Goal: Participate in discussion: Engage in conversation with other users on a specific topic

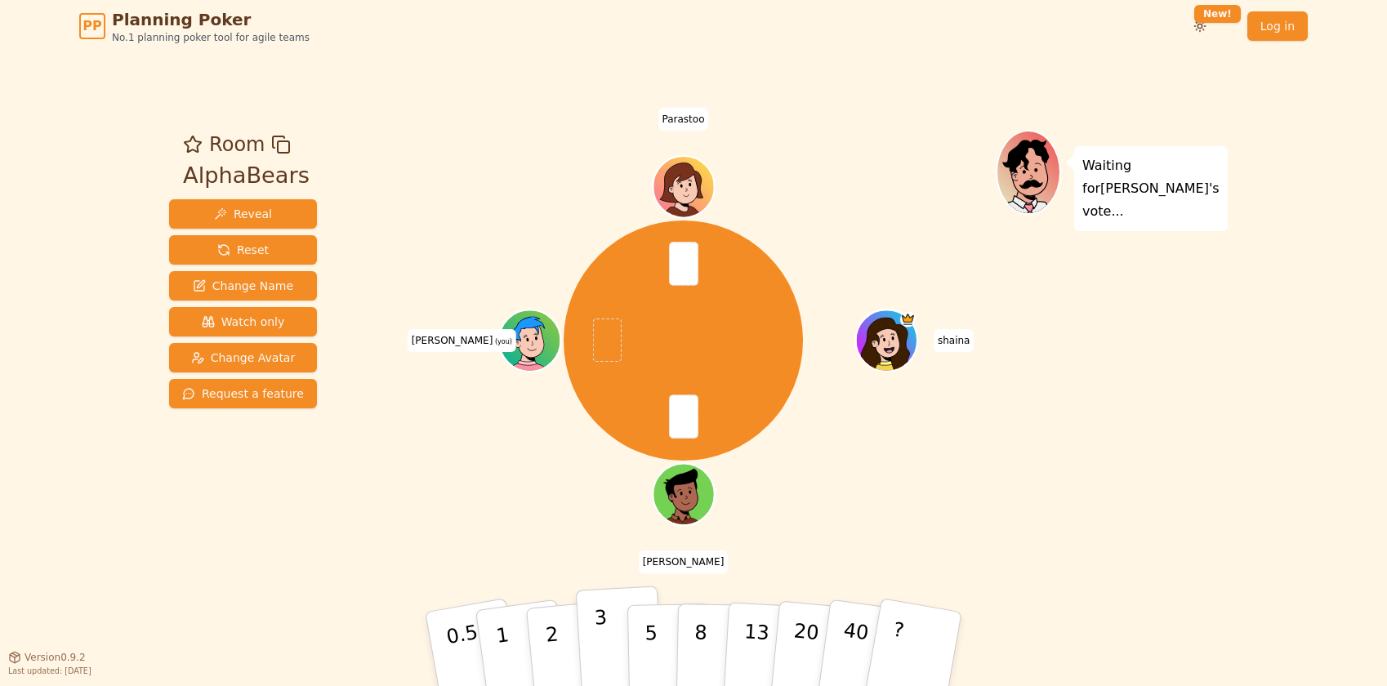
click at [608, 650] on button "3" at bounding box center [620, 649] width 89 height 127
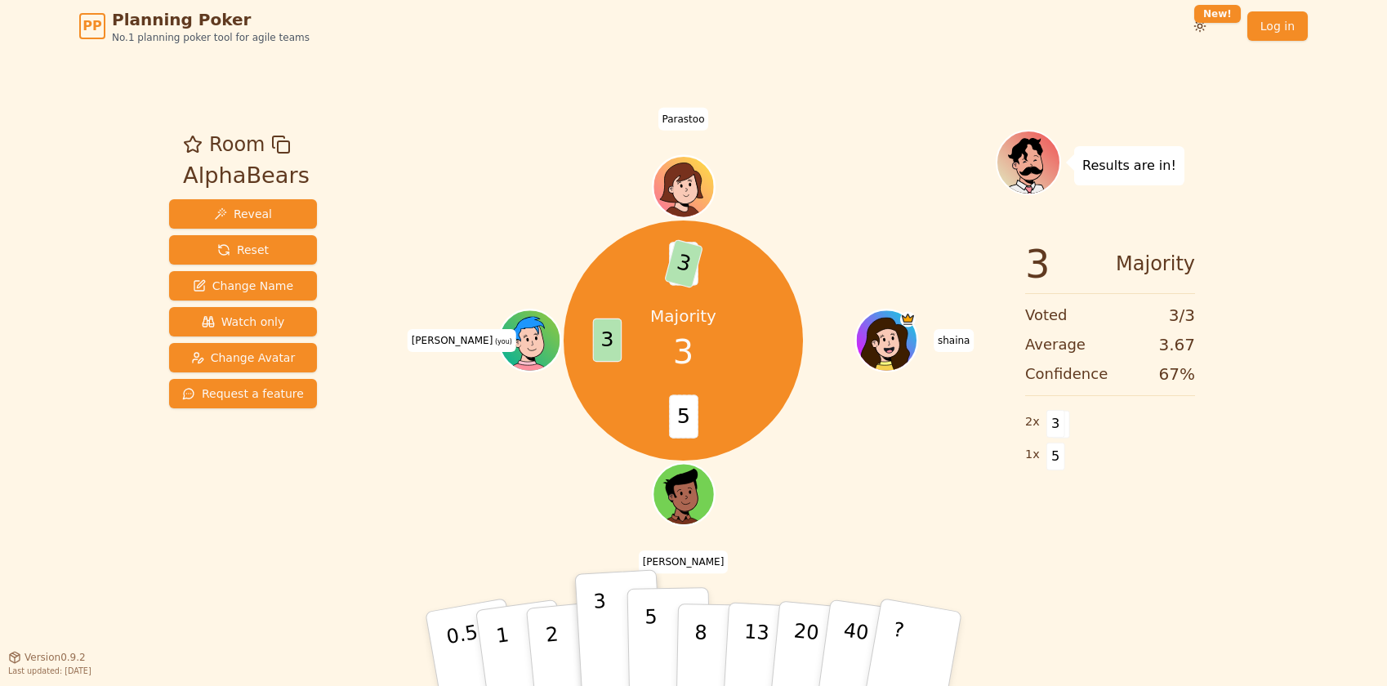
click at [651, 628] on p "5" at bounding box center [652, 649] width 14 height 88
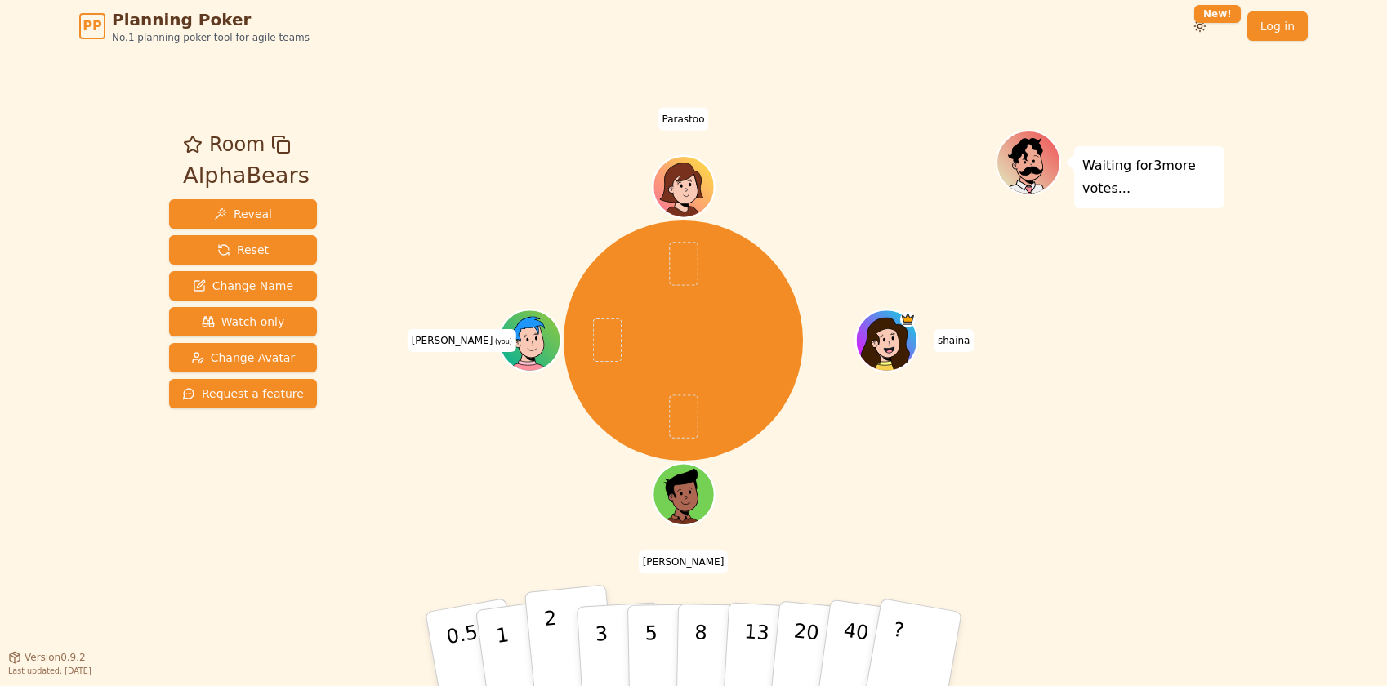
click at [570, 629] on button "2" at bounding box center [571, 650] width 93 height 130
click at [605, 646] on p "3" at bounding box center [603, 650] width 18 height 89
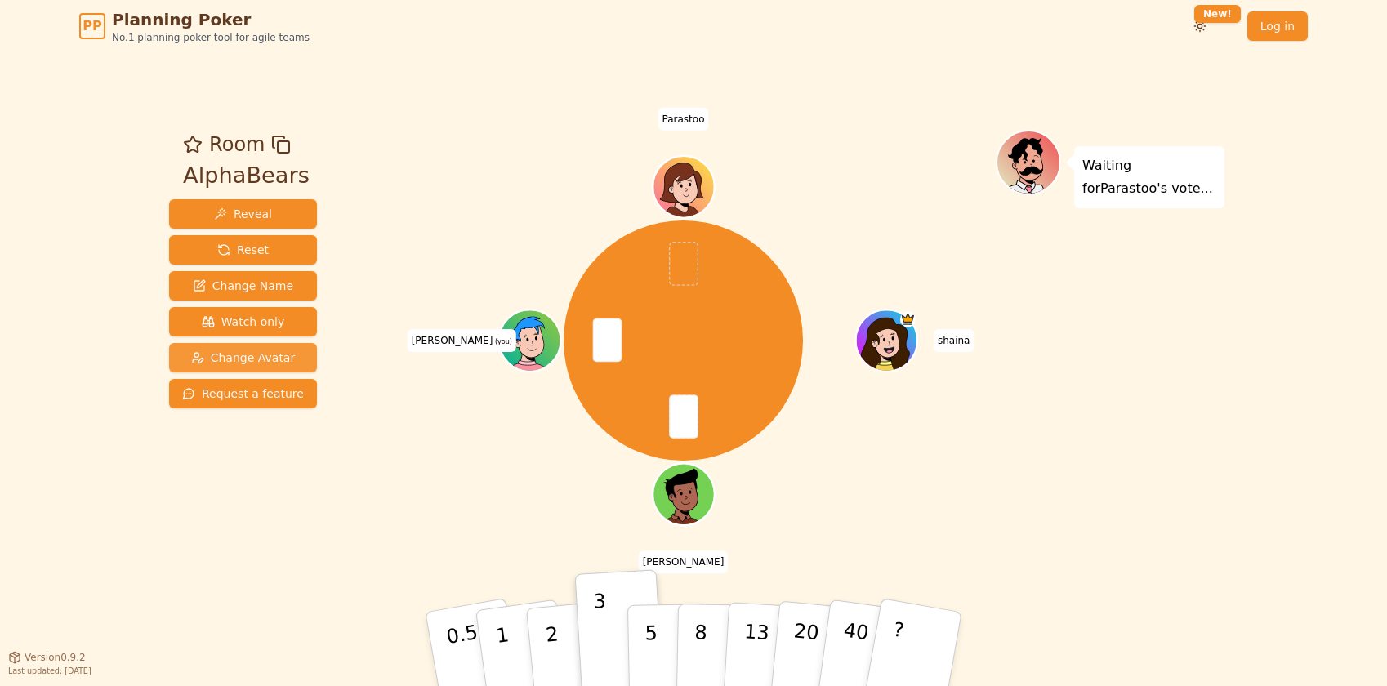
click at [248, 362] on span "Change Avatar" at bounding box center [243, 358] width 105 height 16
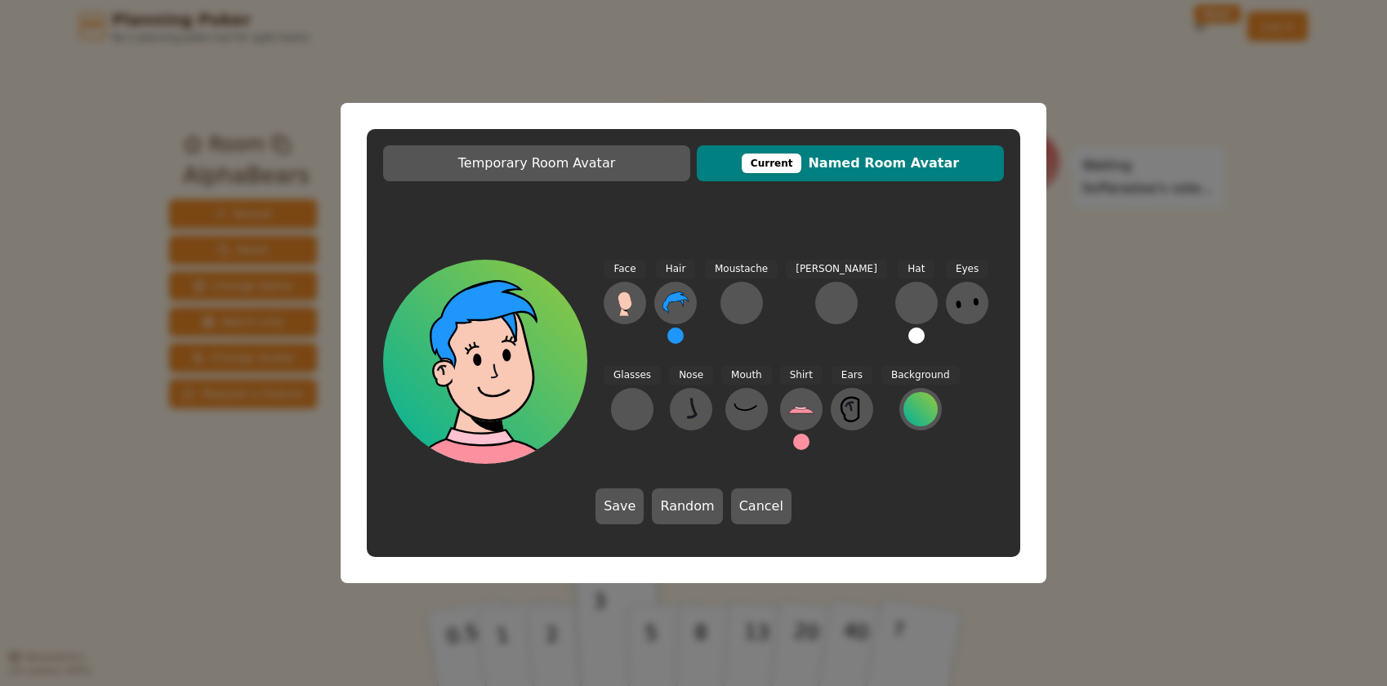
click at [676, 339] on button at bounding box center [676, 336] width 16 height 16
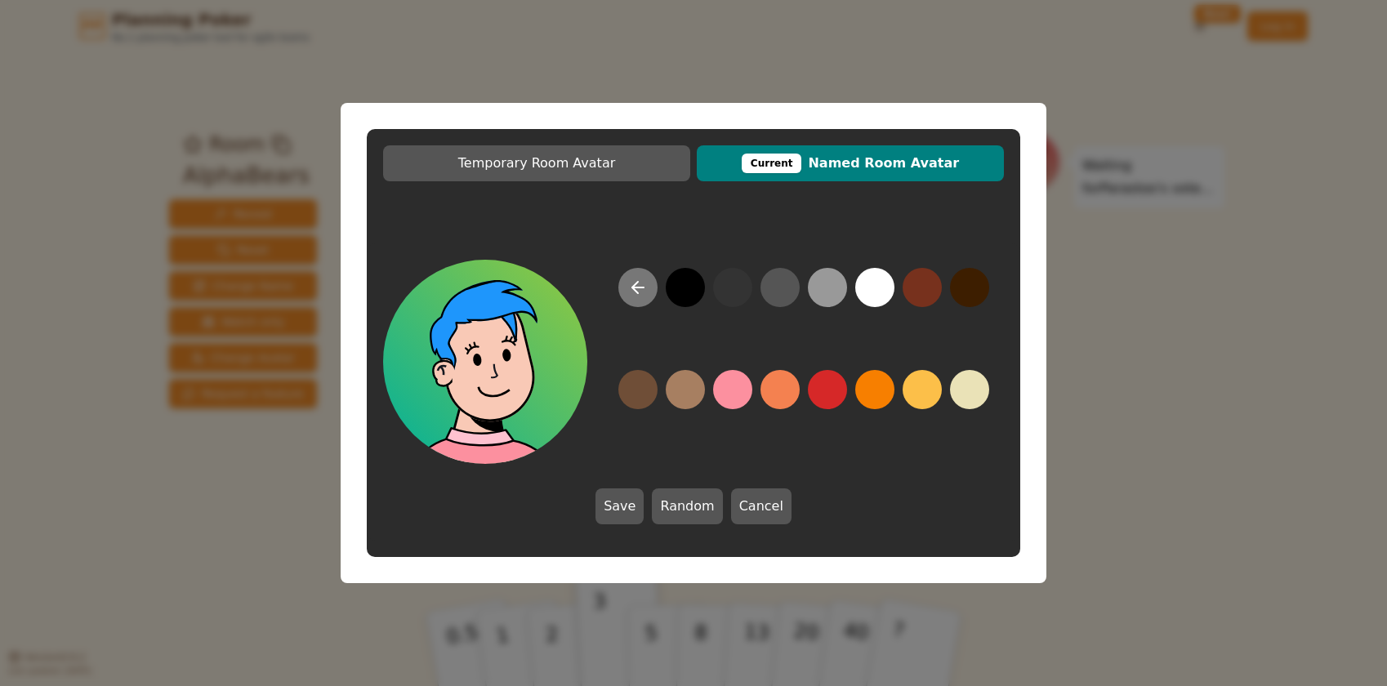
click at [633, 294] on icon at bounding box center [638, 288] width 20 height 20
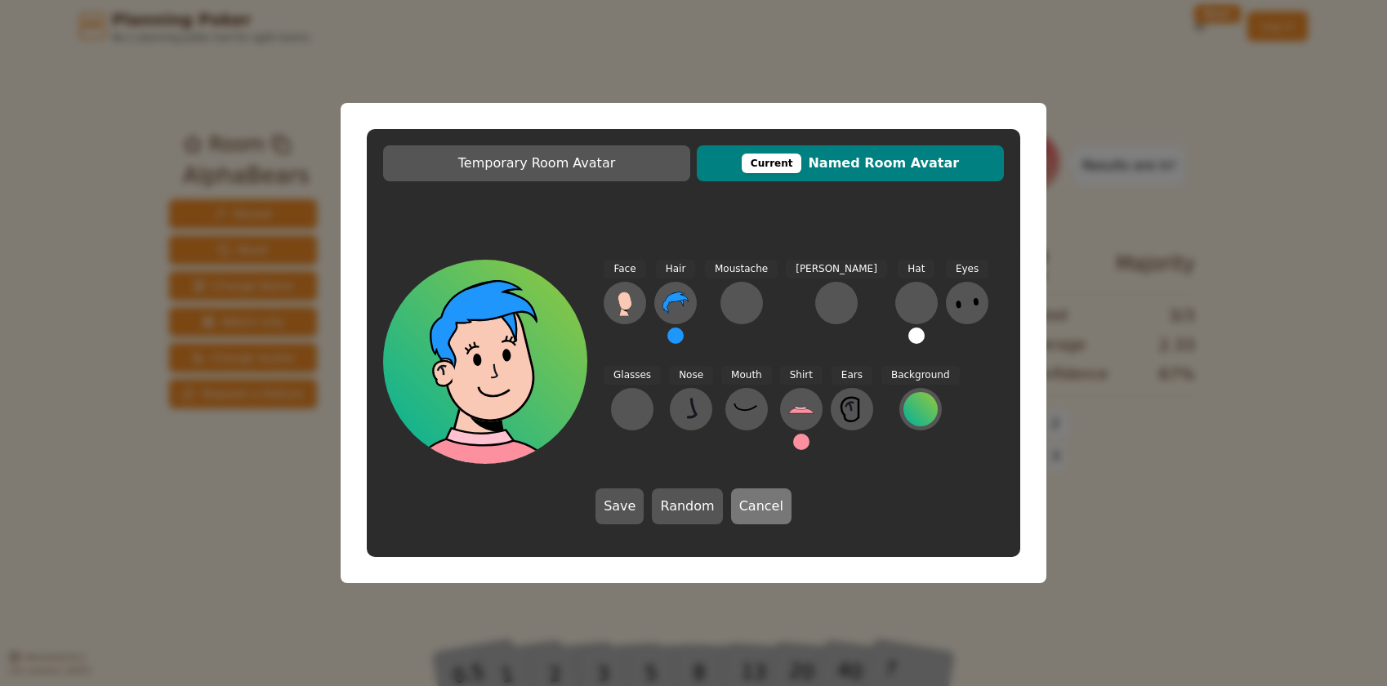
click at [757, 520] on button "Cancel" at bounding box center [761, 507] width 60 height 36
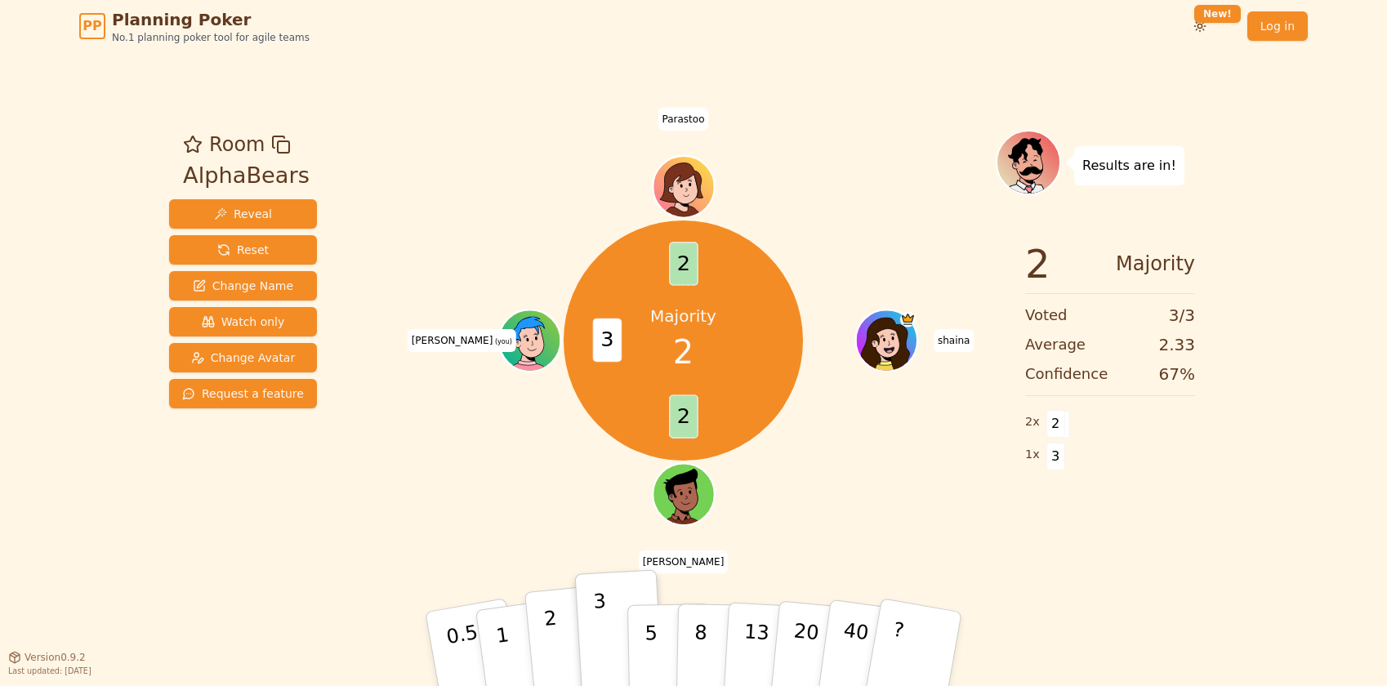
click at [558, 648] on button "2" at bounding box center [571, 650] width 93 height 130
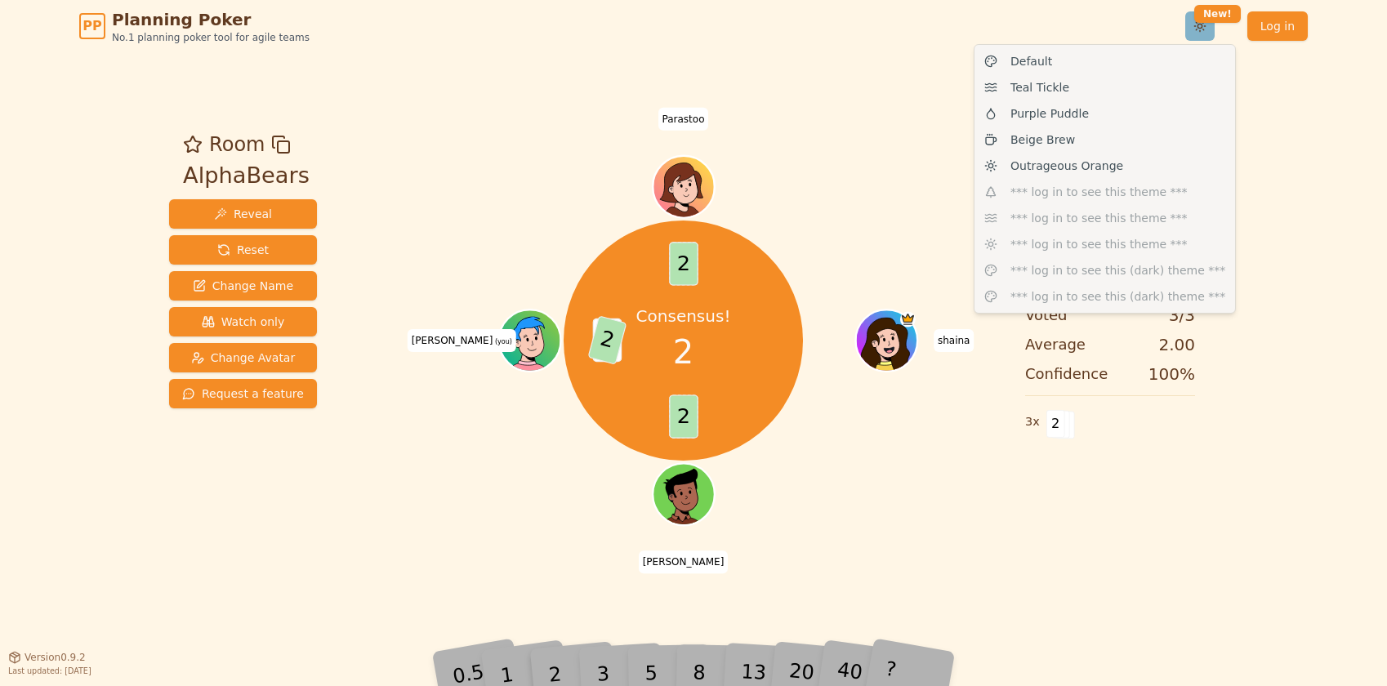
click at [1199, 25] on html "PP Planning Poker No.1 planning poker tool for agile teams Toggle theme New! Lo…" at bounding box center [693, 343] width 1387 height 686
click at [1106, 26] on html "PP Planning Poker No.1 planning poker tool for agile teams Toggle theme New! Lo…" at bounding box center [693, 343] width 1387 height 686
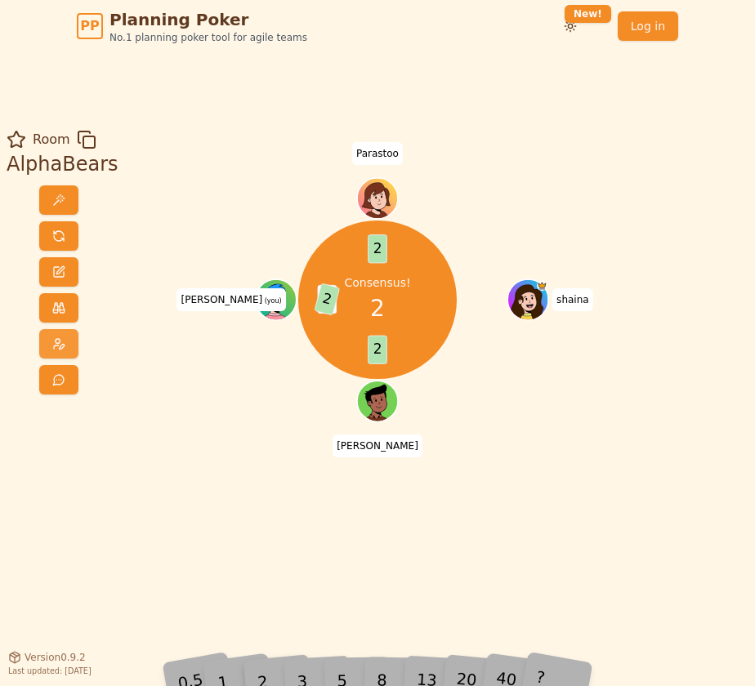
click at [54, 346] on span at bounding box center [58, 343] width 13 height 13
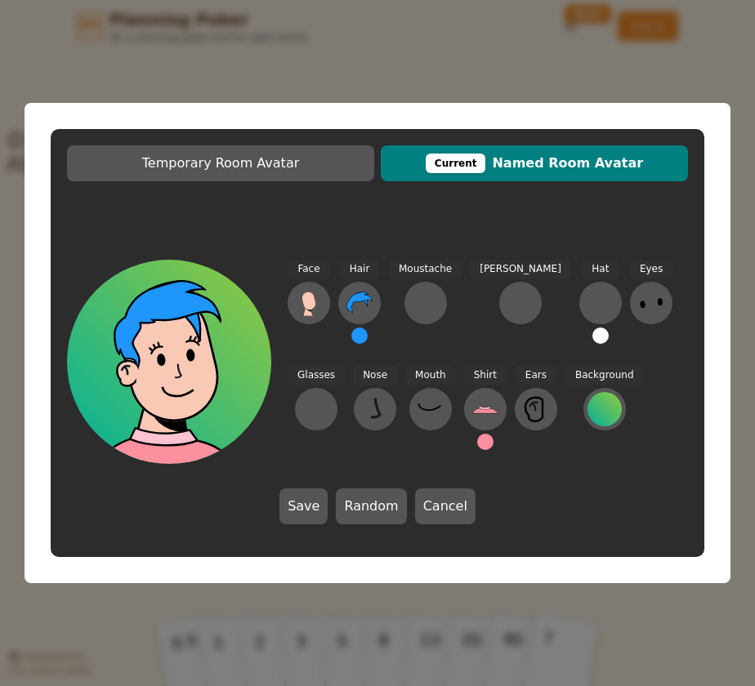
click at [360, 336] on button at bounding box center [359, 336] width 16 height 16
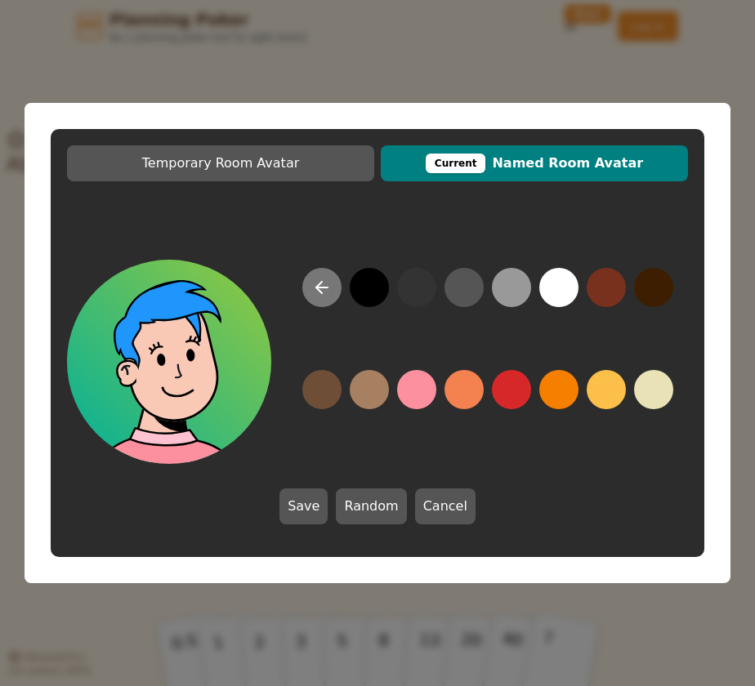
click at [324, 292] on icon at bounding box center [322, 288] width 20 height 20
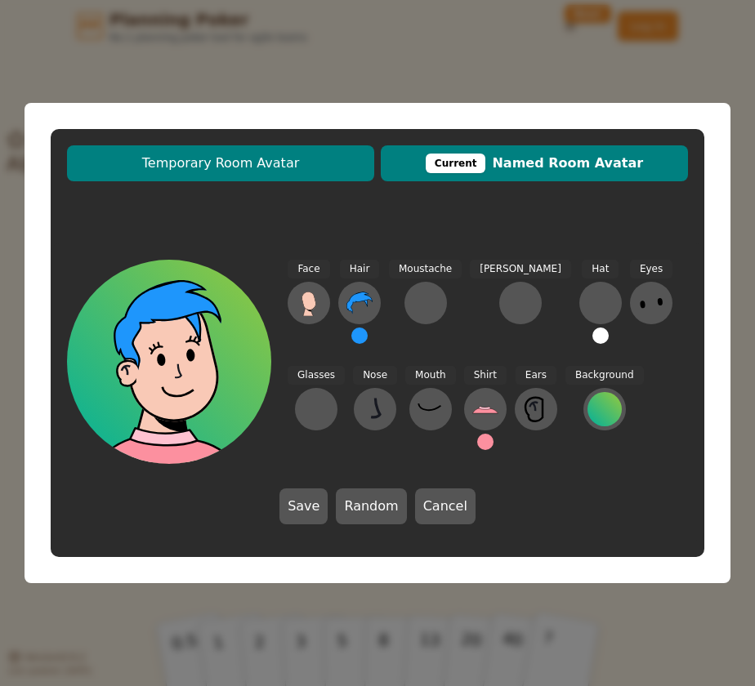
click at [305, 156] on span "Temporary Room Avatar" at bounding box center [220, 164] width 291 height 20
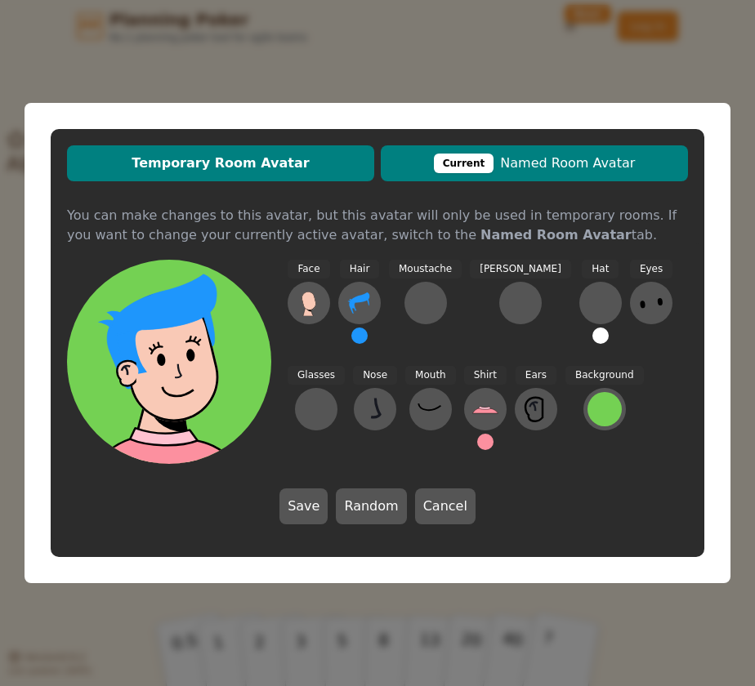
click at [520, 167] on span "Current Named Room Avatar" at bounding box center [534, 164] width 291 height 20
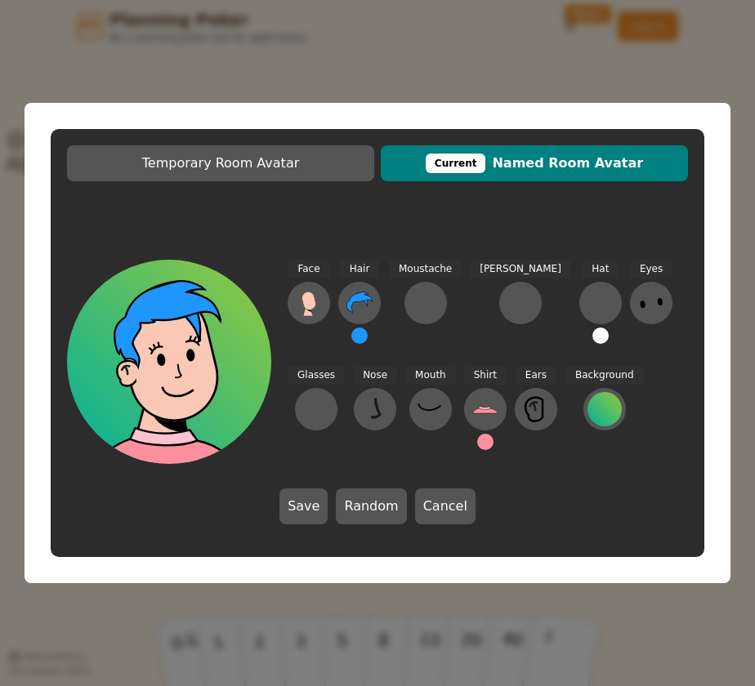
click at [464, 449] on div "Shirt" at bounding box center [485, 415] width 42 height 98
click at [477, 444] on button at bounding box center [485, 442] width 16 height 16
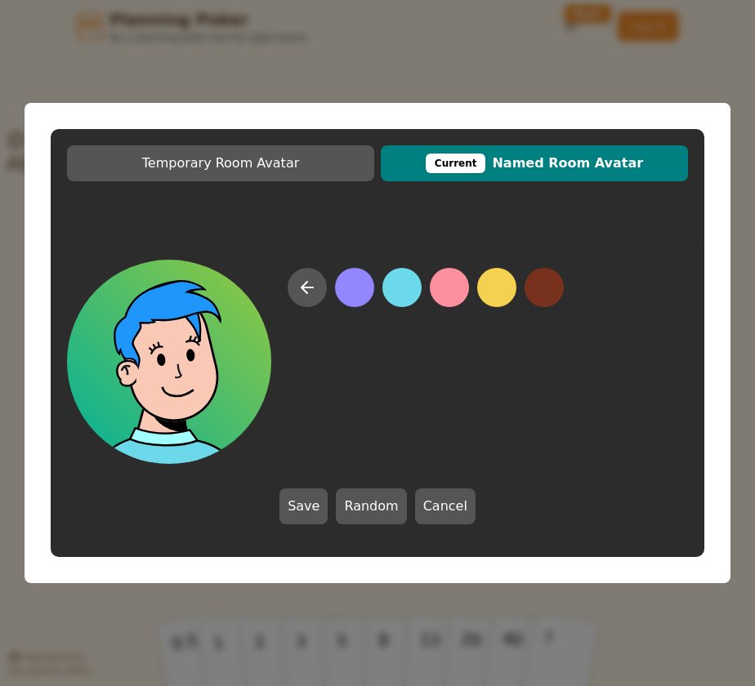
click at [407, 297] on button at bounding box center [401, 287] width 39 height 39
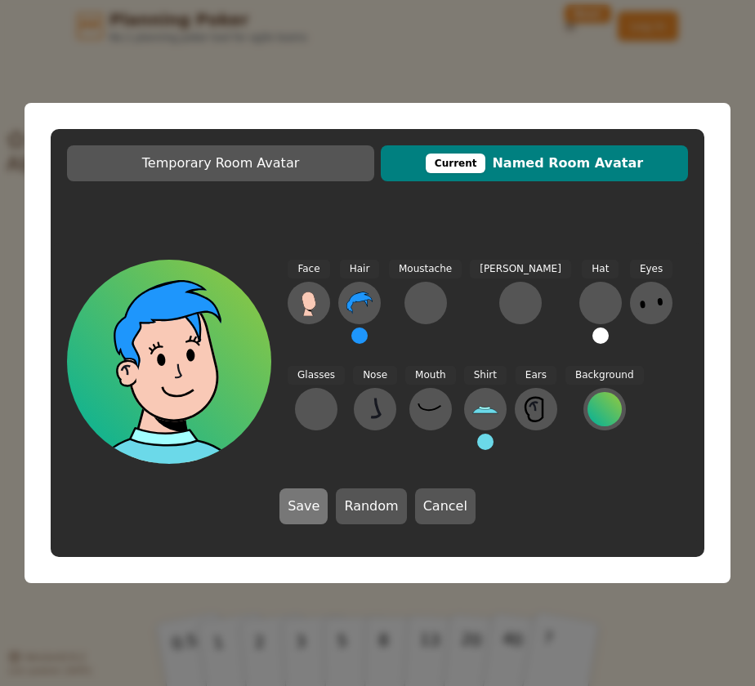
click at [322, 514] on button "Save" at bounding box center [303, 507] width 48 height 36
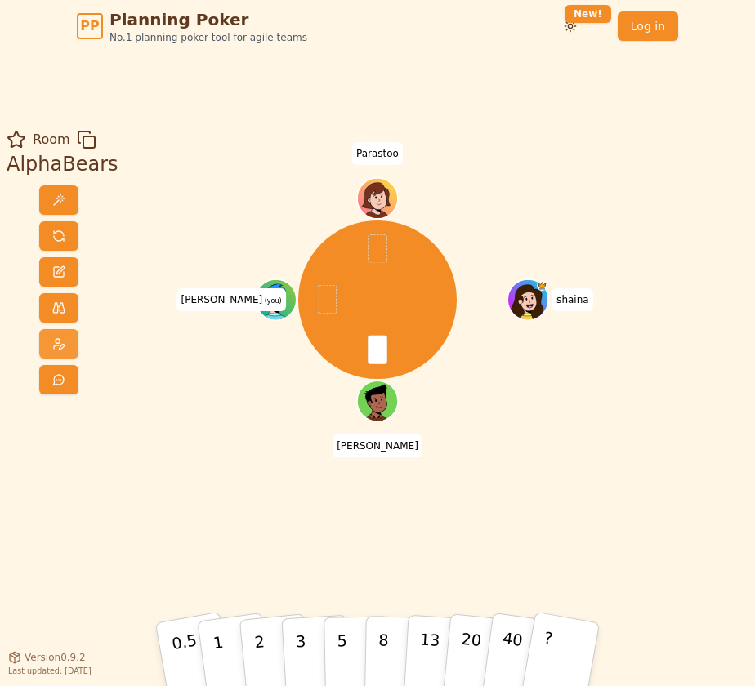
click at [53, 349] on span at bounding box center [58, 343] width 13 height 13
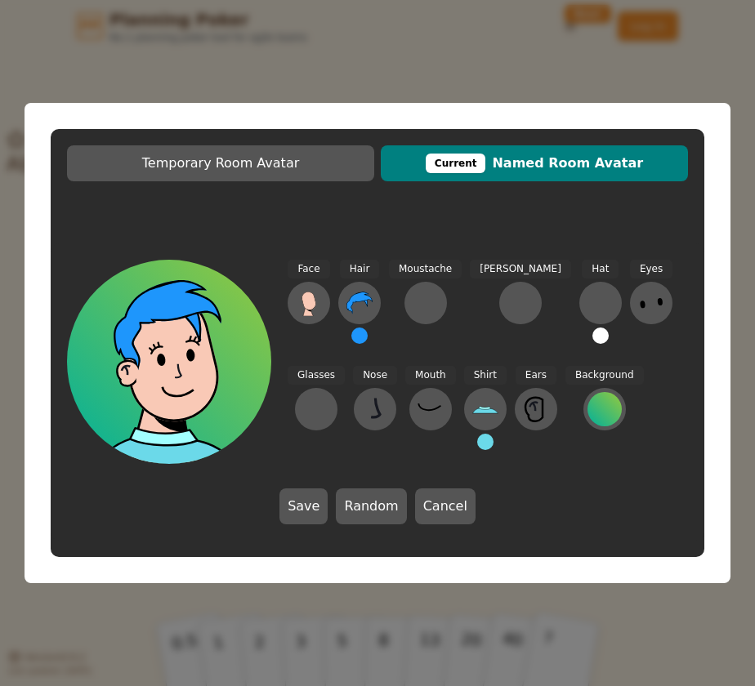
click at [477, 437] on button at bounding box center [485, 442] width 16 height 16
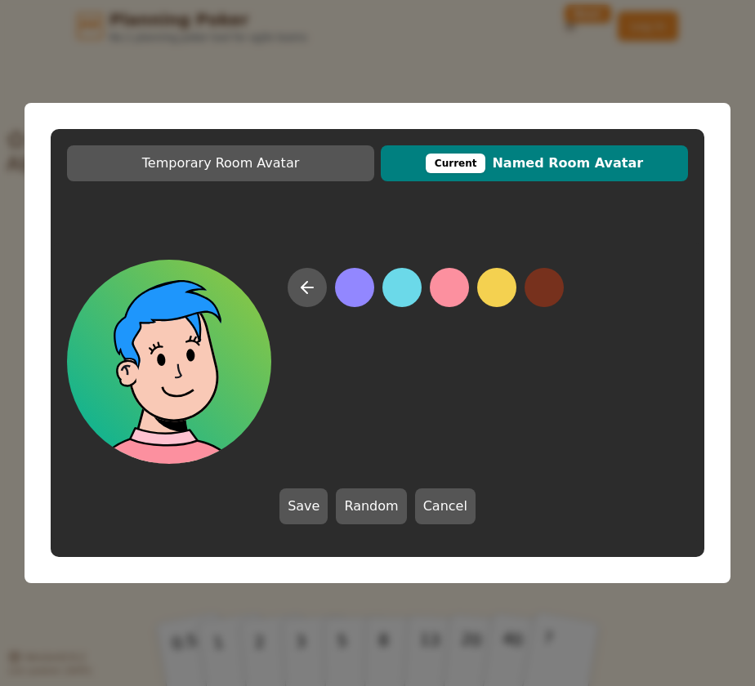
click at [454, 293] on button at bounding box center [449, 287] width 39 height 39
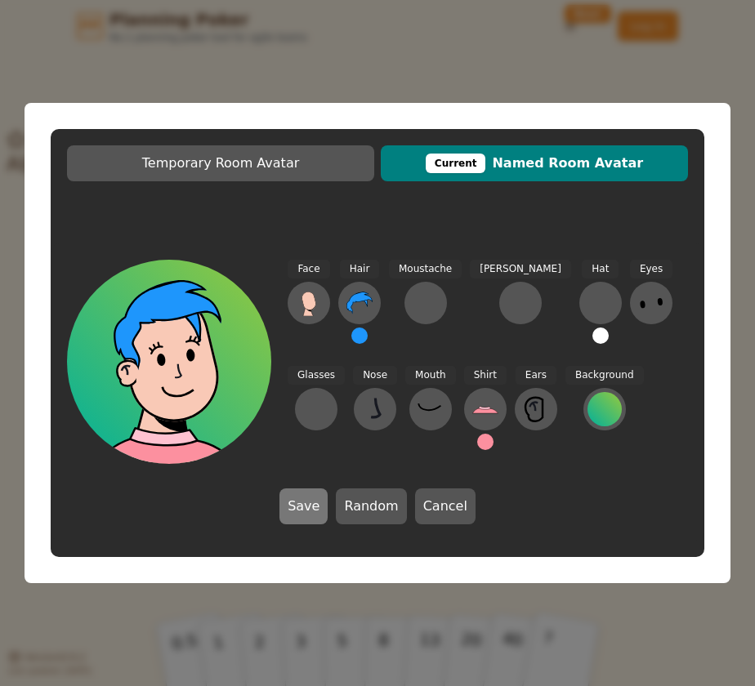
click at [309, 510] on button "Save" at bounding box center [303, 507] width 48 height 36
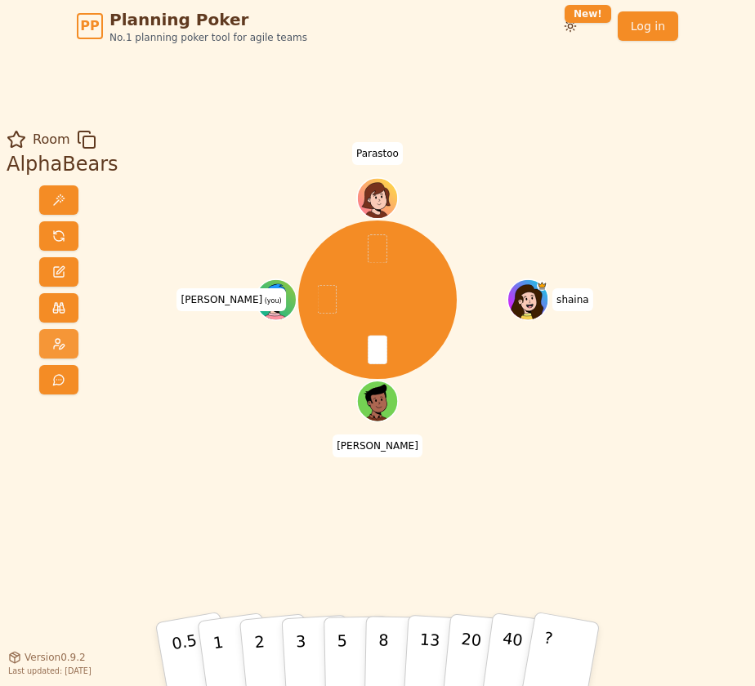
click at [62, 347] on button at bounding box center [58, 343] width 39 height 29
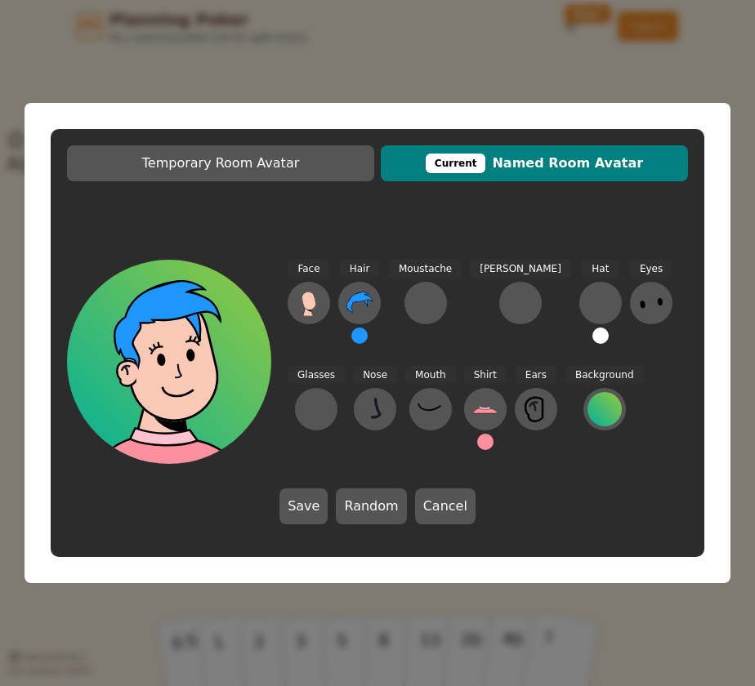
click at [477, 440] on button at bounding box center [485, 442] width 16 height 16
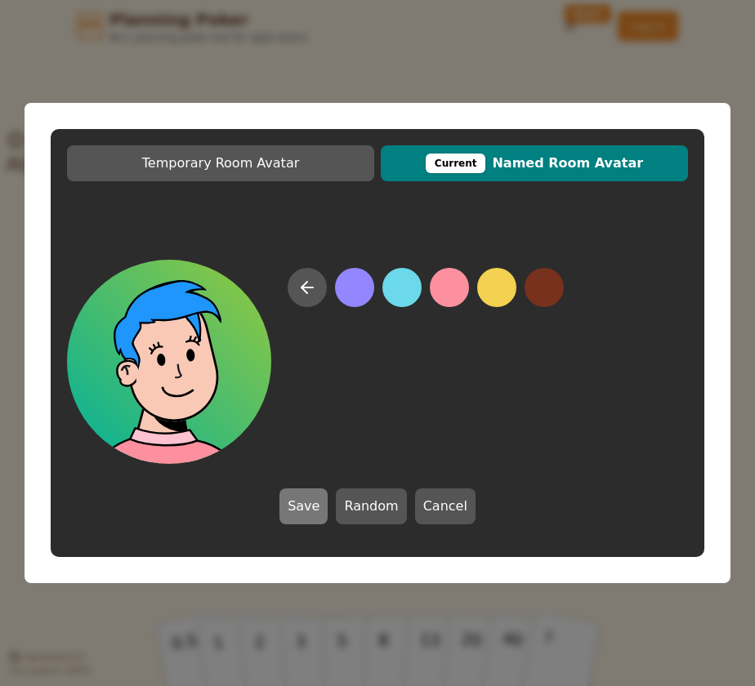
click at [312, 508] on button "Save" at bounding box center [303, 507] width 48 height 36
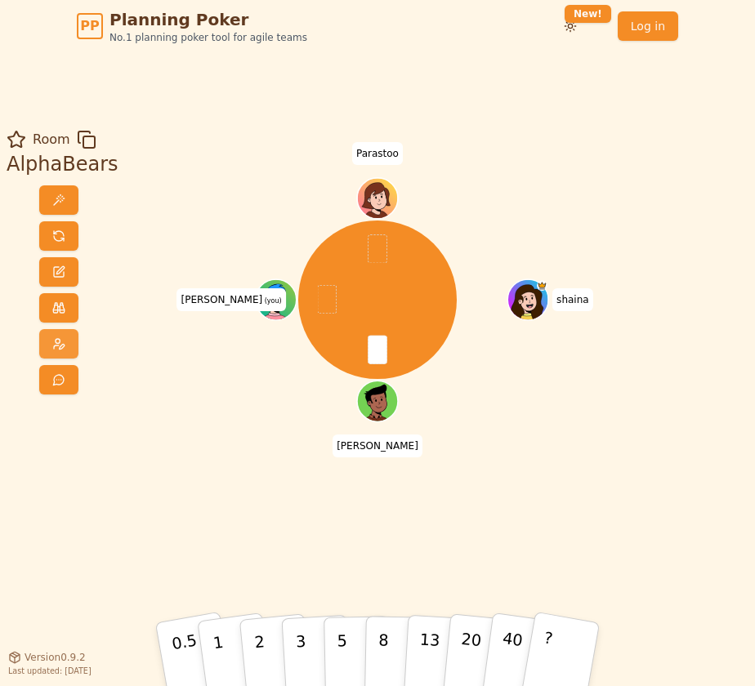
click at [70, 347] on button at bounding box center [58, 343] width 39 height 29
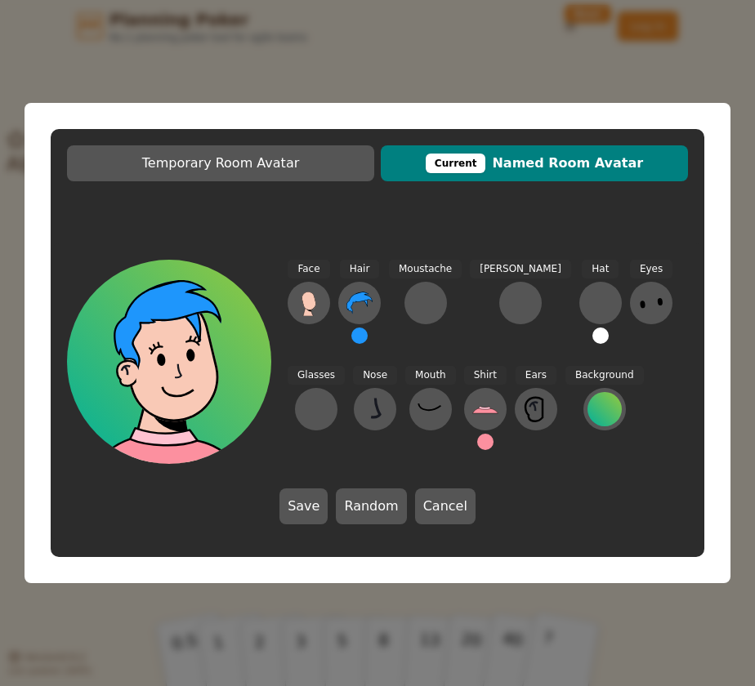
click at [477, 443] on button at bounding box center [485, 442] width 16 height 16
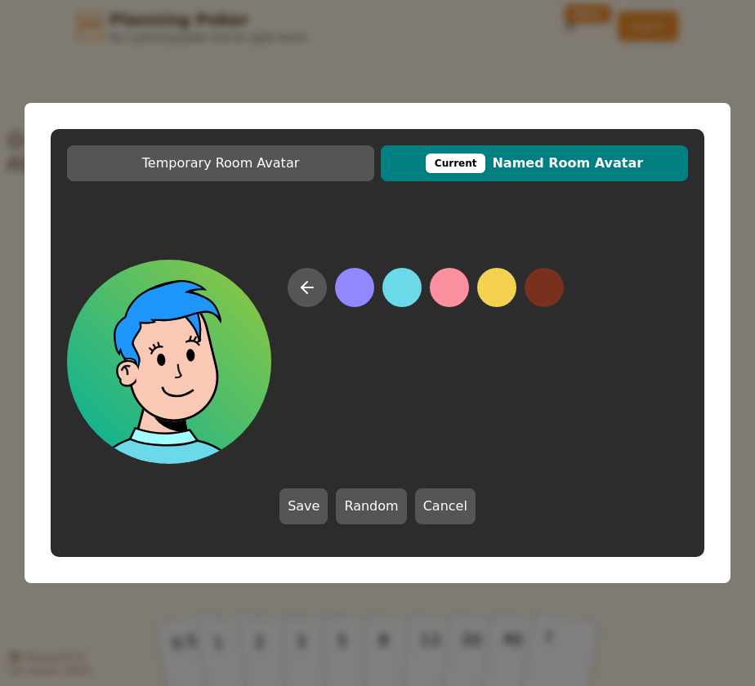
click at [395, 298] on button at bounding box center [401, 287] width 39 height 39
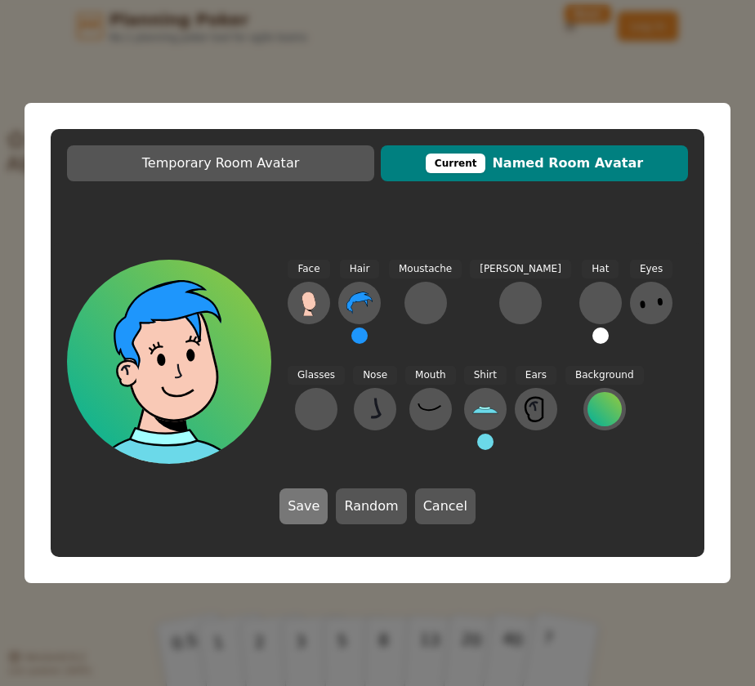
click at [312, 508] on button "Save" at bounding box center [303, 507] width 48 height 36
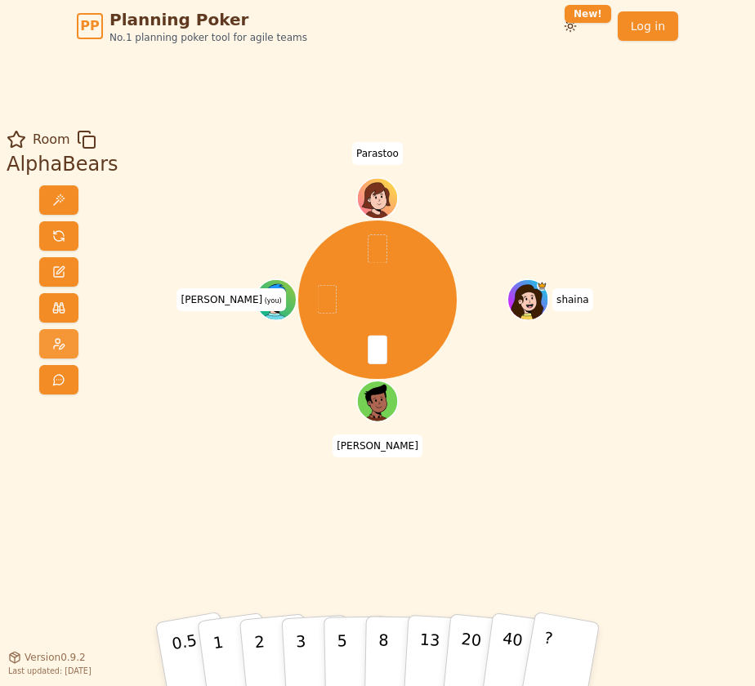
click at [55, 354] on button at bounding box center [58, 343] width 39 height 29
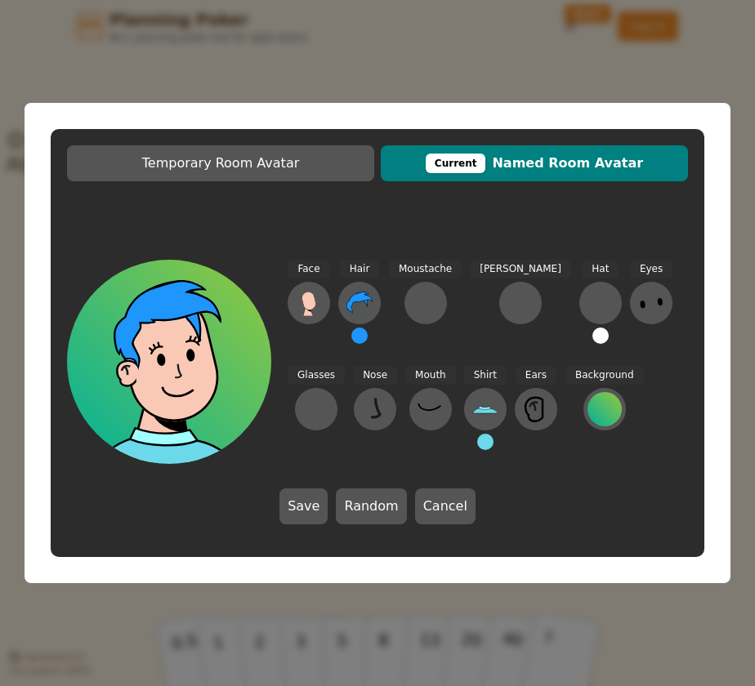
click at [477, 440] on button at bounding box center [485, 442] width 16 height 16
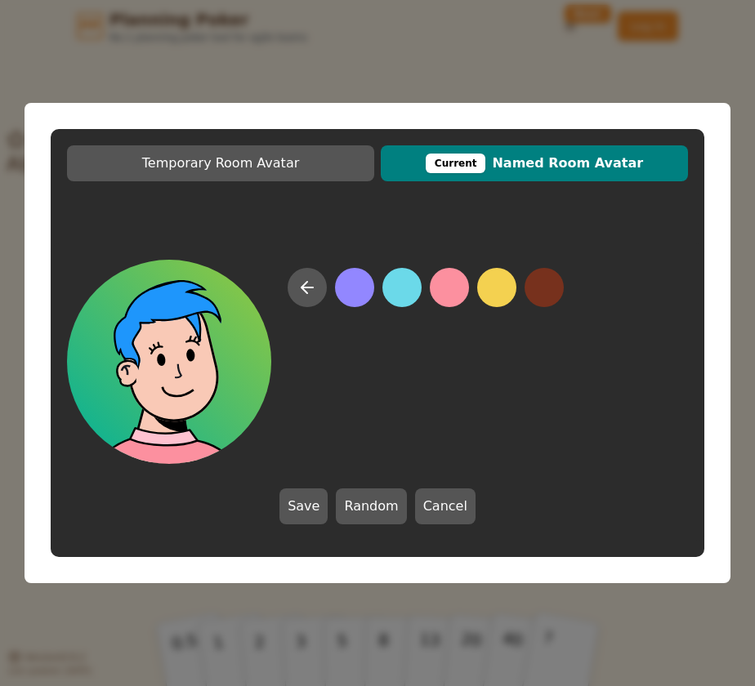
click at [458, 292] on button at bounding box center [449, 287] width 39 height 39
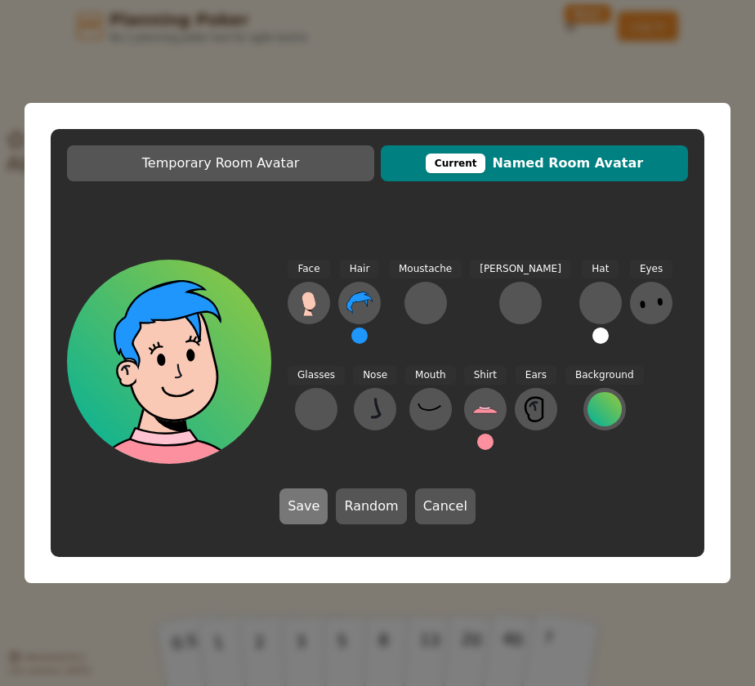
click at [303, 513] on button "Save" at bounding box center [303, 507] width 48 height 36
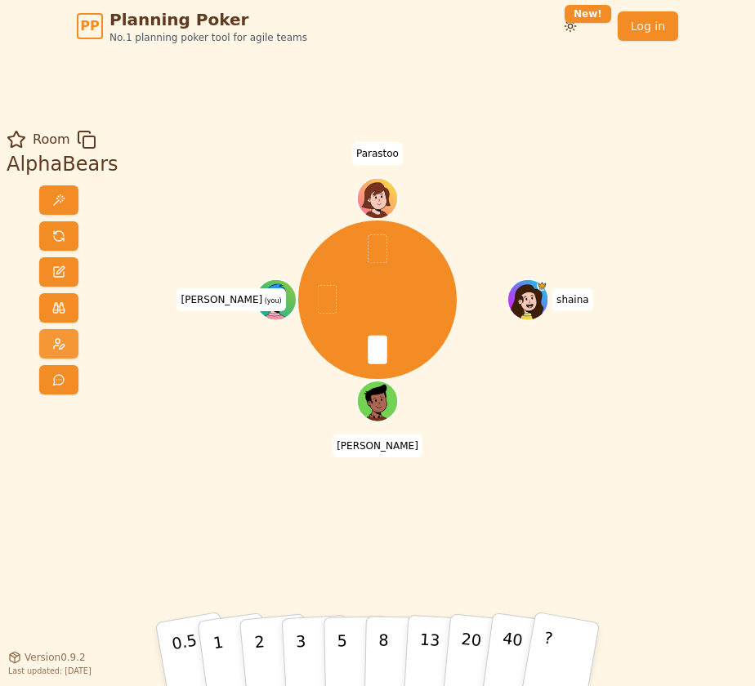
click at [59, 352] on button at bounding box center [58, 343] width 39 height 29
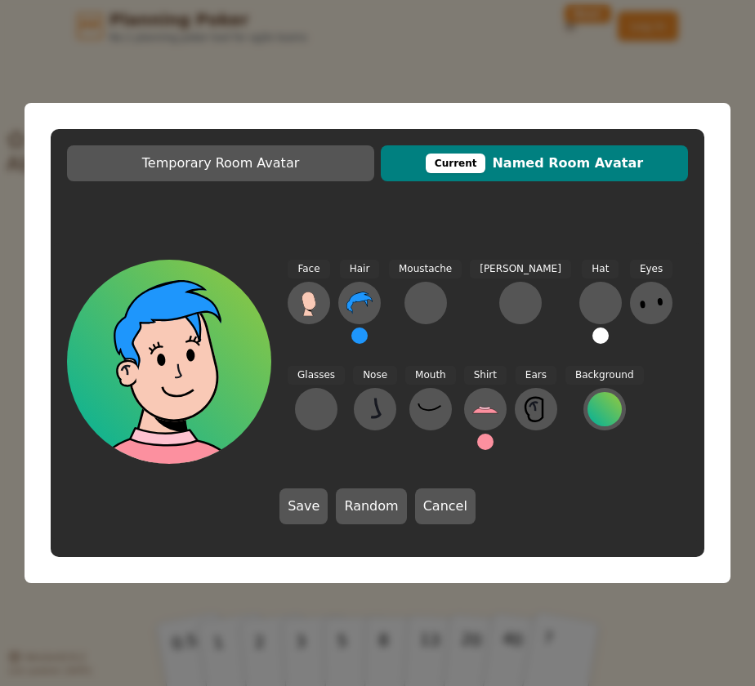
click at [477, 444] on button at bounding box center [485, 442] width 16 height 16
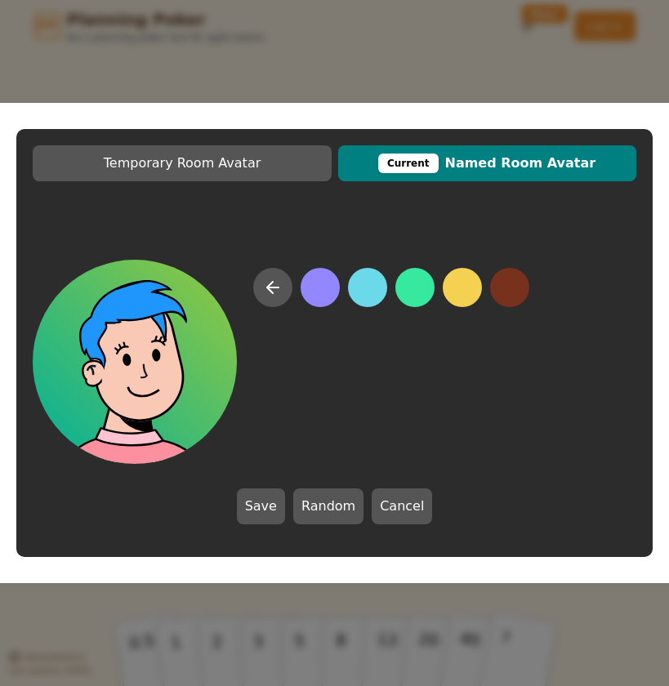
click at [429, 294] on button at bounding box center [414, 287] width 39 height 39
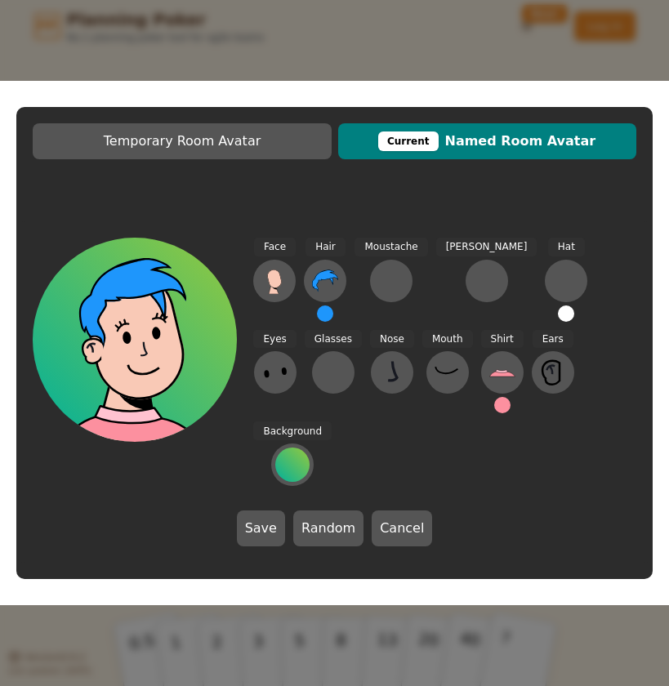
click at [494, 413] on button at bounding box center [502, 405] width 16 height 16
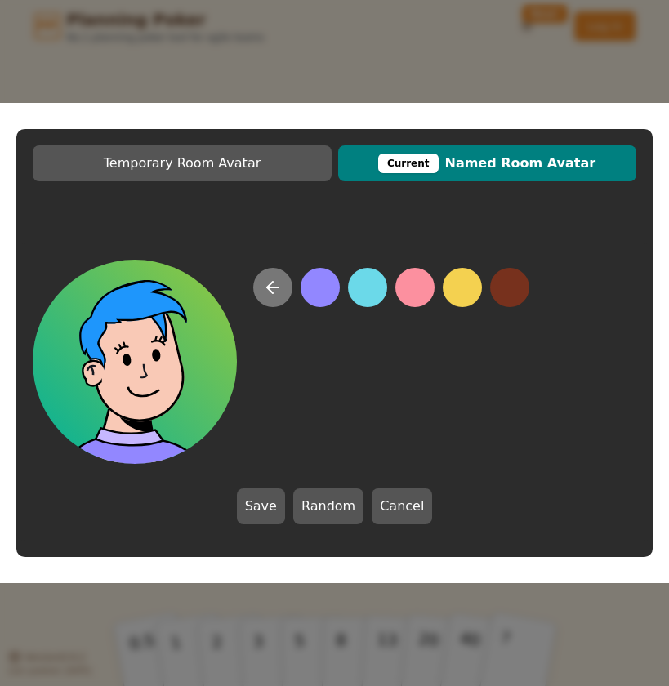
click at [275, 297] on icon at bounding box center [273, 288] width 20 height 20
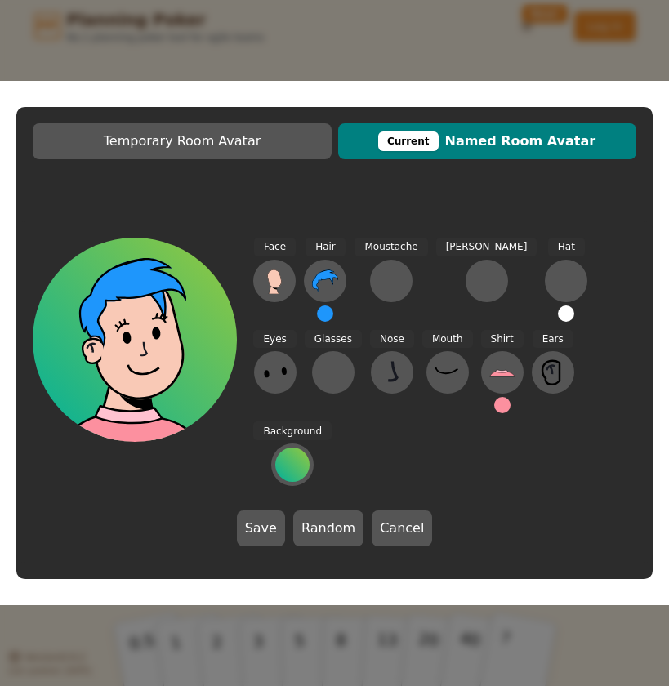
click at [316, 465] on div "Face Hair Moustache Beard Hat Eyes Glasses Nose Mouth Shirt Ears Background Sav…" at bounding box center [334, 392] width 636 height 342
click at [494, 413] on button at bounding box center [502, 405] width 16 height 16
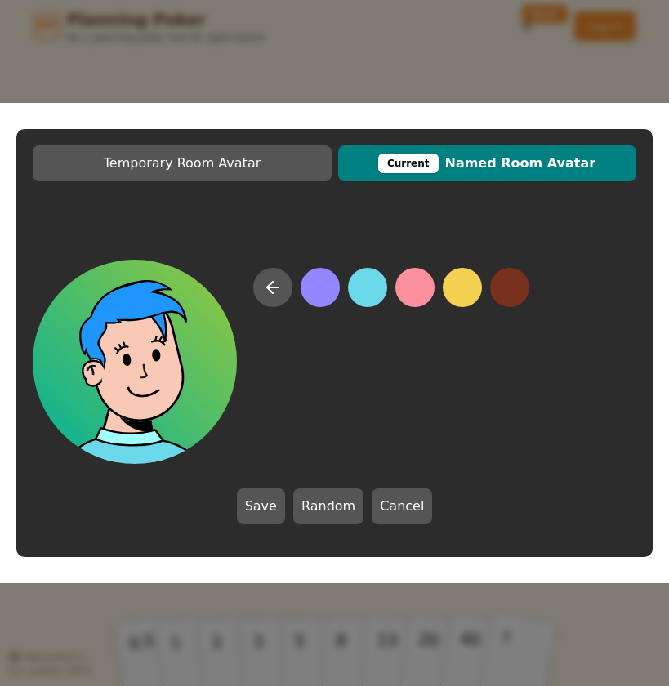
click at [373, 295] on button at bounding box center [367, 287] width 39 height 39
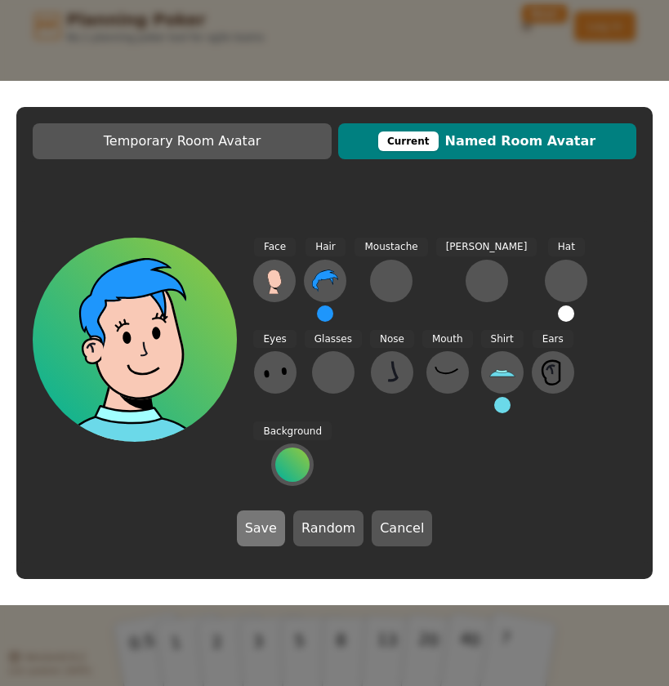
click at [257, 511] on button "Save" at bounding box center [261, 529] width 48 height 36
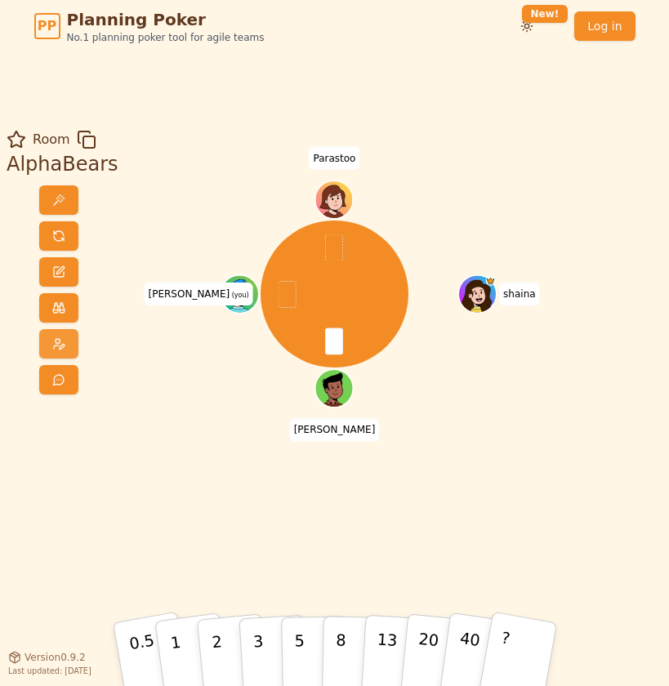
click at [54, 344] on span at bounding box center [58, 343] width 13 height 13
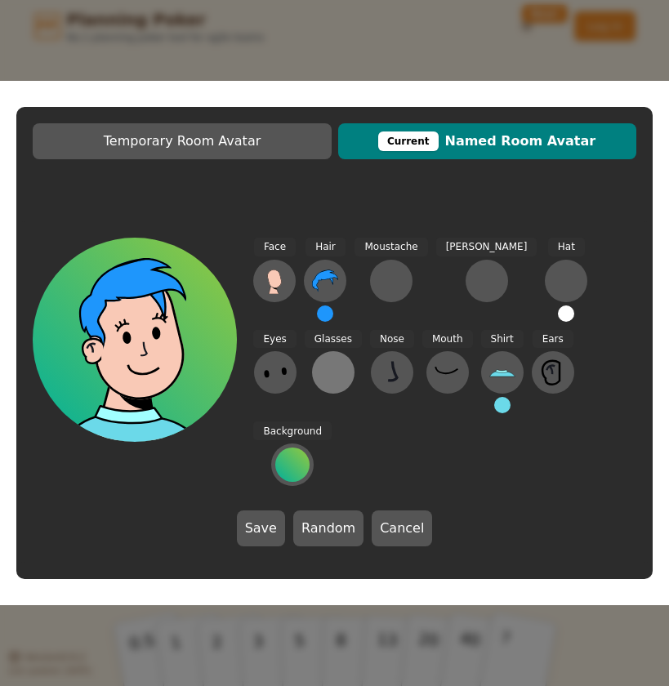
click at [320, 386] on div at bounding box center [333, 373] width 26 height 26
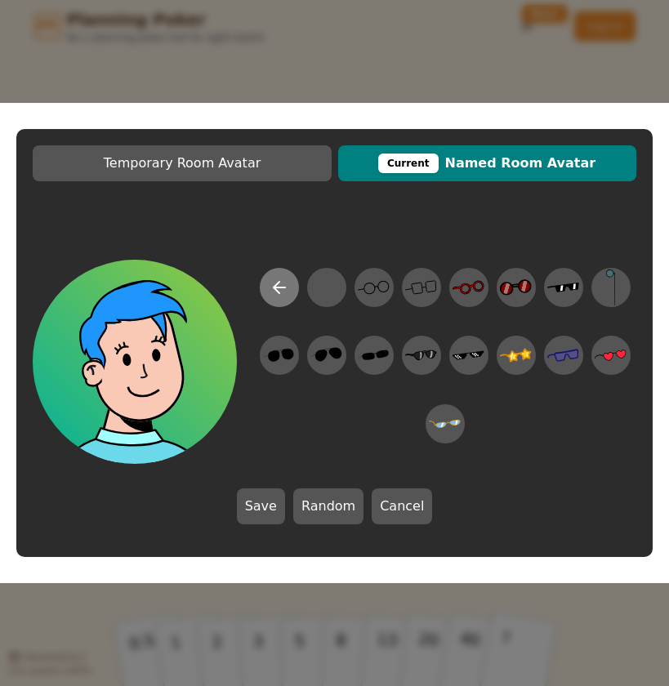
click at [283, 290] on icon at bounding box center [280, 288] width 20 height 20
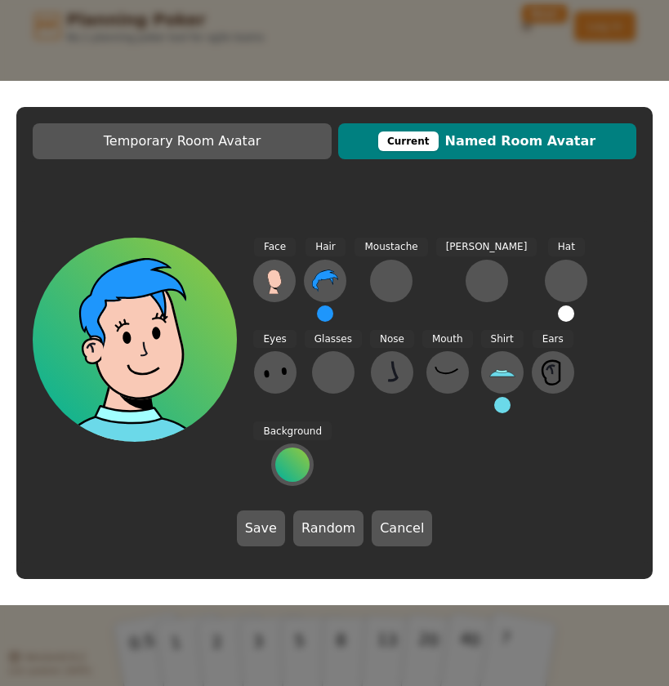
click at [494, 413] on button at bounding box center [502, 405] width 16 height 16
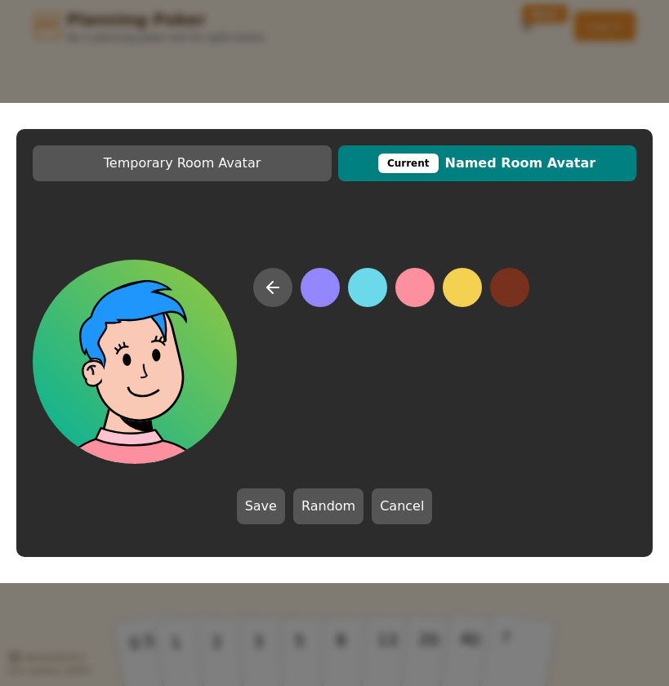
click at [415, 294] on button at bounding box center [414, 287] width 39 height 39
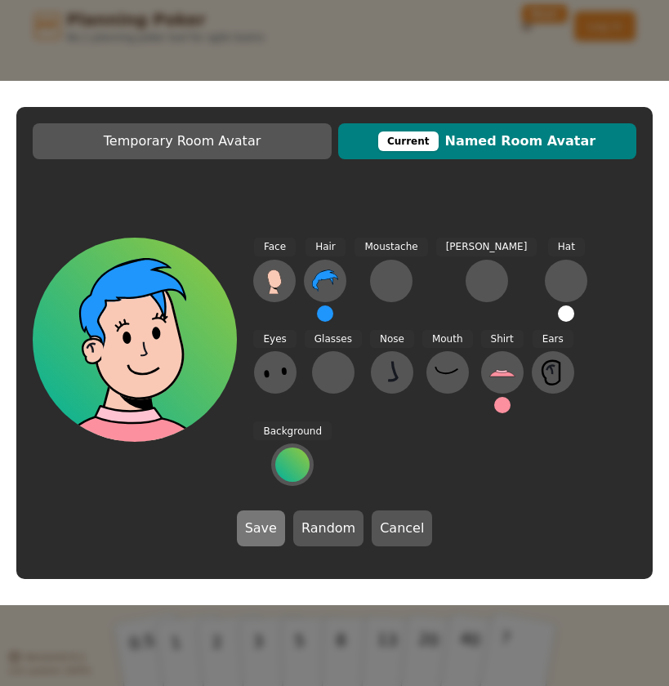
click at [261, 511] on button "Save" at bounding box center [261, 529] width 48 height 36
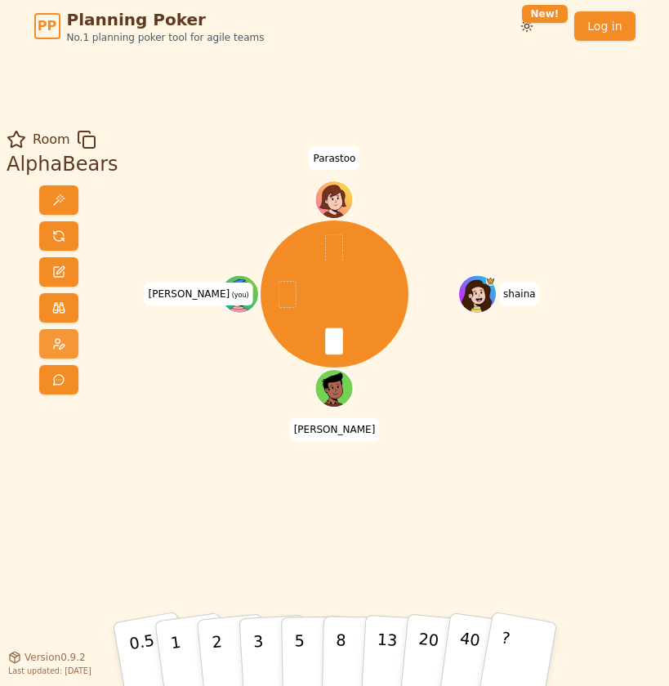
click at [60, 349] on button at bounding box center [58, 343] width 39 height 29
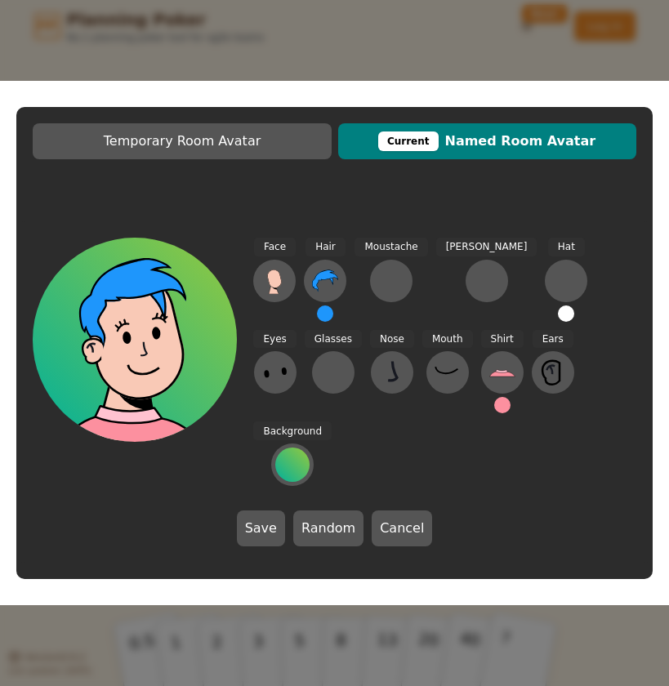
click at [516, 68] on div "Temporary Room Avatar Current Named Room Avatar Face Hair Moustache Beard Hat E…" at bounding box center [334, 343] width 669 height 686
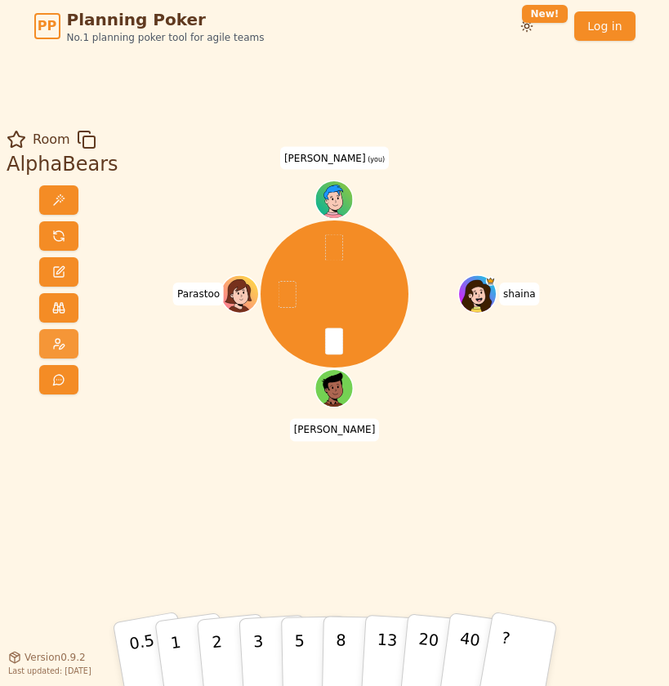
click at [52, 342] on span at bounding box center [58, 343] width 13 height 13
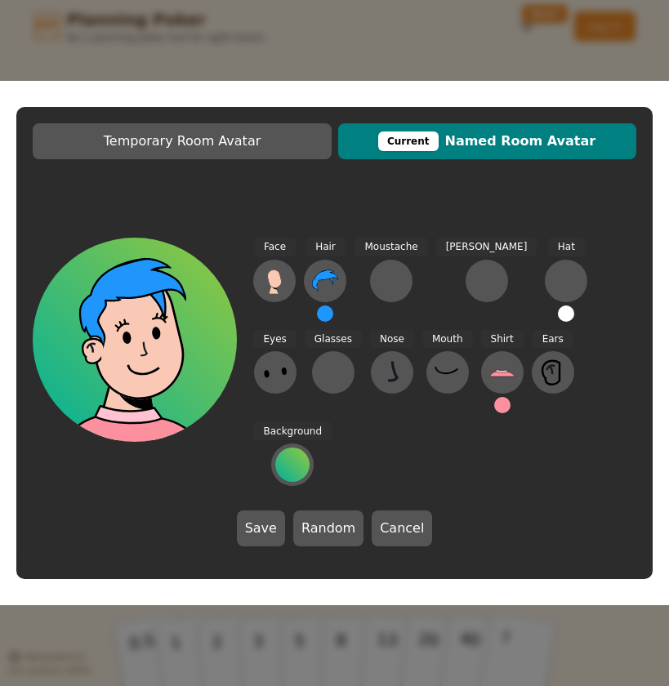
click at [494, 413] on button at bounding box center [502, 405] width 16 height 16
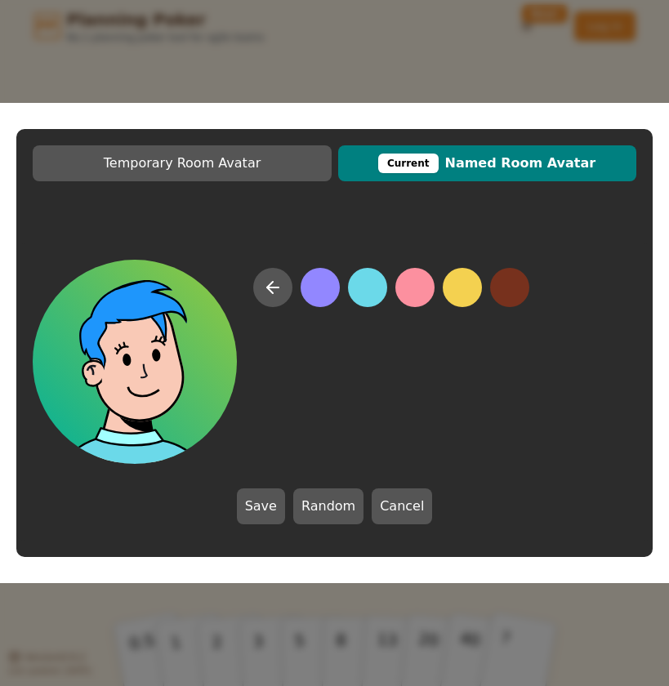
click at [360, 289] on button at bounding box center [367, 287] width 39 height 39
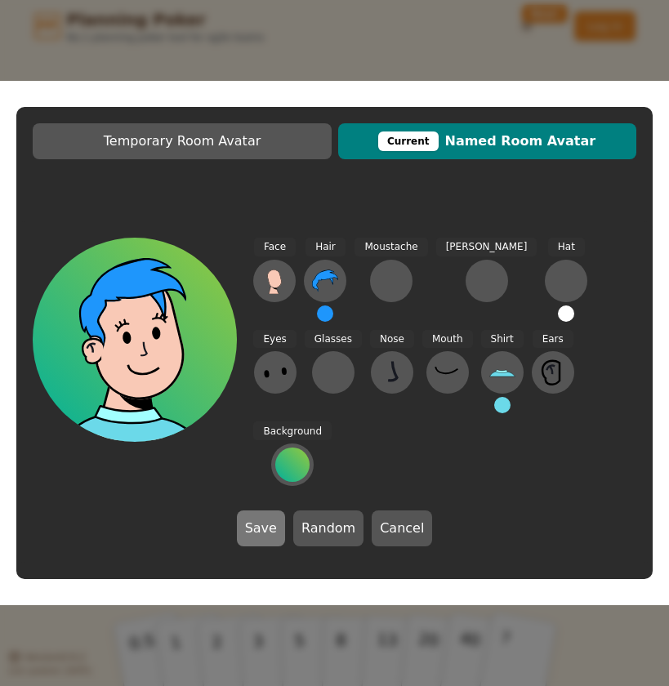
click at [266, 511] on button "Save" at bounding box center [261, 529] width 48 height 36
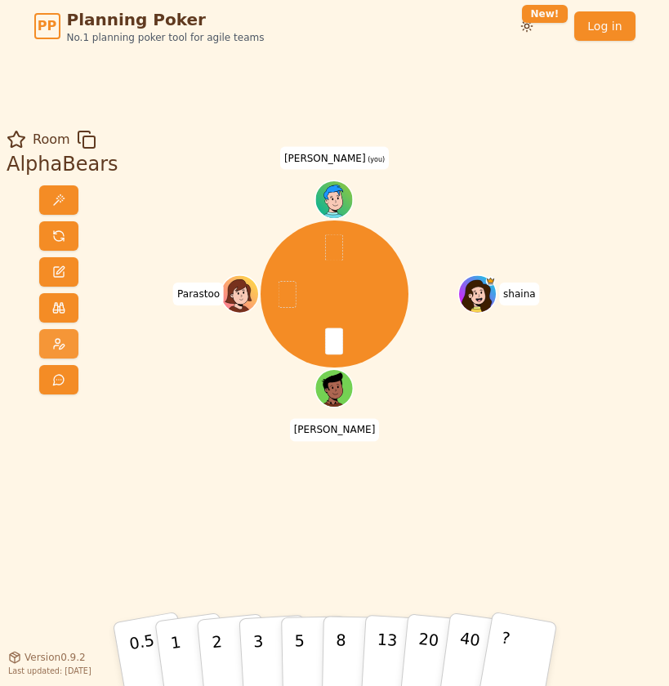
click at [52, 334] on button at bounding box center [58, 343] width 39 height 29
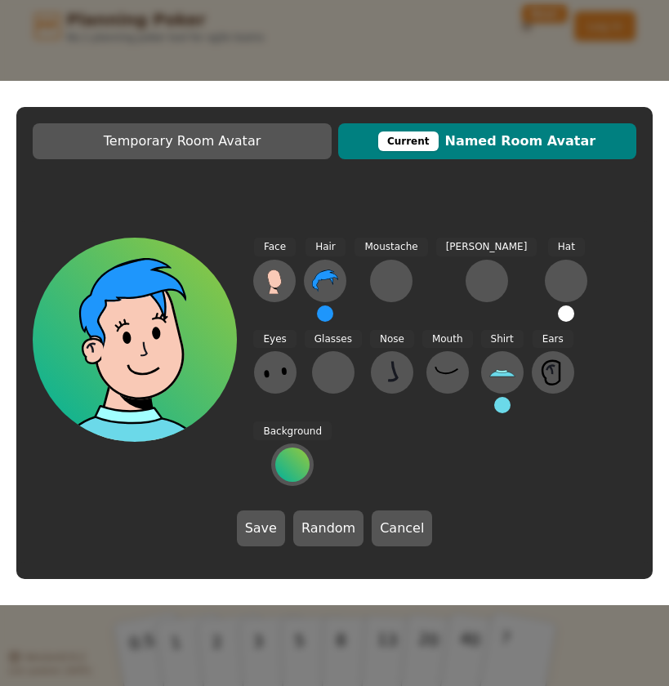
click at [494, 413] on button at bounding box center [502, 405] width 16 height 16
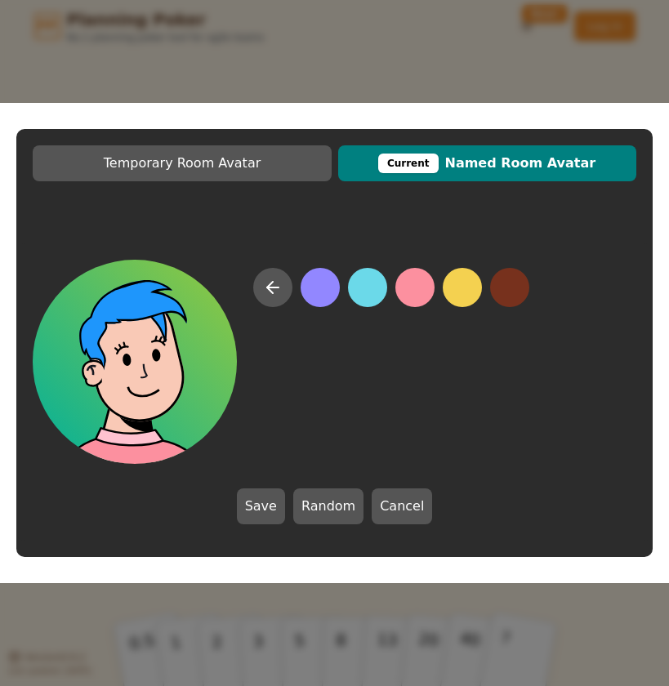
click at [419, 295] on button at bounding box center [414, 287] width 39 height 39
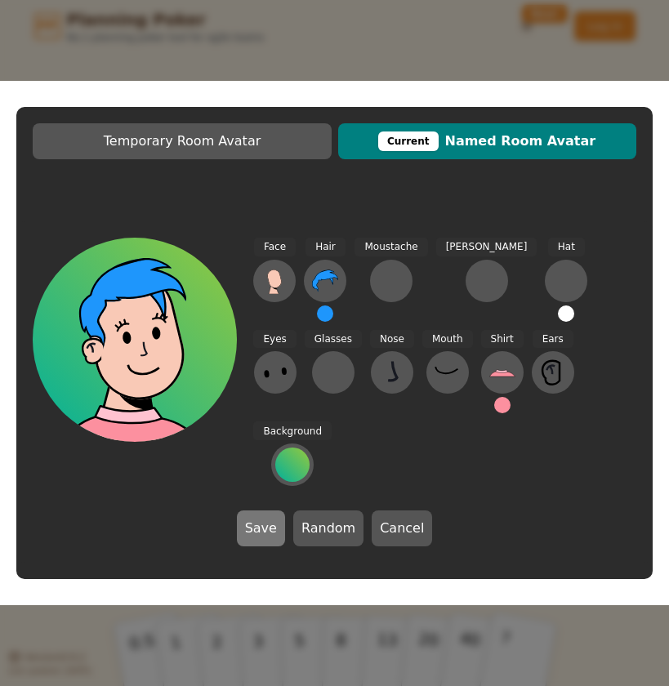
click at [269, 511] on button "Save" at bounding box center [261, 529] width 48 height 36
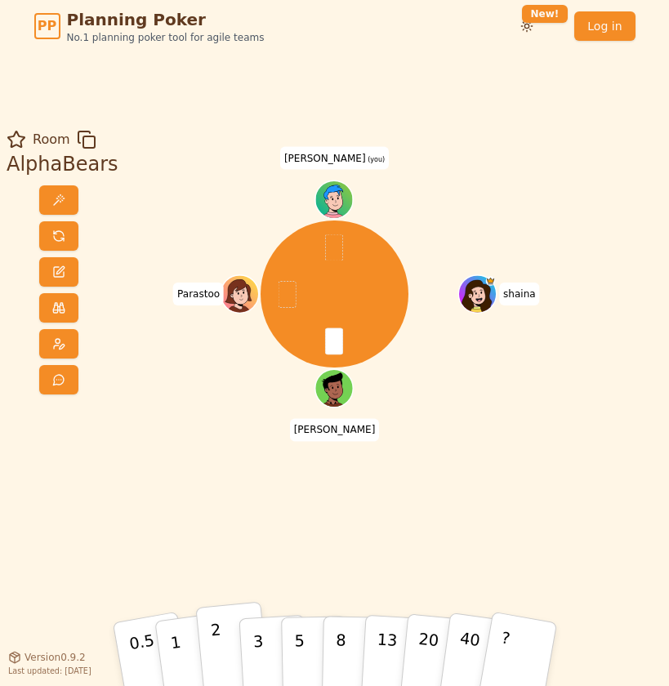
click at [230, 651] on button "2" at bounding box center [232, 653] width 74 height 104
click at [258, 645] on p "3" at bounding box center [259, 655] width 14 height 73
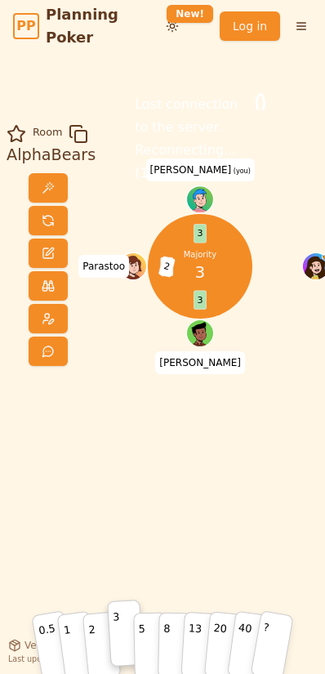
click at [248, 413] on div "Room AlphaBears Lost connection to the server. Reconnecting... ( 1 ) Majority 3…" at bounding box center [162, 348] width 325 height 449
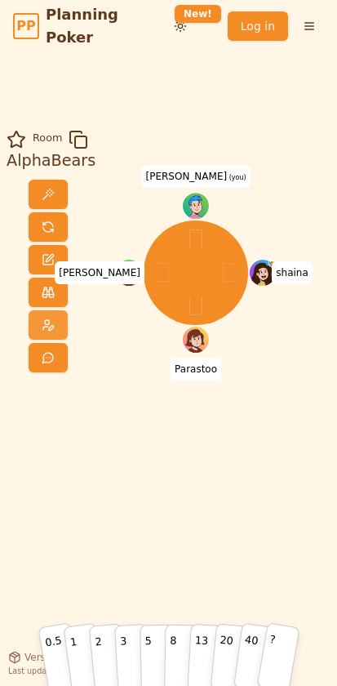
click at [42, 325] on span at bounding box center [48, 325] width 13 height 13
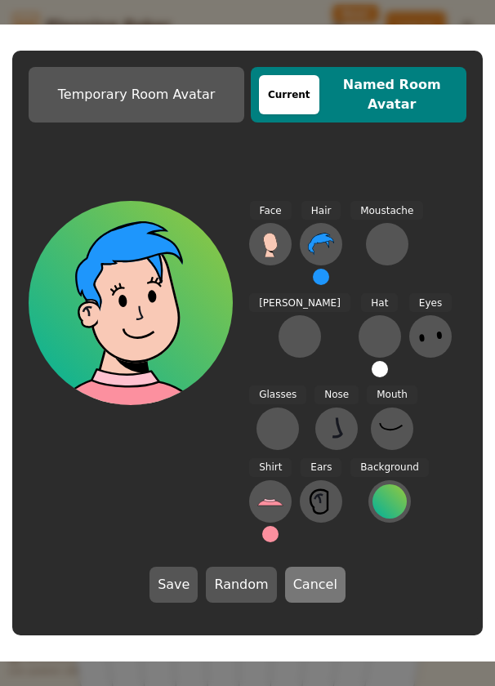
click at [306, 575] on button "Cancel" at bounding box center [315, 585] width 60 height 36
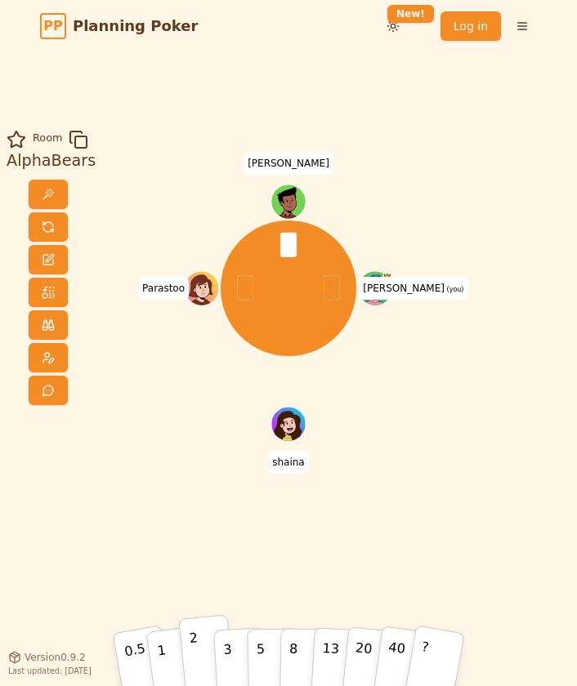
click at [187, 655] on button "2" at bounding box center [206, 653] width 56 height 78
click at [43, 362] on span at bounding box center [48, 357] width 13 height 13
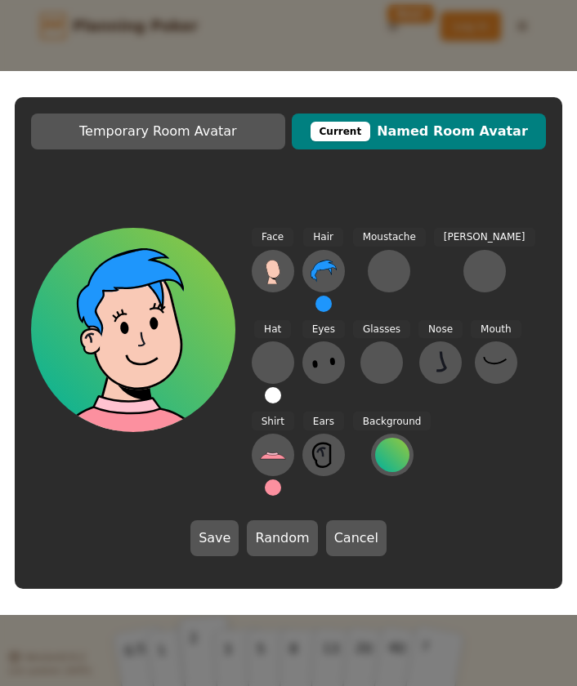
click at [323, 310] on button at bounding box center [323, 304] width 16 height 16
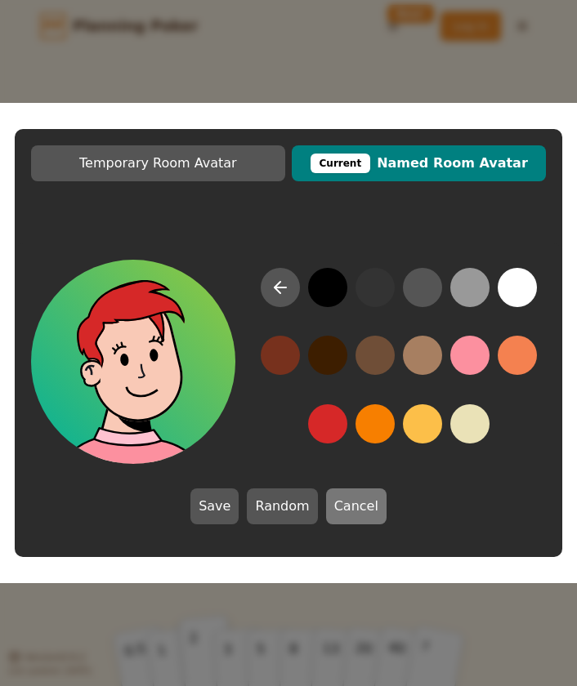
click at [337, 511] on button "Cancel" at bounding box center [356, 507] width 60 height 36
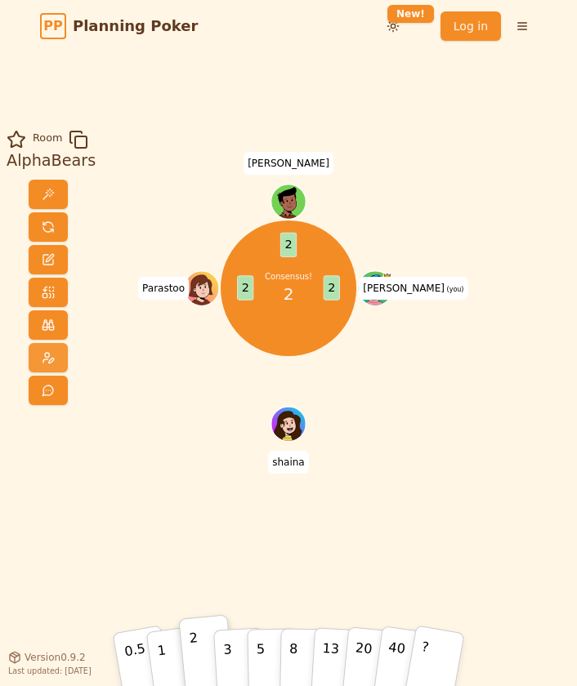
click at [42, 358] on span at bounding box center [48, 357] width 13 height 13
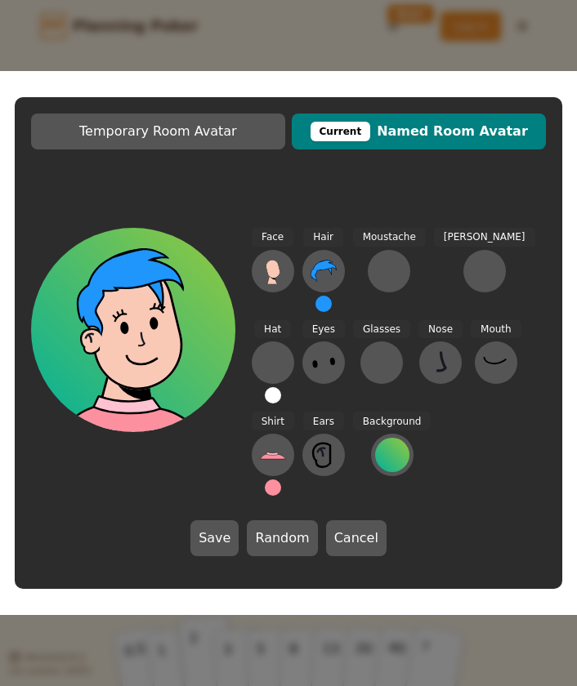
click at [324, 312] on button at bounding box center [323, 304] width 16 height 16
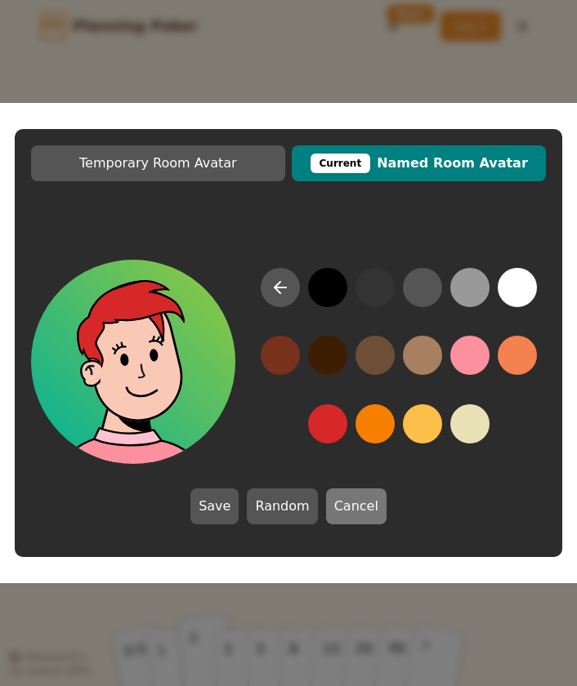
click at [337, 512] on button "Cancel" at bounding box center [356, 507] width 60 height 36
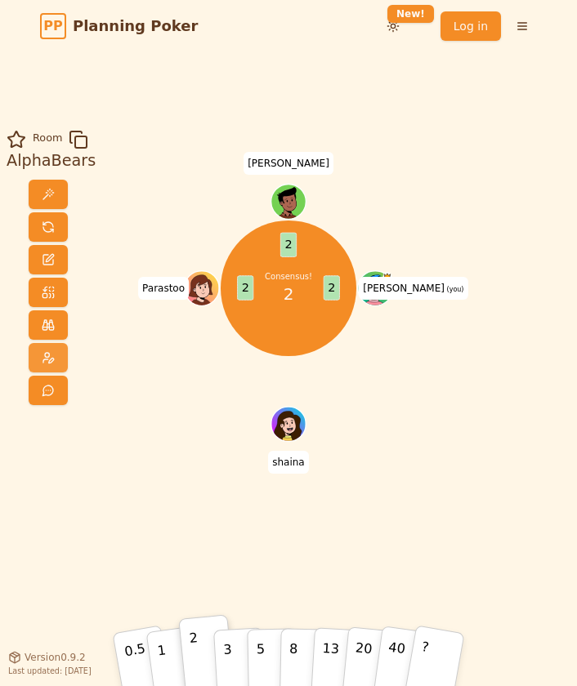
click at [46, 357] on span at bounding box center [48, 357] width 13 height 13
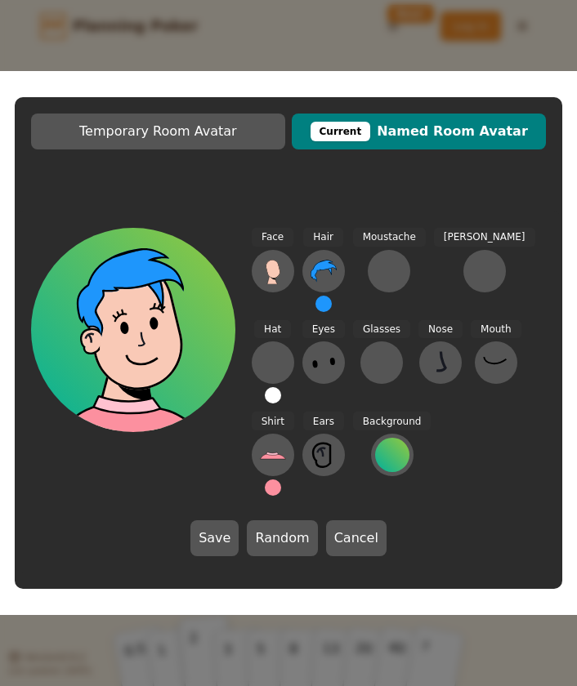
click at [281, 480] on button at bounding box center [273, 488] width 16 height 16
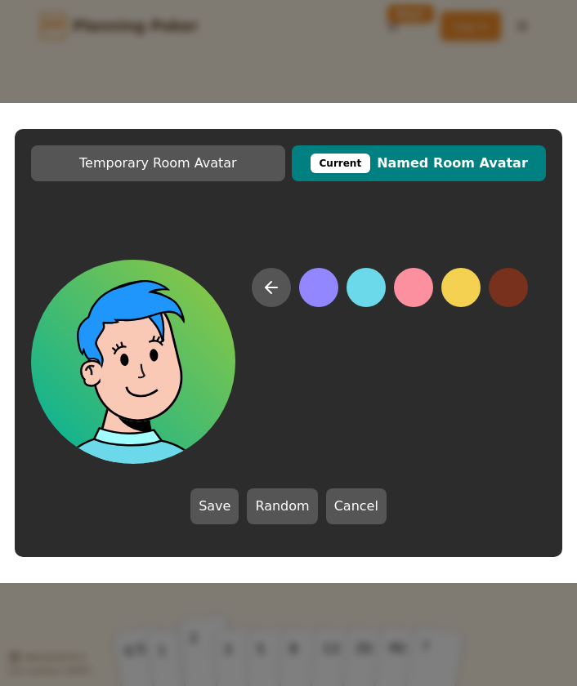
click at [337, 294] on button at bounding box center [365, 287] width 39 height 39
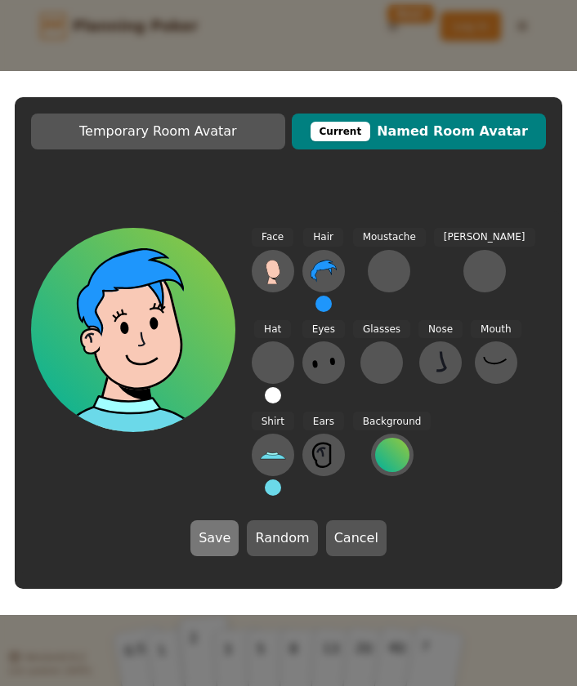
click at [224, 534] on button "Save" at bounding box center [214, 538] width 48 height 36
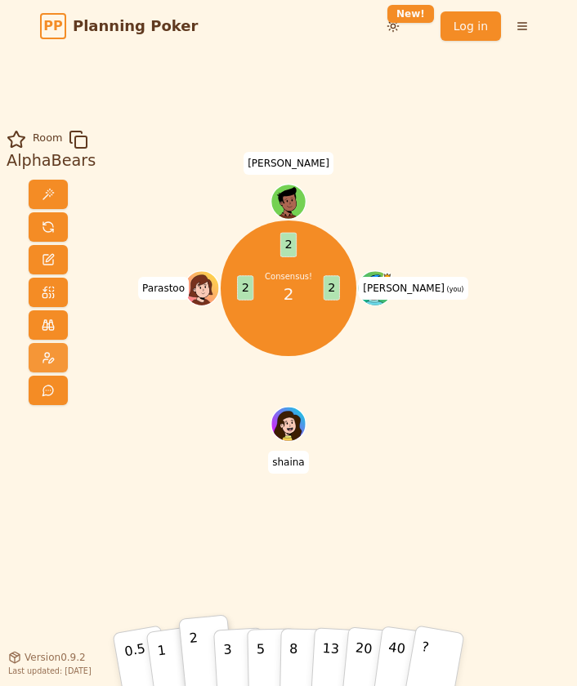
click at [43, 360] on span at bounding box center [48, 357] width 13 height 13
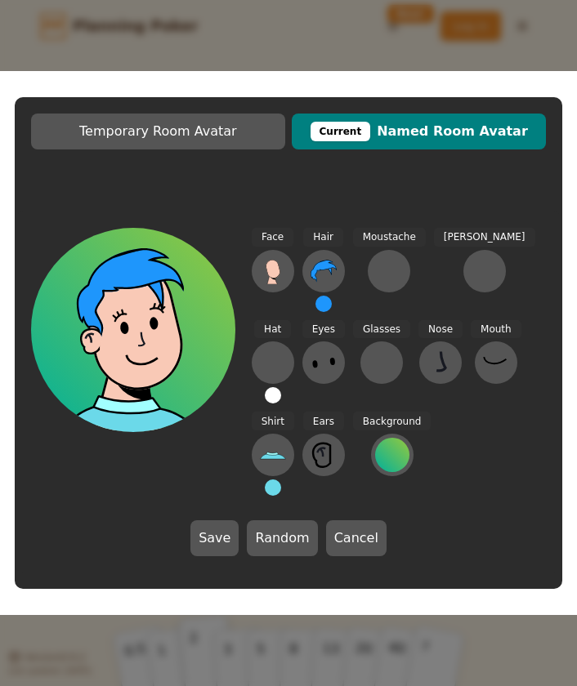
click at [337, 413] on div "Face Hair Moustache Beard Hat Eyes Glasses Nose Mouth Shirt Ears Background" at bounding box center [399, 362] width 295 height 268
click at [281, 480] on button at bounding box center [273, 488] width 16 height 16
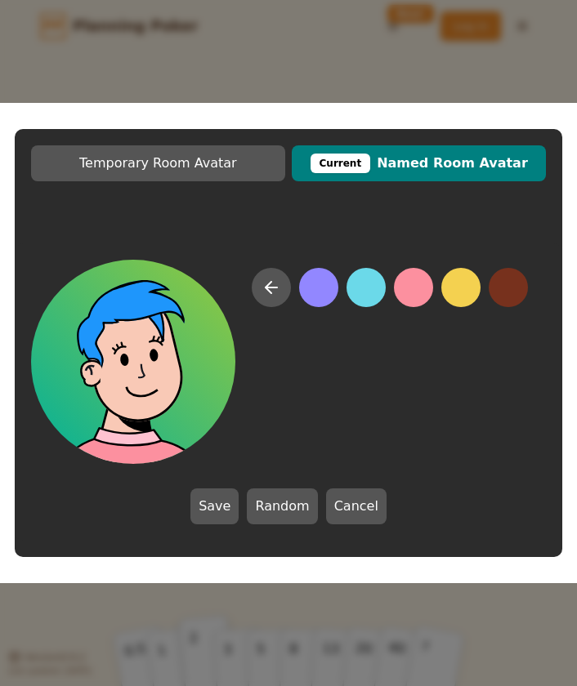
click at [337, 281] on button at bounding box center [413, 287] width 39 height 39
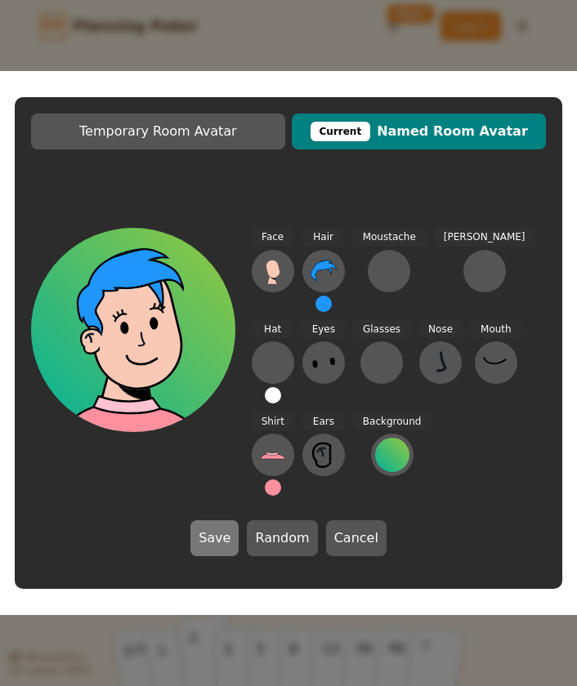
click at [224, 533] on button "Save" at bounding box center [214, 538] width 48 height 36
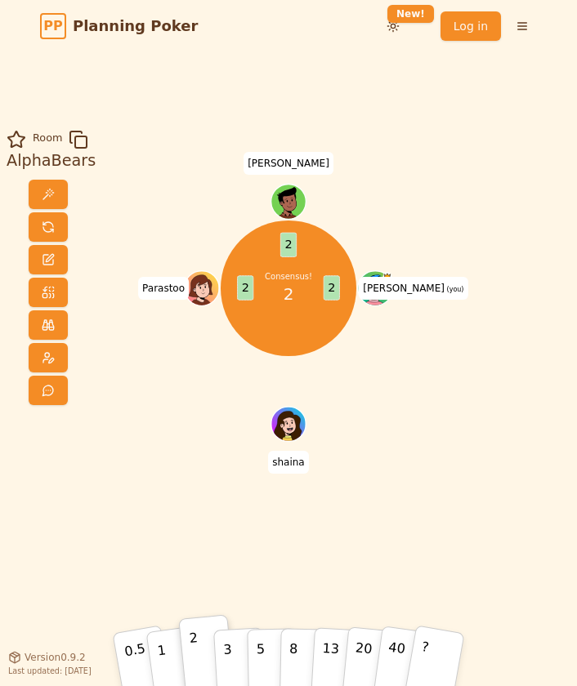
click at [337, 355] on div "Room AlphaBears Consensus! 2 2 2 2 tim (you) shaina Parastoo Peter 0.5 1 2 3 5 …" at bounding box center [288, 354] width 577 height 449
click at [337, 604] on div "Room AlphaBears Consensus! 2 2 2 2 tim (you) shaina Parastoo Peter 0.5 1 2 3 5 …" at bounding box center [288, 354] width 577 height 605
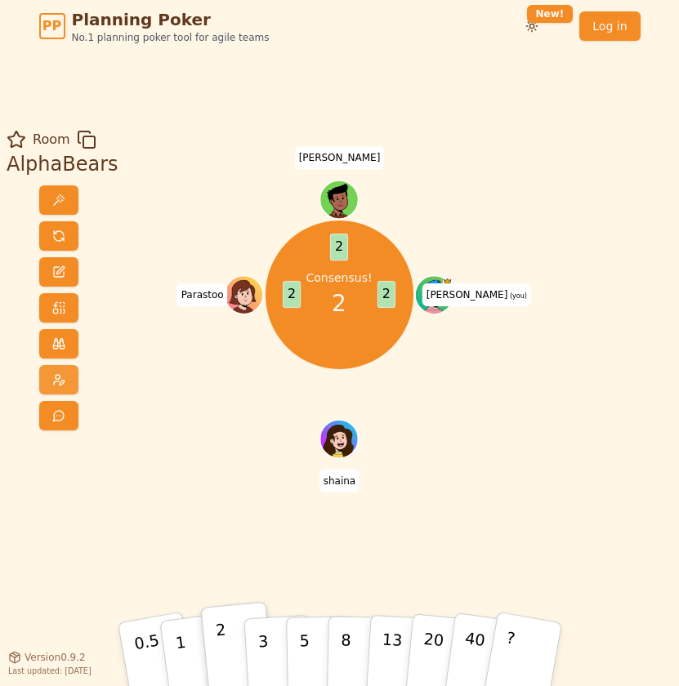
click at [63, 381] on button at bounding box center [58, 379] width 39 height 29
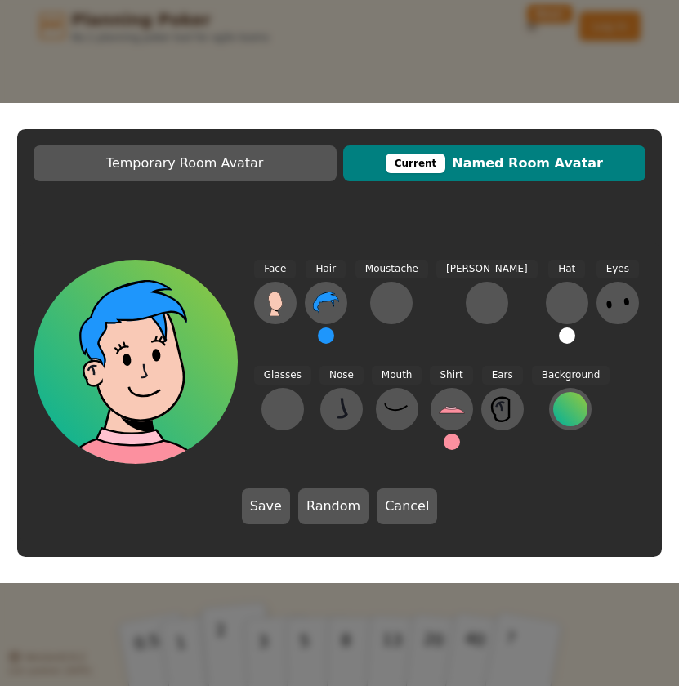
click at [337, 444] on button at bounding box center [452, 442] width 16 height 16
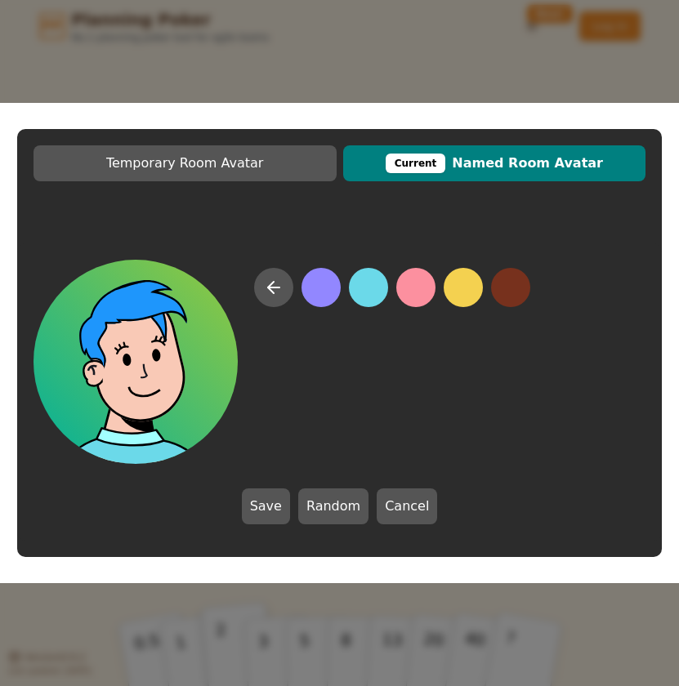
click at [337, 292] on button at bounding box center [368, 287] width 39 height 39
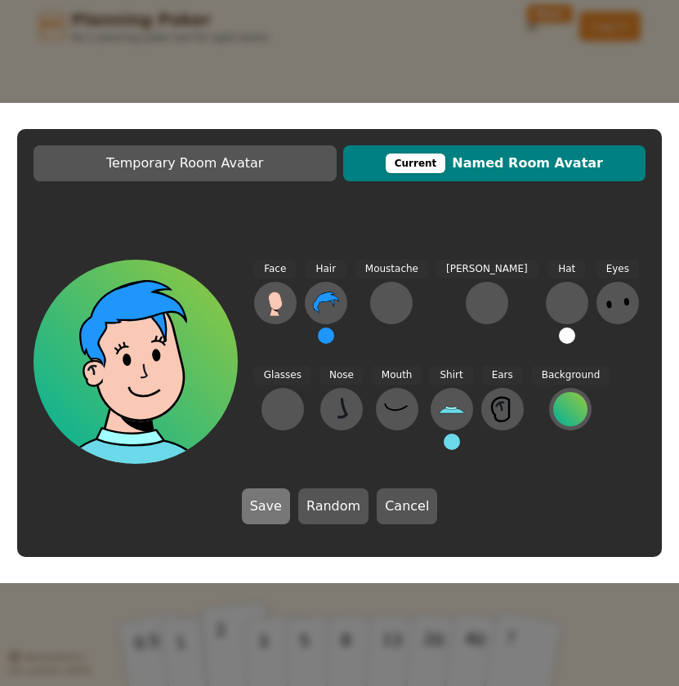
click at [270, 508] on button "Save" at bounding box center [266, 507] width 48 height 36
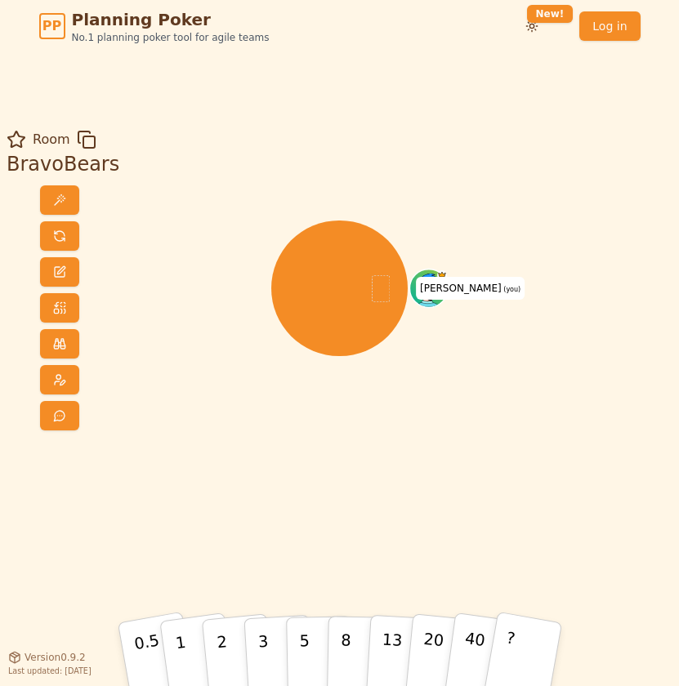
click at [556, 244] on div "Room BravoBears tim (you) 0.5 1 2 3 5 8 13 20 40 ? Version 0.9.2 Last updated: …" at bounding box center [339, 354] width 679 height 449
click at [53, 377] on span at bounding box center [59, 379] width 13 height 13
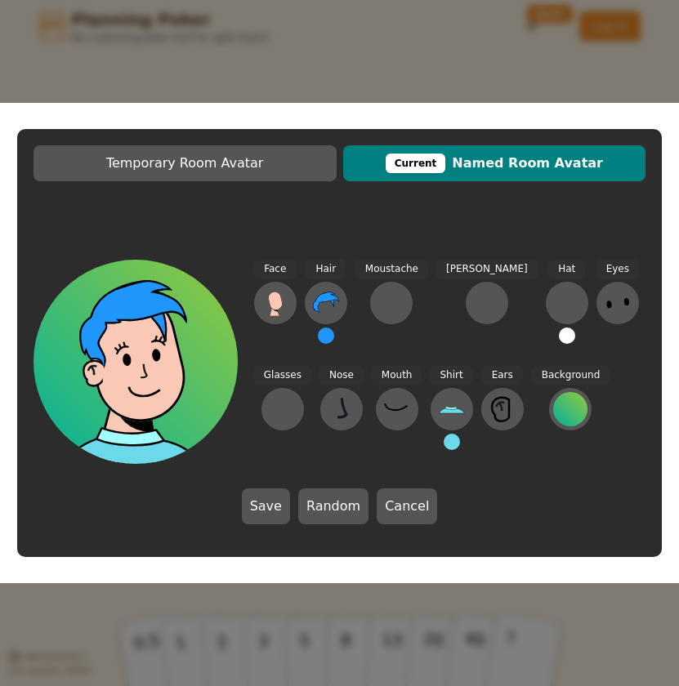
click at [448, 441] on button at bounding box center [452, 442] width 16 height 16
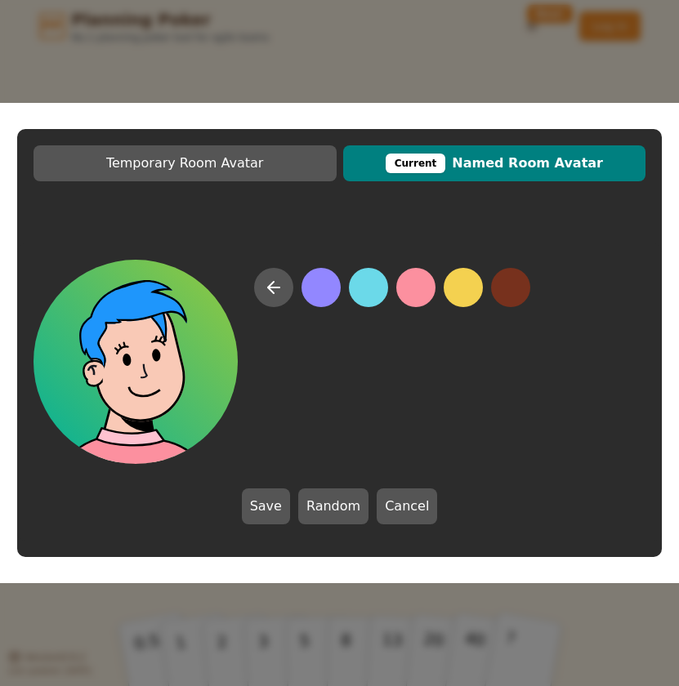
click at [408, 288] on button at bounding box center [415, 287] width 39 height 39
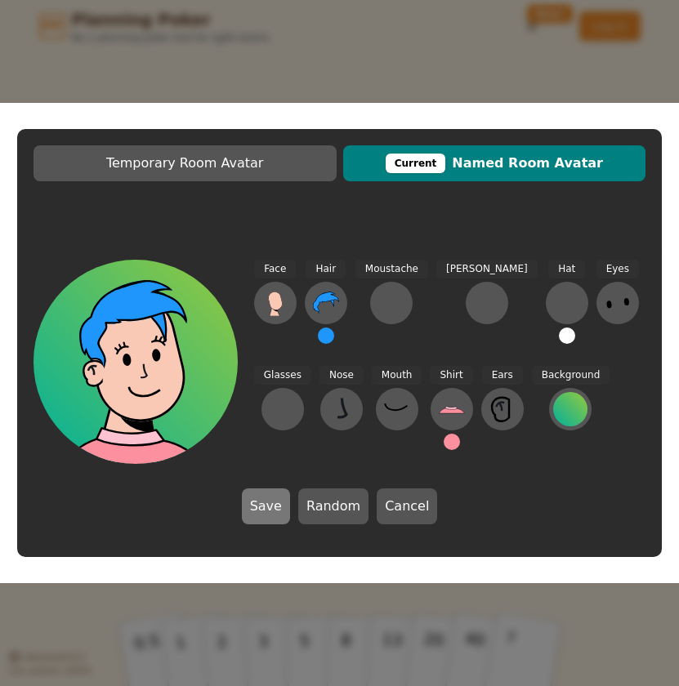
click at [270, 510] on button "Save" at bounding box center [266, 507] width 48 height 36
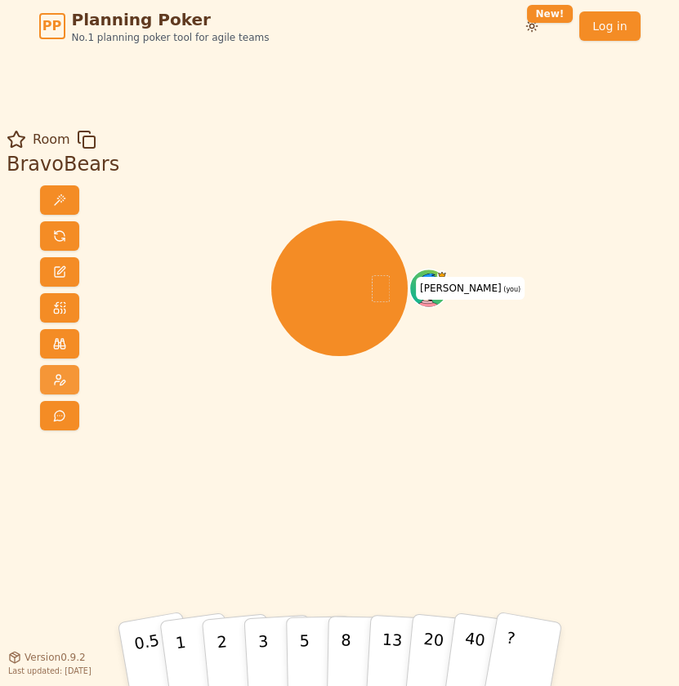
click at [53, 377] on span at bounding box center [59, 379] width 13 height 13
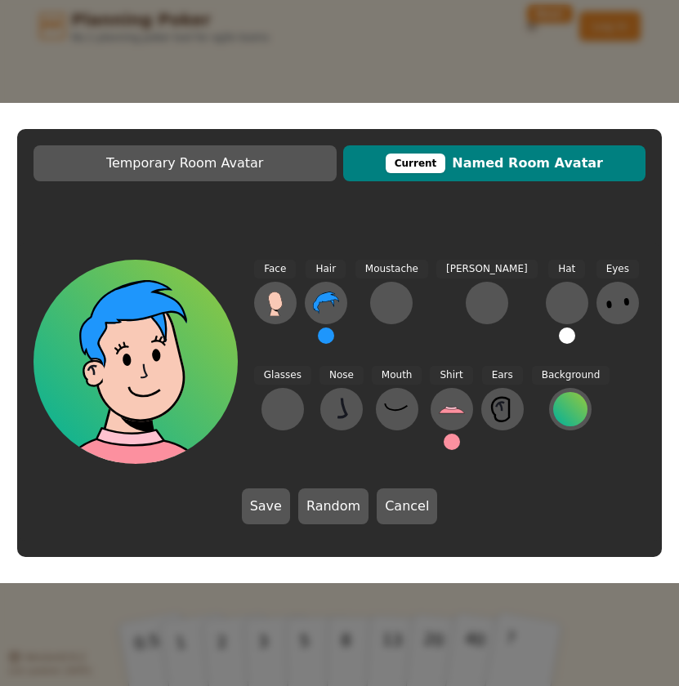
click at [449, 443] on button at bounding box center [452, 442] width 16 height 16
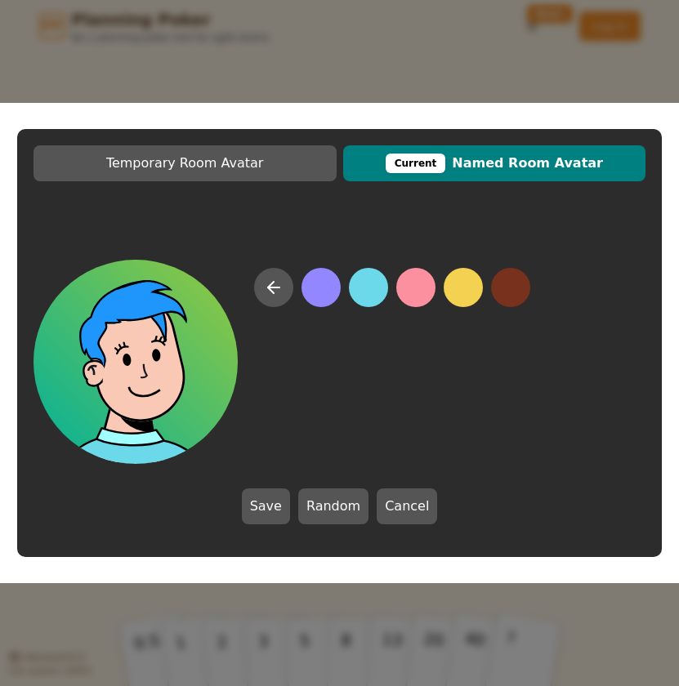
click at [370, 293] on button at bounding box center [368, 287] width 39 height 39
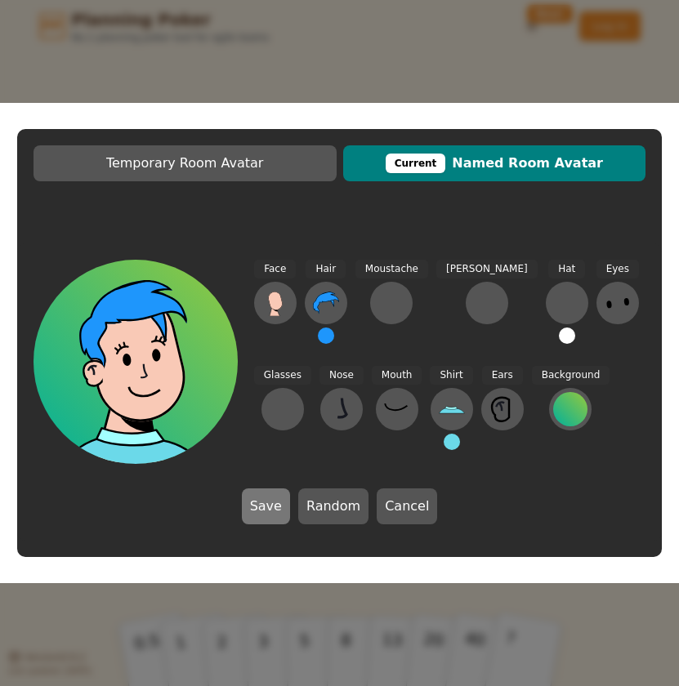
click at [260, 512] on button "Save" at bounding box center [266, 507] width 48 height 36
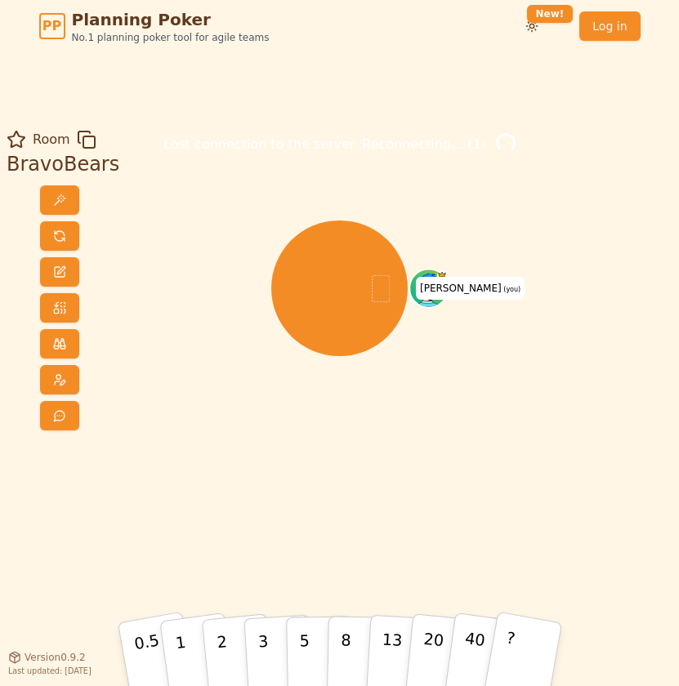
click at [593, 314] on div "Room BravoBears Lost connection to the server. Reconnecting... ( 1 ) tim (you) …" at bounding box center [339, 354] width 679 height 449
click at [56, 378] on span at bounding box center [59, 379] width 13 height 13
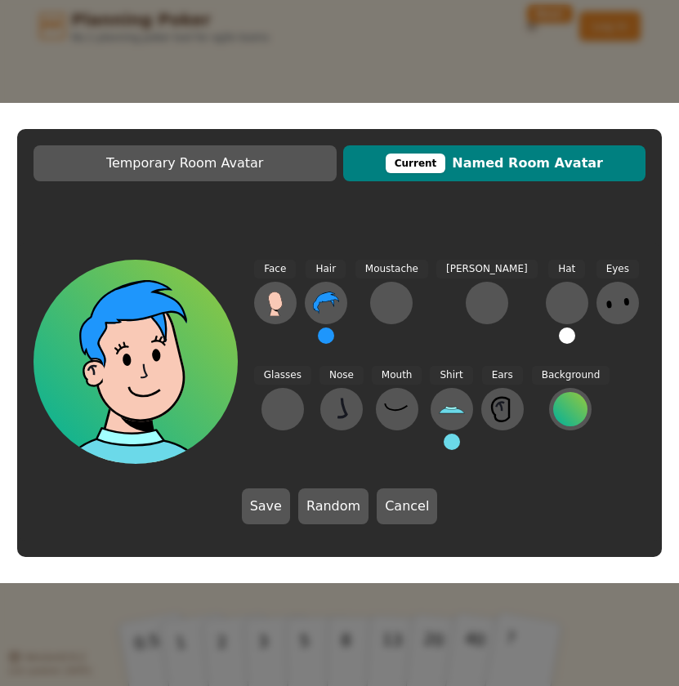
click at [450, 444] on button at bounding box center [452, 442] width 16 height 16
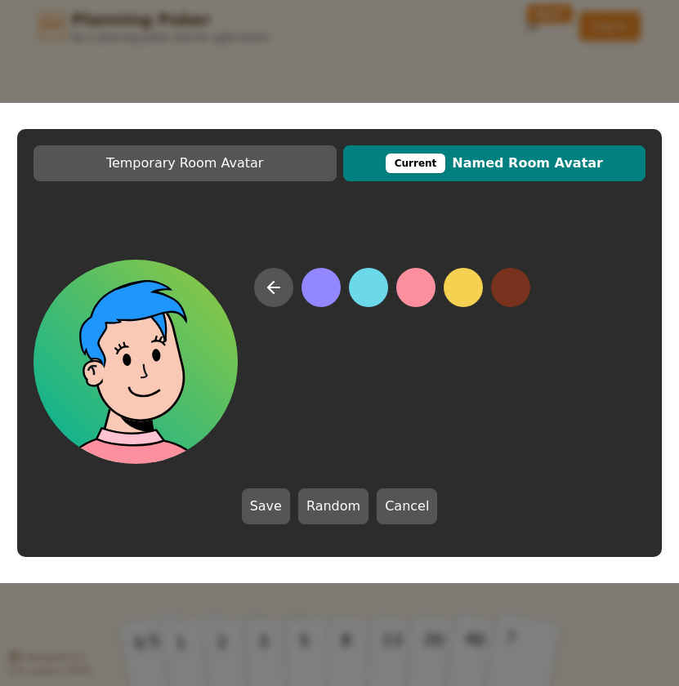
click at [415, 288] on button at bounding box center [415, 287] width 39 height 39
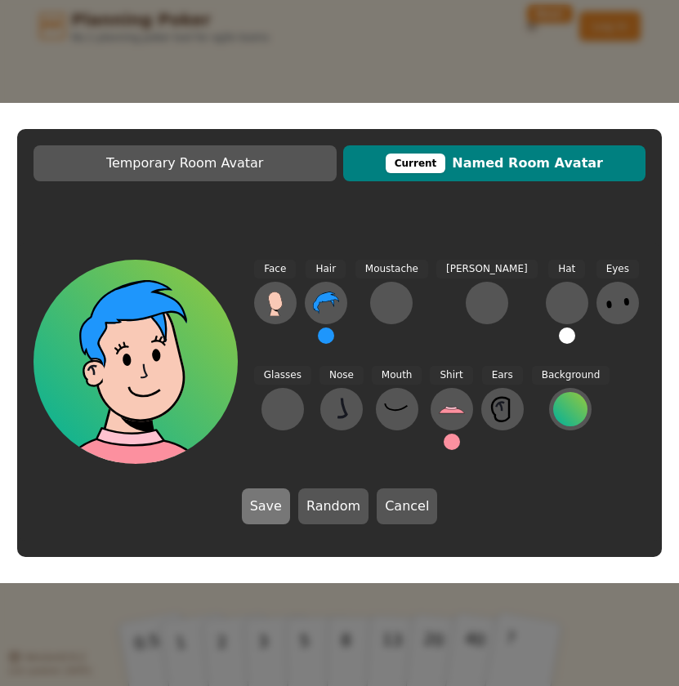
click at [270, 516] on button "Save" at bounding box center [266, 507] width 48 height 36
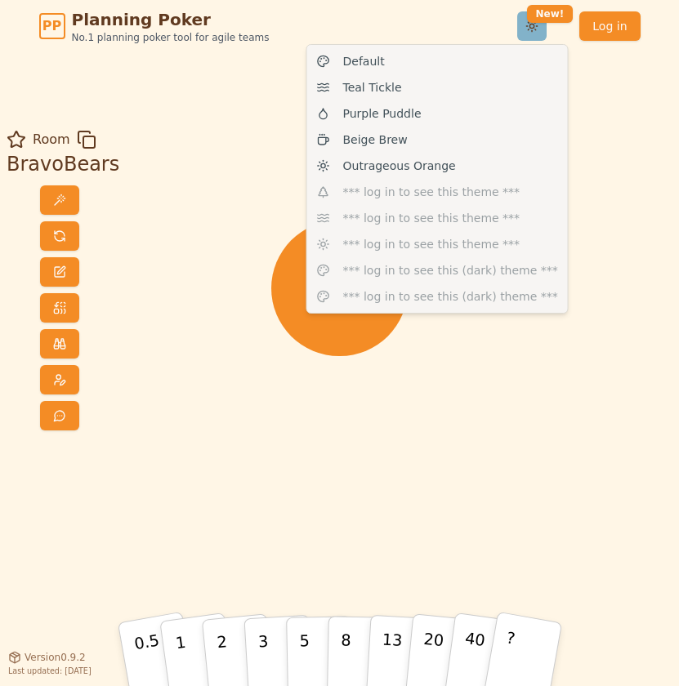
click at [535, 30] on html "PP Planning Poker No.1 planning poker tool for agile teams Toggle theme New! Lo…" at bounding box center [339, 343] width 679 height 686
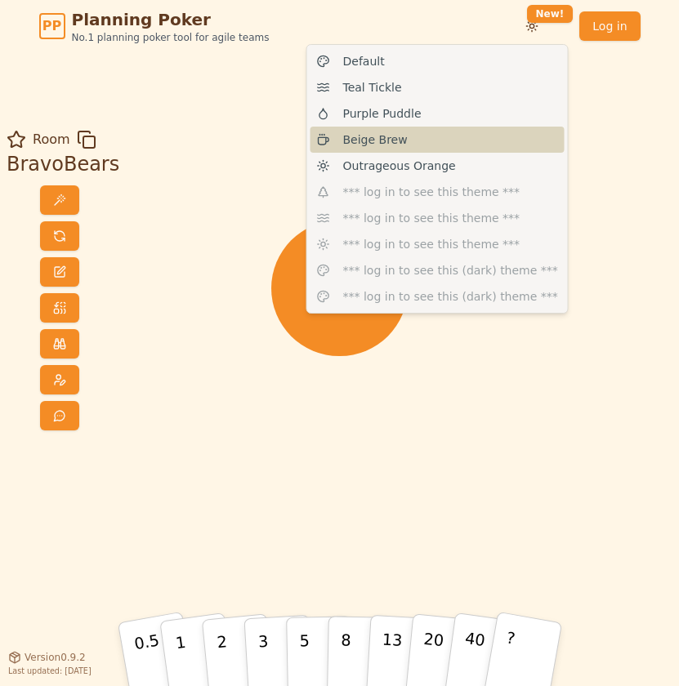
click at [443, 142] on div "Beige Brew" at bounding box center [437, 140] width 254 height 26
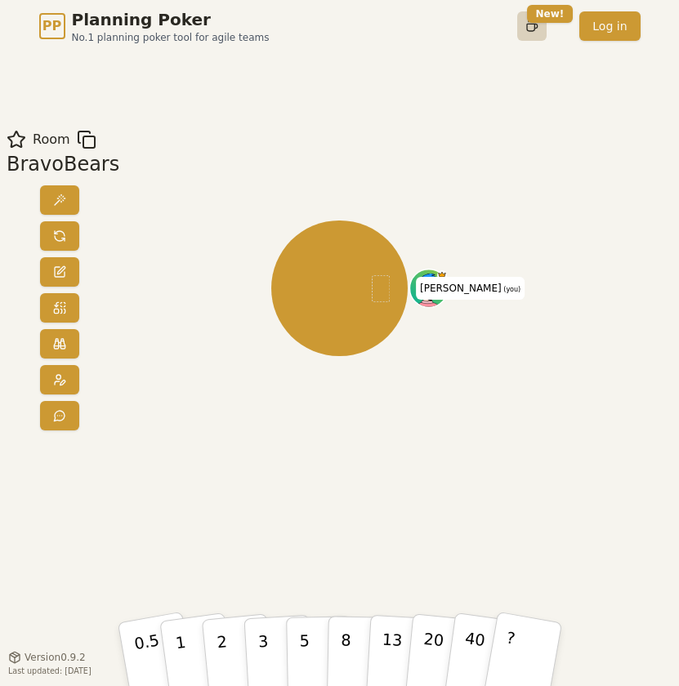
click at [541, 29] on html "PP Planning Poker No.1 planning poker tool for agile teams Toggle theme New! Lo…" at bounding box center [339, 343] width 679 height 686
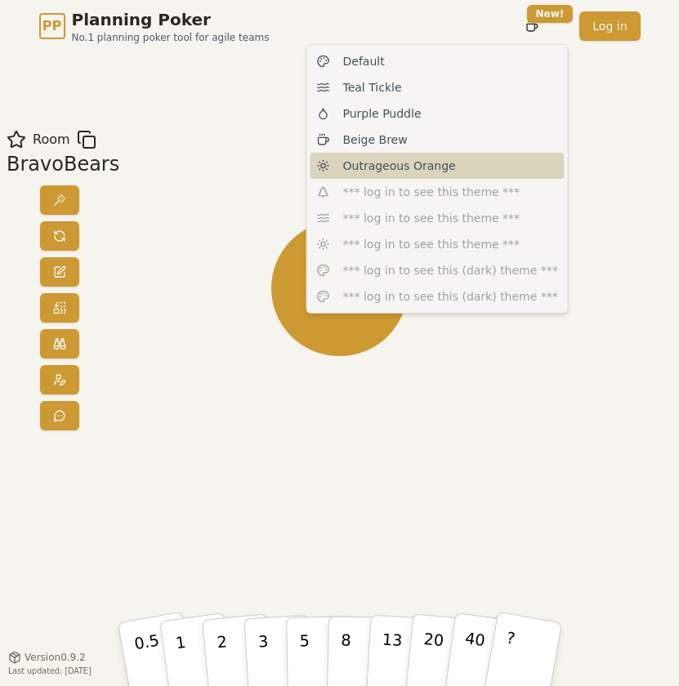
click at [450, 161] on div "Outrageous Orange" at bounding box center [437, 166] width 254 height 26
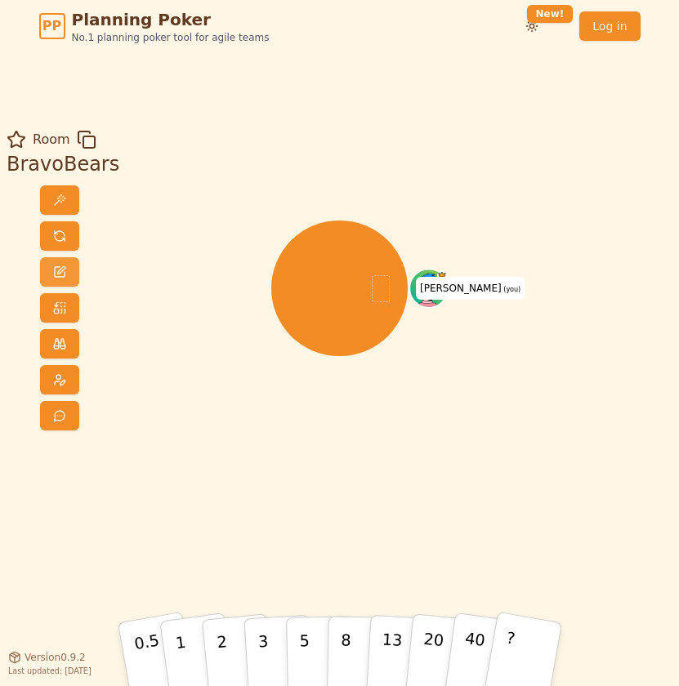
click at [57, 277] on span at bounding box center [59, 272] width 13 height 13
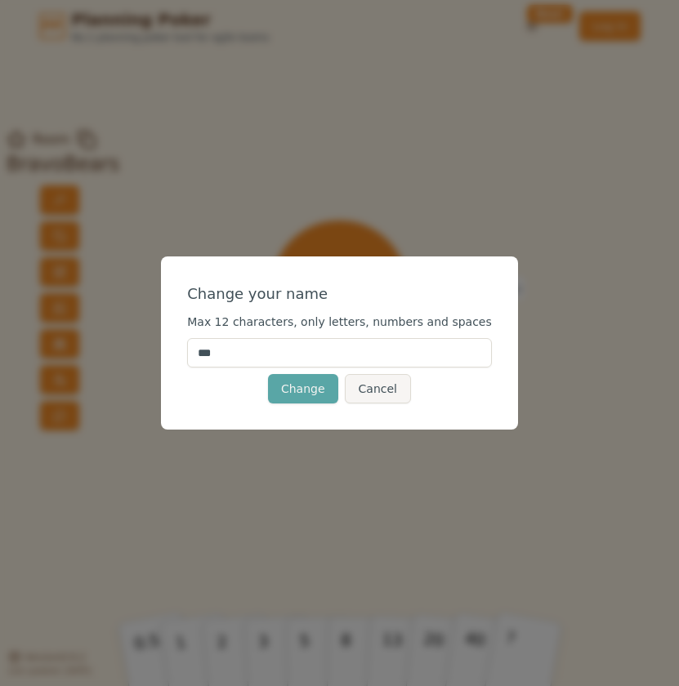
click at [330, 361] on input "***" at bounding box center [339, 352] width 305 height 29
type input "****"
click at [295, 391] on button "Change" at bounding box center [303, 388] width 70 height 29
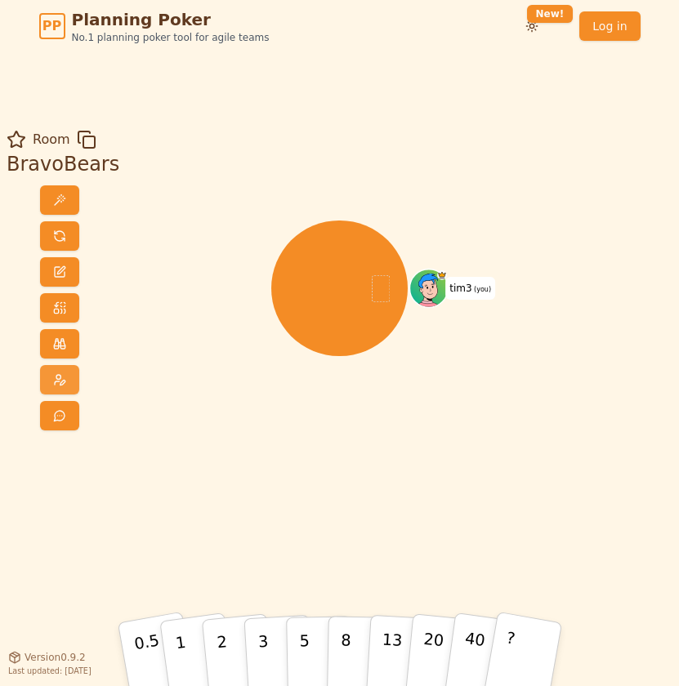
click at [53, 380] on span at bounding box center [59, 379] width 13 height 13
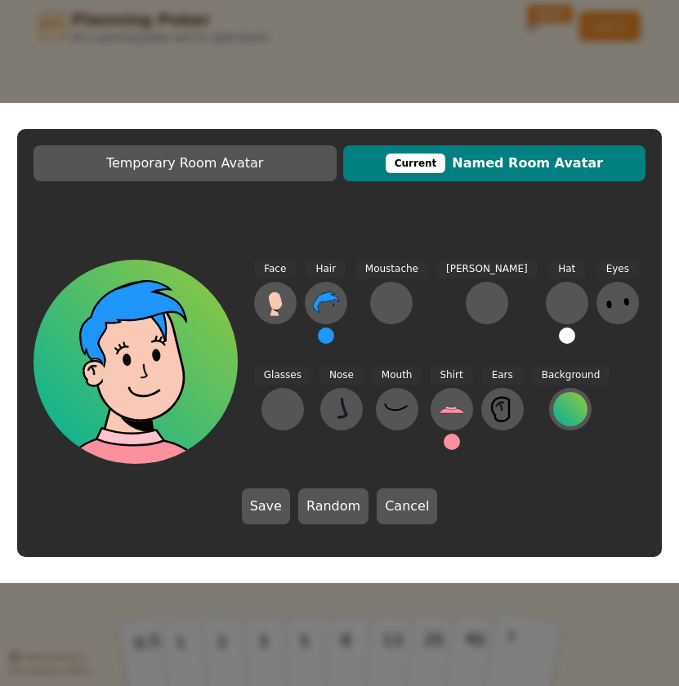
click at [449, 440] on button at bounding box center [452, 442] width 16 height 16
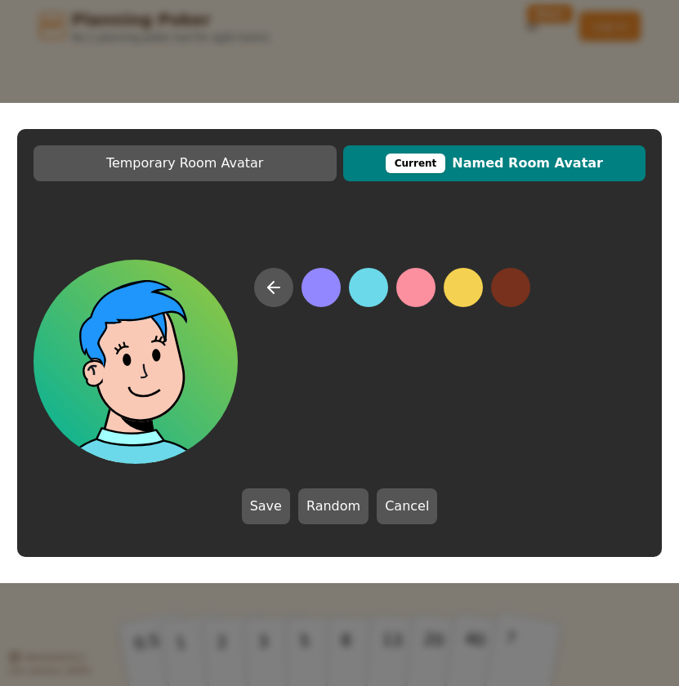
click at [375, 296] on button at bounding box center [368, 287] width 39 height 39
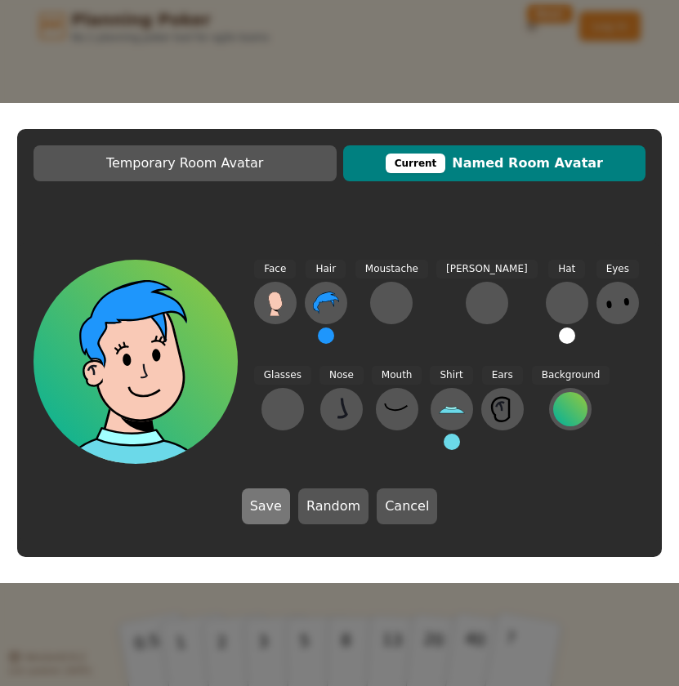
click at [260, 509] on button "Save" at bounding box center [266, 507] width 48 height 36
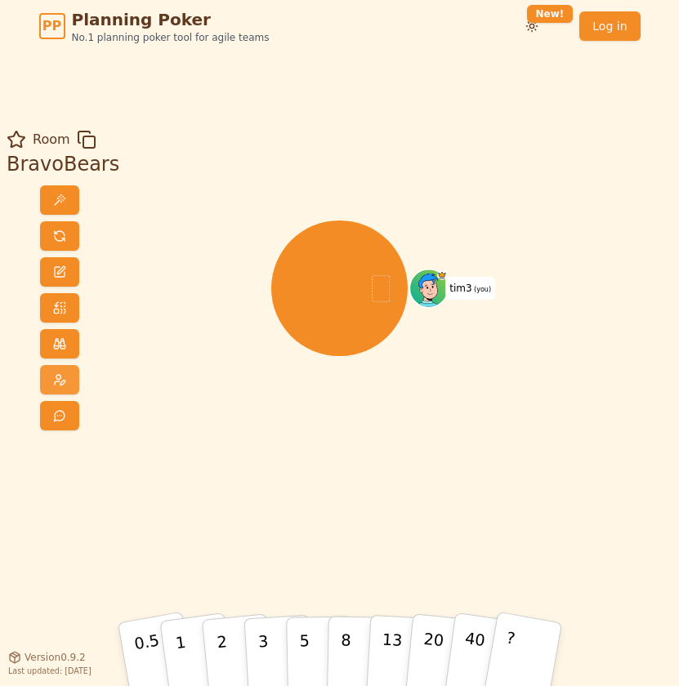
click at [49, 389] on button at bounding box center [59, 379] width 39 height 29
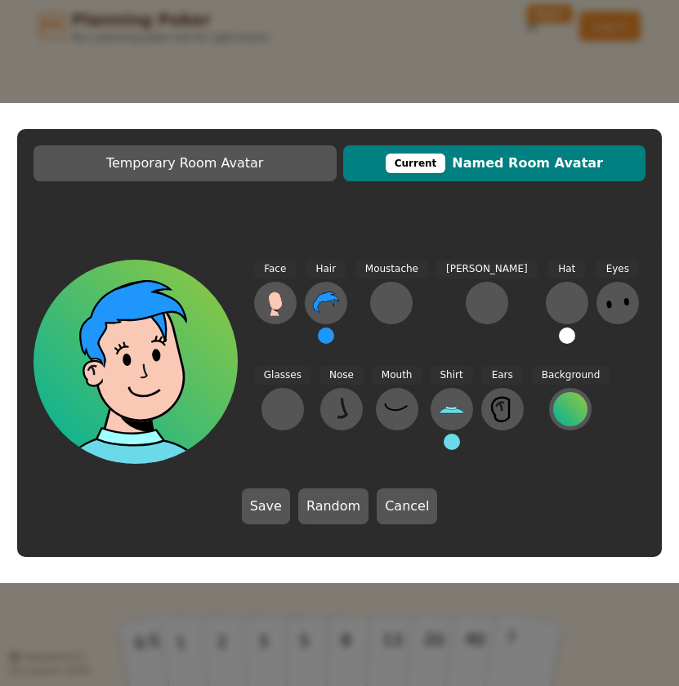
click at [451, 445] on button at bounding box center [452, 442] width 16 height 16
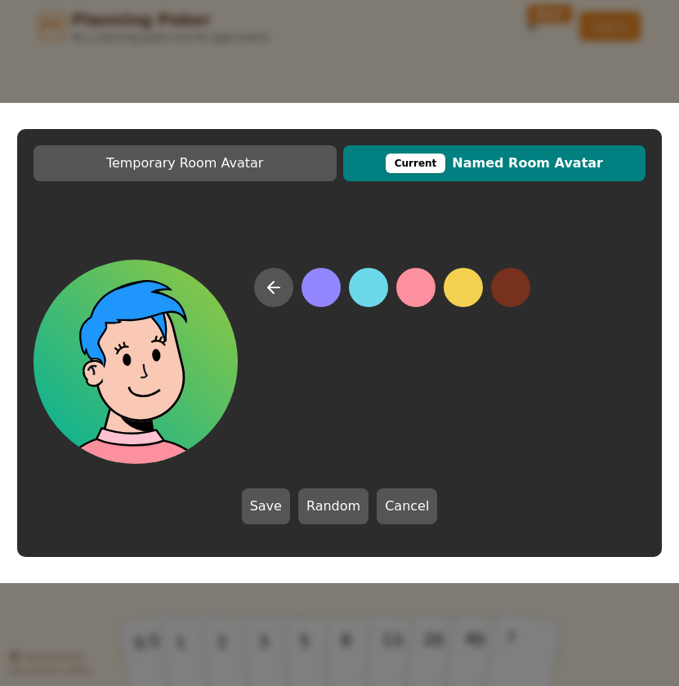
click at [413, 290] on button at bounding box center [415, 287] width 39 height 39
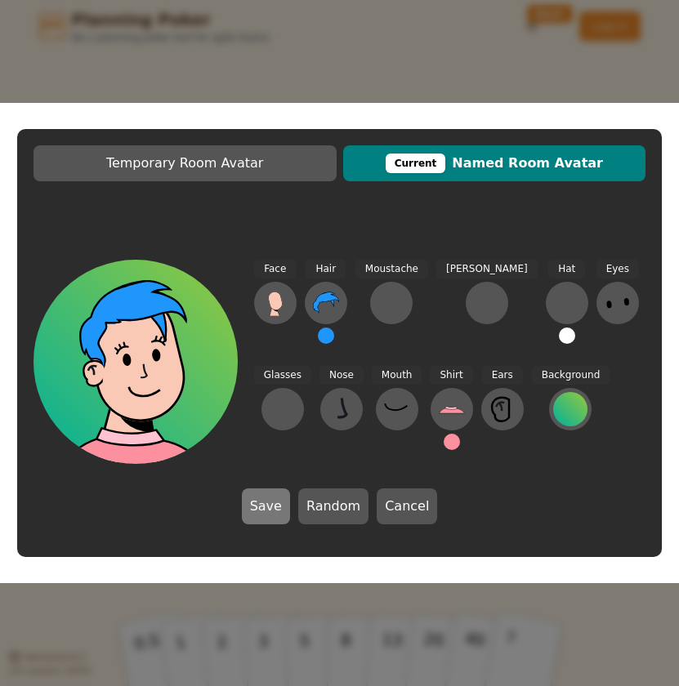
click at [272, 509] on button "Save" at bounding box center [266, 507] width 48 height 36
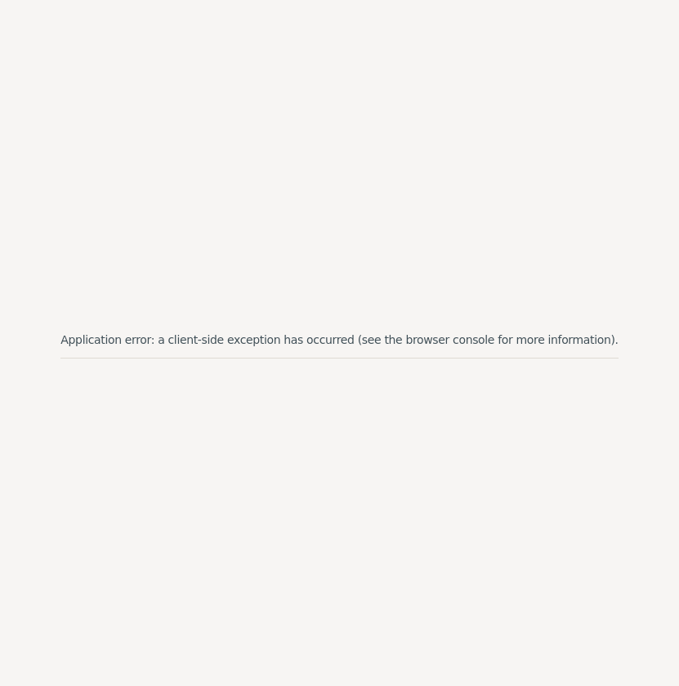
click at [505, 421] on div "Application error: a client-side exception has occurred (see the browser consol…" at bounding box center [339, 343] width 679 height 686
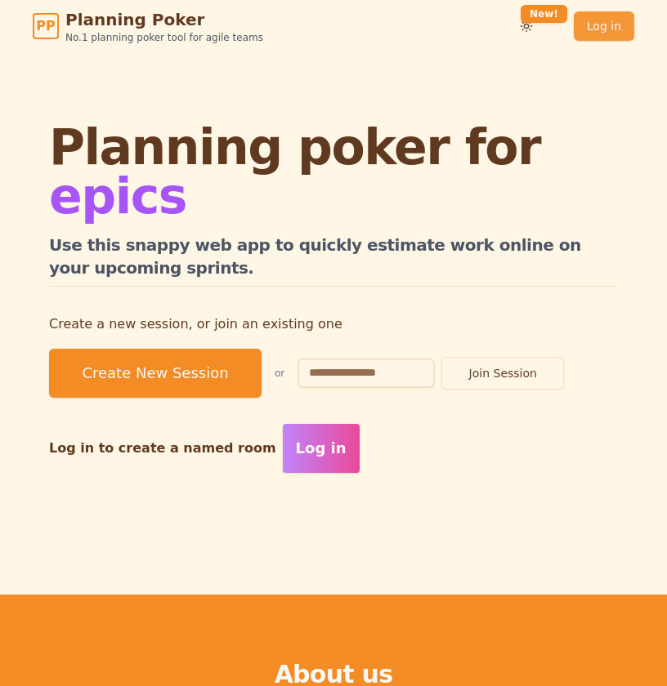
click at [594, 33] on link "Log in" at bounding box center [604, 25] width 60 height 29
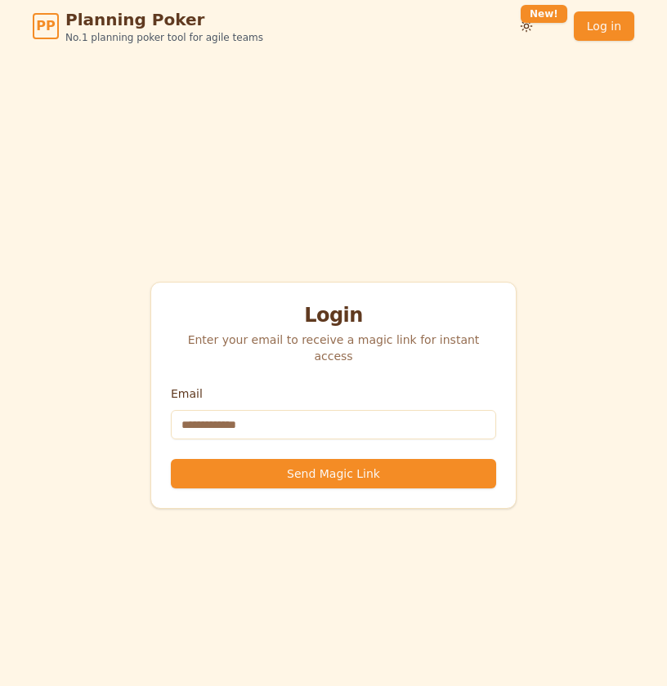
click at [352, 417] on input "Email" at bounding box center [333, 424] width 325 height 29
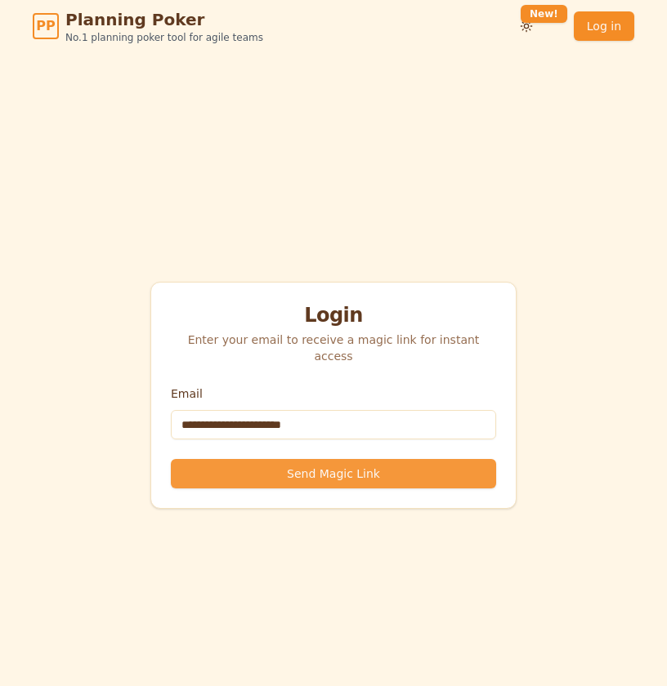
type input "**********"
click at [374, 473] on button "Send Magic Link" at bounding box center [333, 473] width 325 height 29
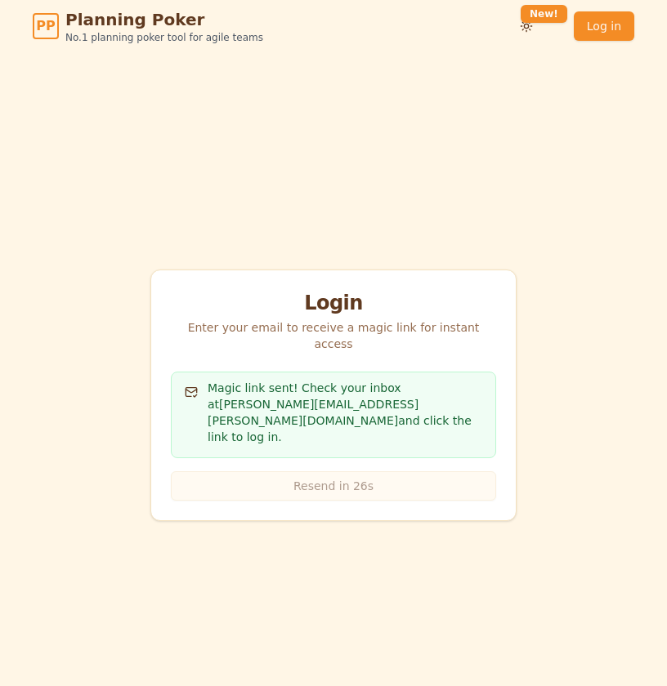
click at [545, 208] on div "Login Enter your email to receive a magic link for instant access Magic link se…" at bounding box center [333, 395] width 667 height 686
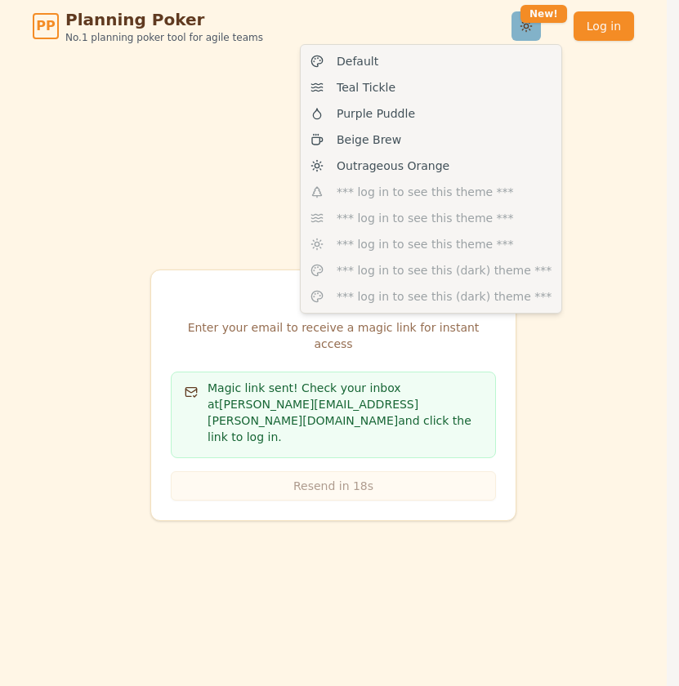
click at [531, 30] on html "PP Planning Poker No.1 planning poker tool for agile teams Toggle theme New! Lo…" at bounding box center [339, 369] width 679 height 739
click at [585, 88] on html "PP Planning Poker No.1 planning poker tool for agile teams Toggle theme New! Lo…" at bounding box center [339, 369] width 679 height 739
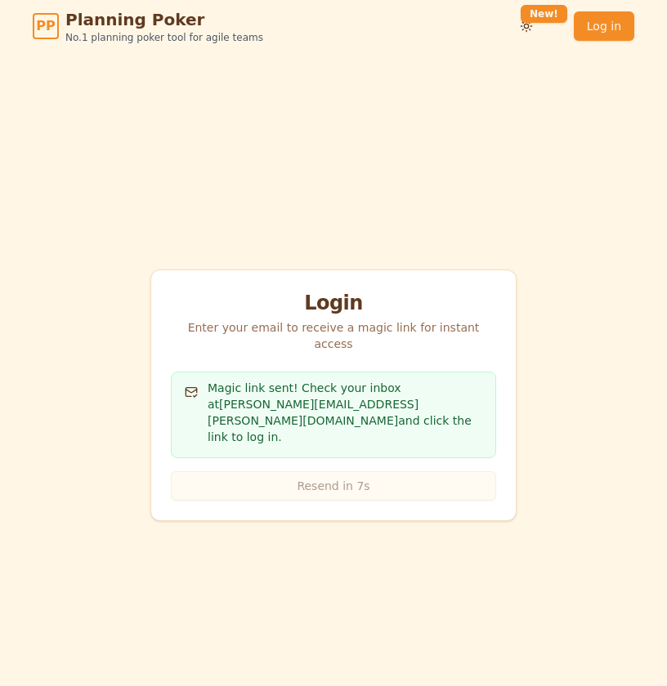
click at [602, 161] on div "Login Enter your email to receive a magic link for instant access Magic link se…" at bounding box center [333, 395] width 667 height 686
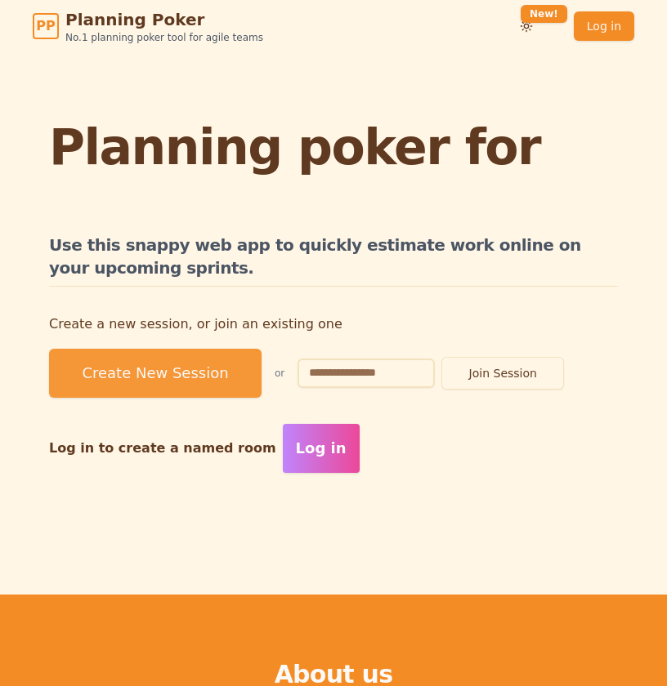
click at [182, 351] on button "Create New Session" at bounding box center [155, 373] width 212 height 49
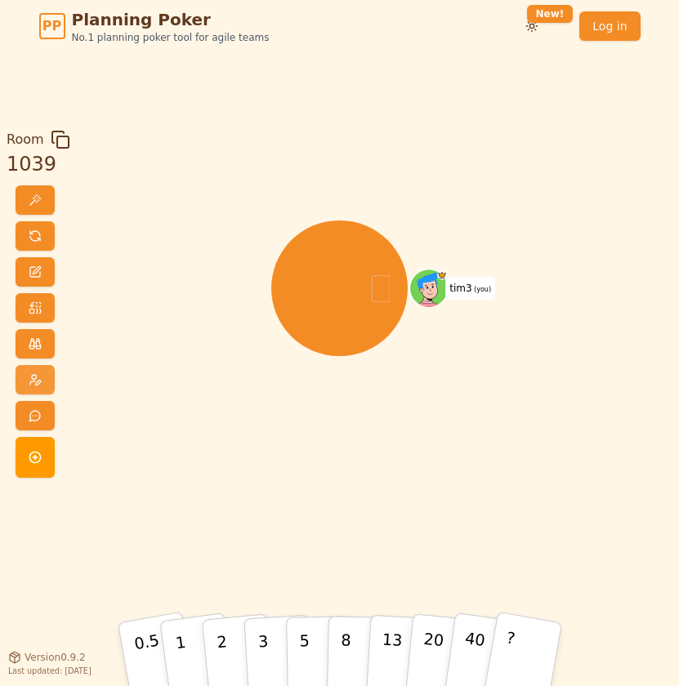
click at [38, 386] on span at bounding box center [35, 379] width 13 height 13
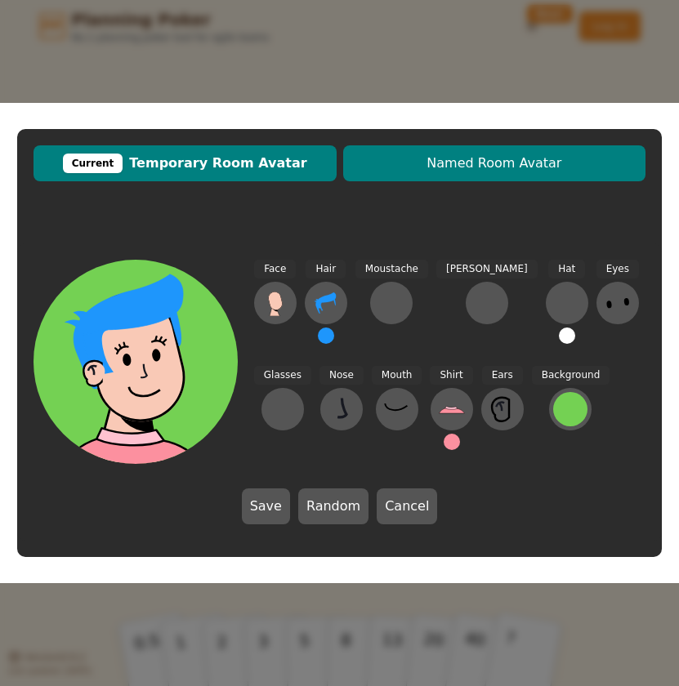
click at [404, 162] on span "Named Room Avatar" at bounding box center [494, 164] width 287 height 20
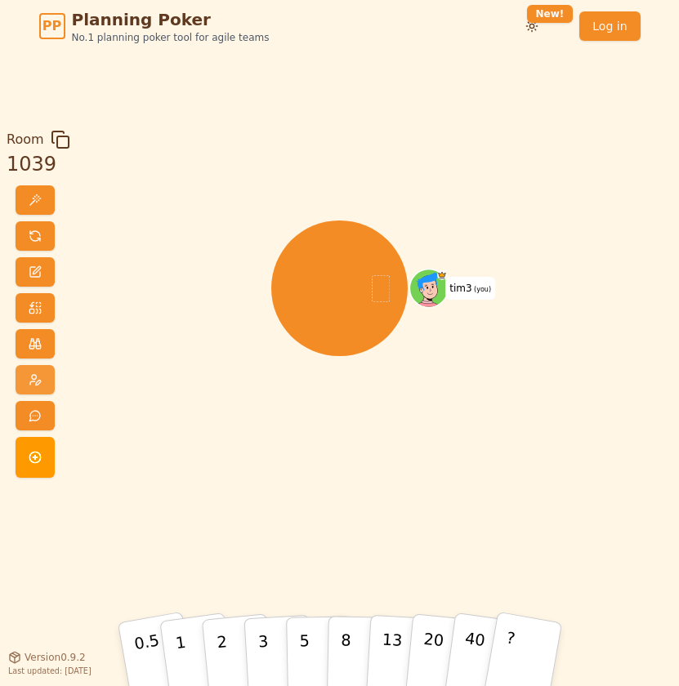
click at [39, 377] on button at bounding box center [35, 379] width 39 height 29
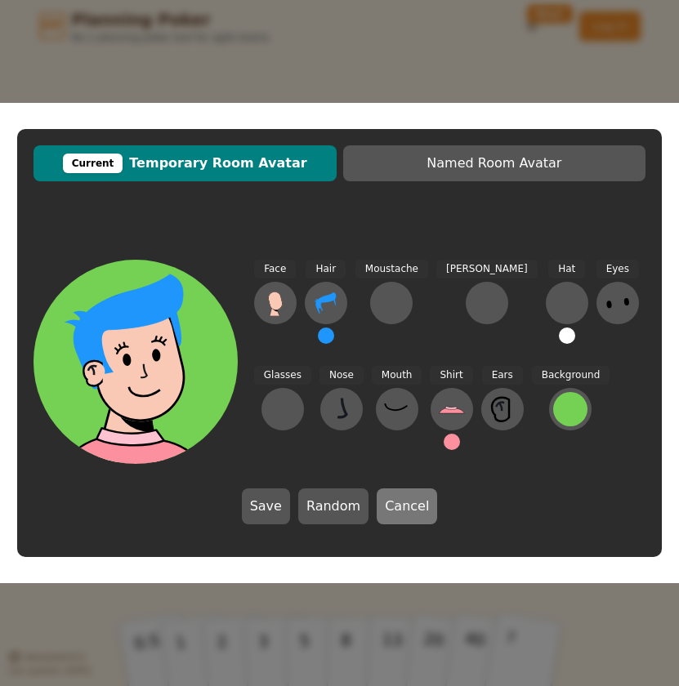
click at [404, 516] on button "Cancel" at bounding box center [407, 507] width 60 height 36
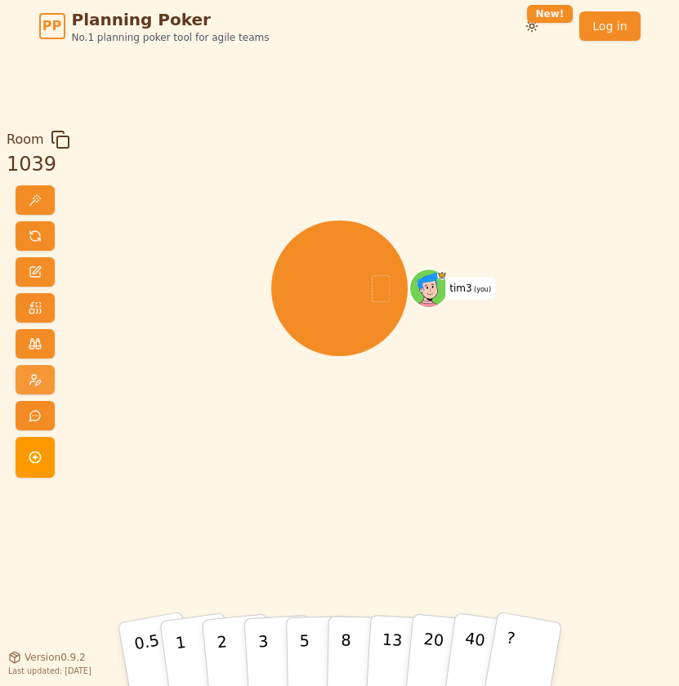
click at [38, 379] on span at bounding box center [35, 379] width 13 height 13
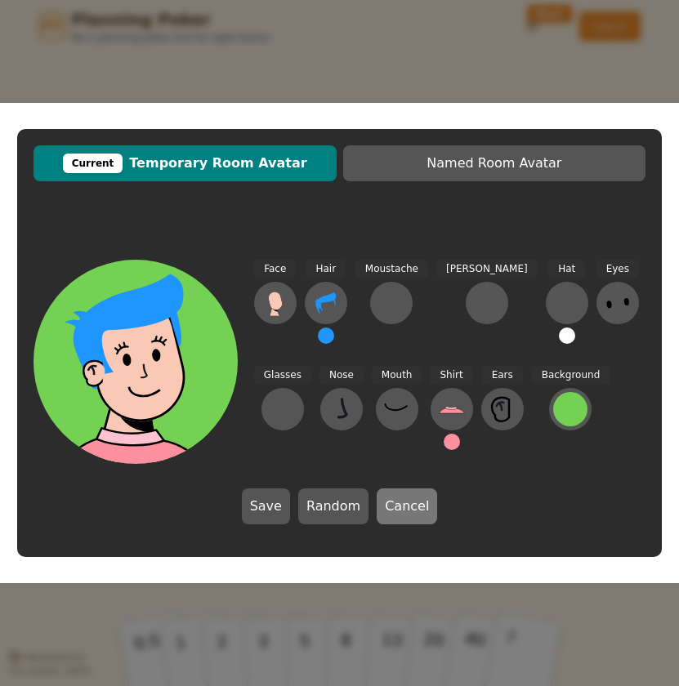
click at [382, 512] on button "Cancel" at bounding box center [407, 507] width 60 height 36
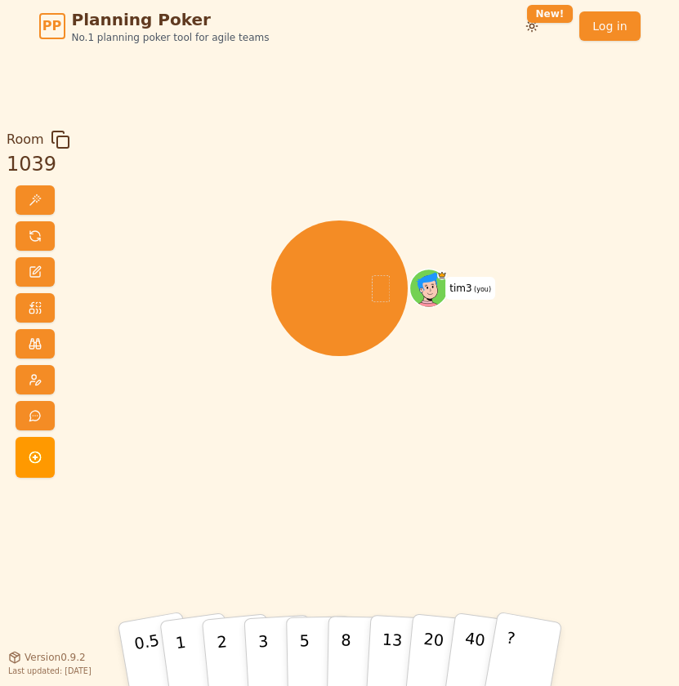
click at [424, 476] on div "tim3 (you)" at bounding box center [339, 354] width 360 height 449
click at [38, 378] on span at bounding box center [35, 379] width 13 height 13
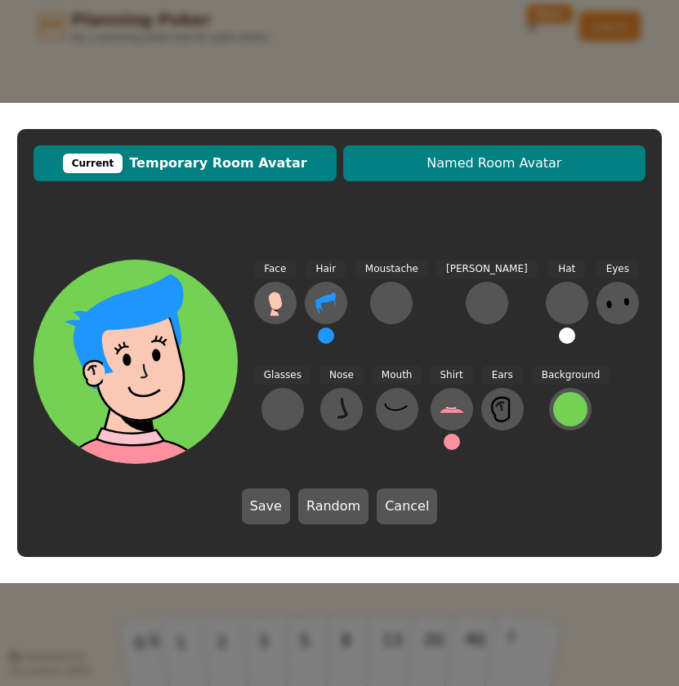
click at [462, 168] on span "Named Room Avatar" at bounding box center [494, 164] width 287 height 20
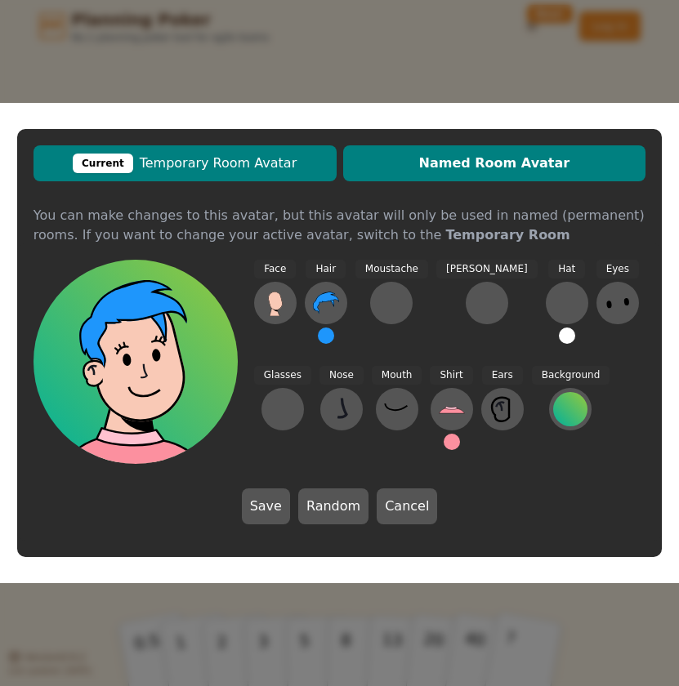
click at [261, 163] on span "Current Temporary Room Avatar" at bounding box center [185, 164] width 287 height 20
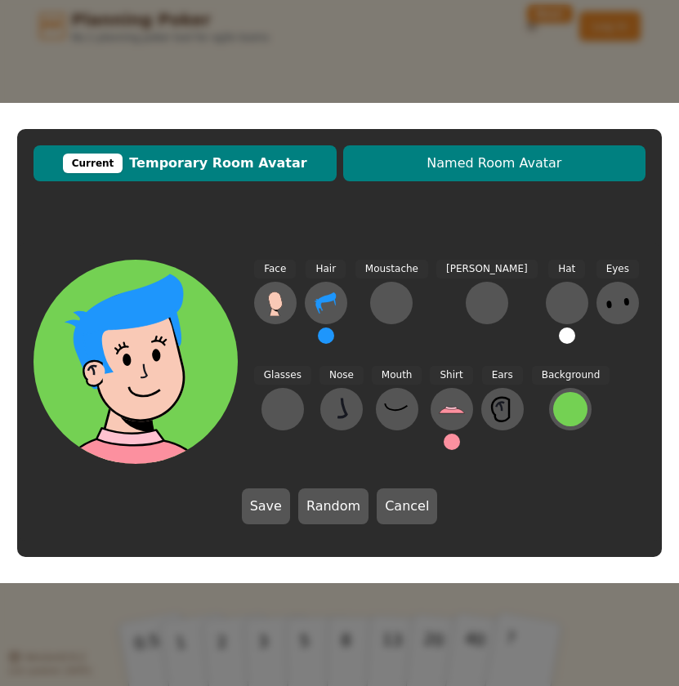
click at [431, 160] on span "Named Room Avatar" at bounding box center [494, 164] width 287 height 20
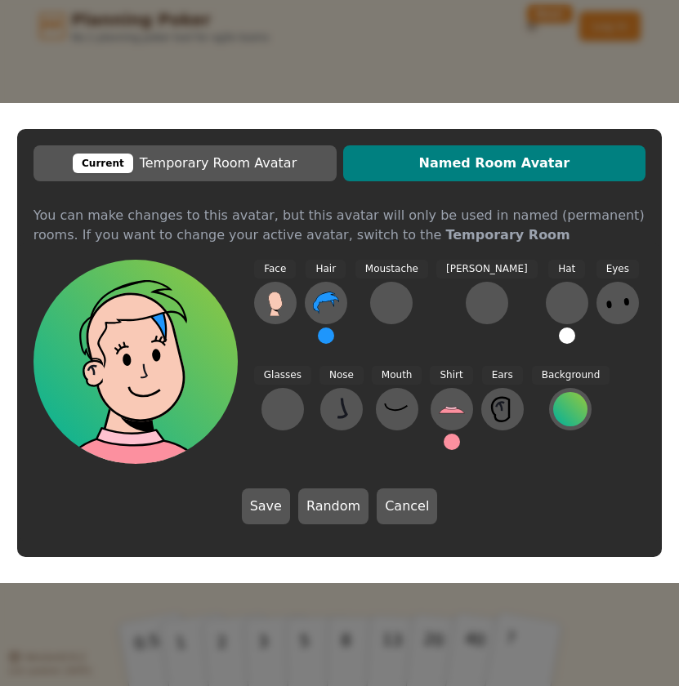
click at [330, 336] on button at bounding box center [326, 336] width 16 height 16
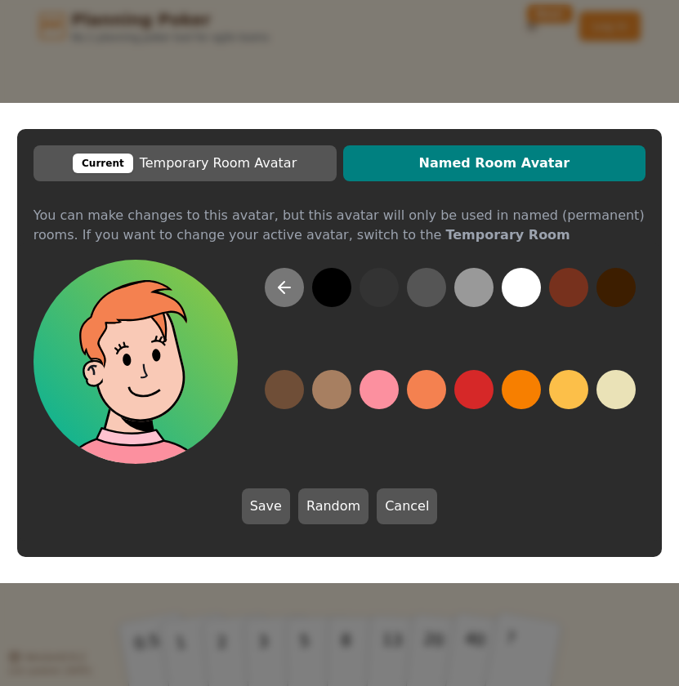
click at [296, 297] on button at bounding box center [284, 287] width 39 height 39
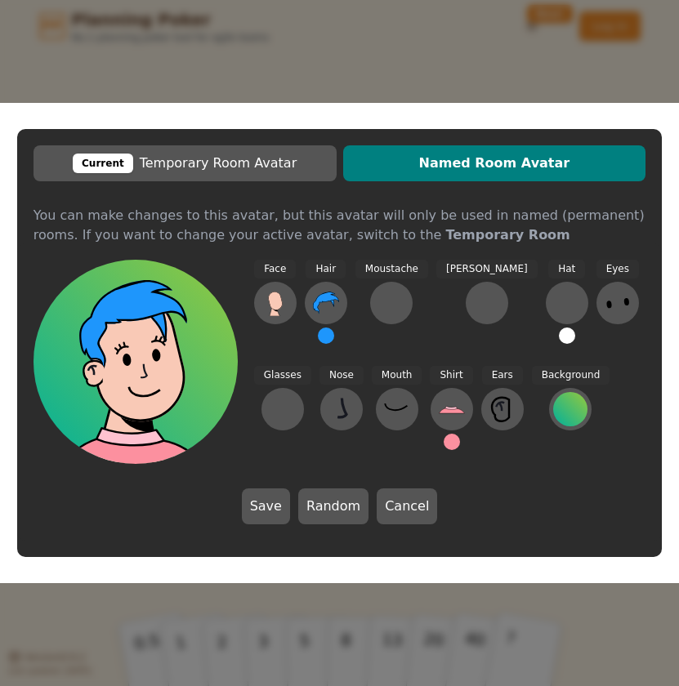
click at [323, 336] on button at bounding box center [326, 336] width 16 height 16
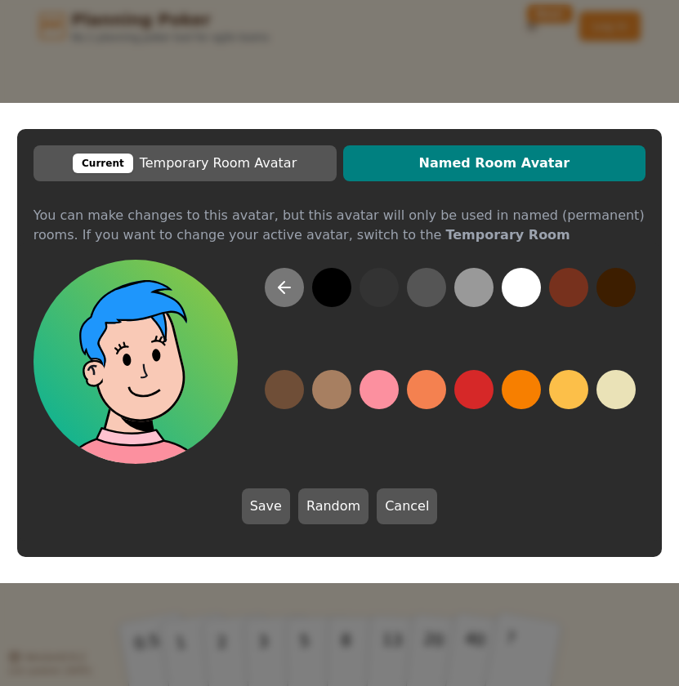
click at [288, 298] on button at bounding box center [284, 287] width 39 height 39
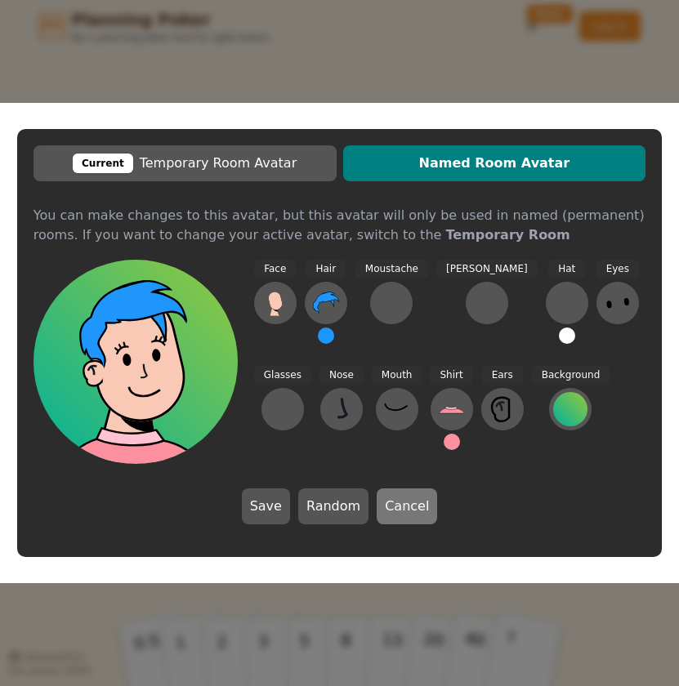
click at [403, 494] on button "Cancel" at bounding box center [407, 507] width 60 height 36
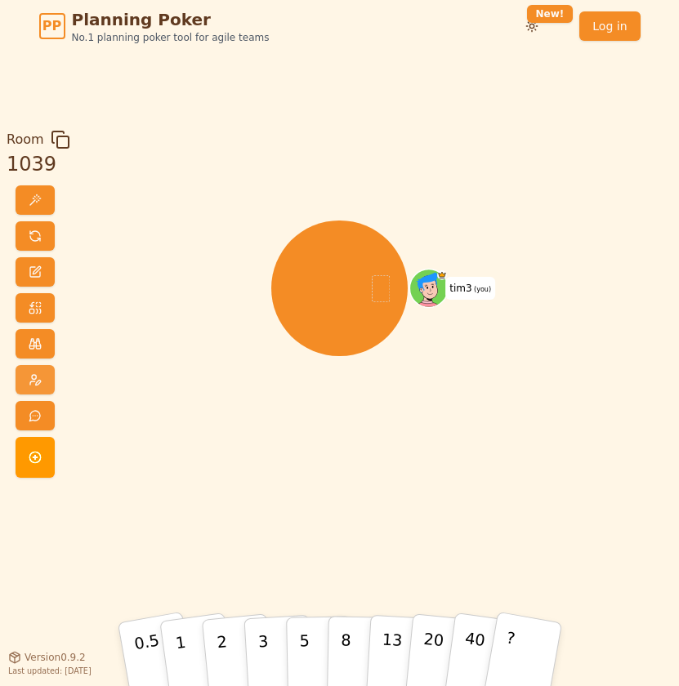
click at [37, 384] on span at bounding box center [35, 379] width 13 height 13
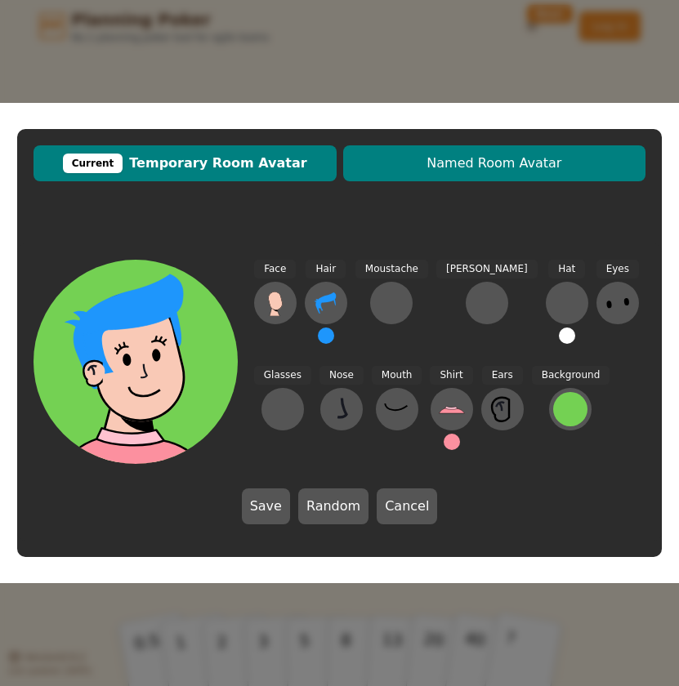
click at [460, 163] on span "Named Room Avatar" at bounding box center [494, 164] width 287 height 20
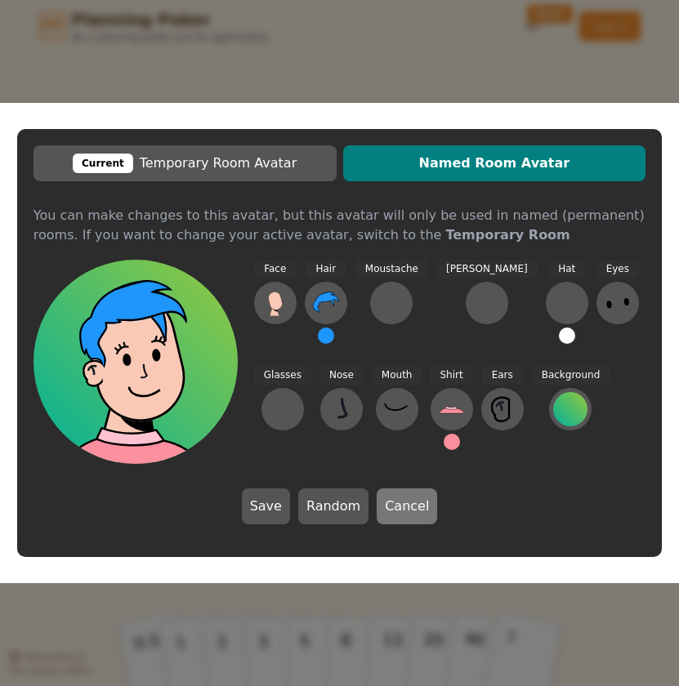
click at [412, 504] on button "Cancel" at bounding box center [407, 507] width 60 height 36
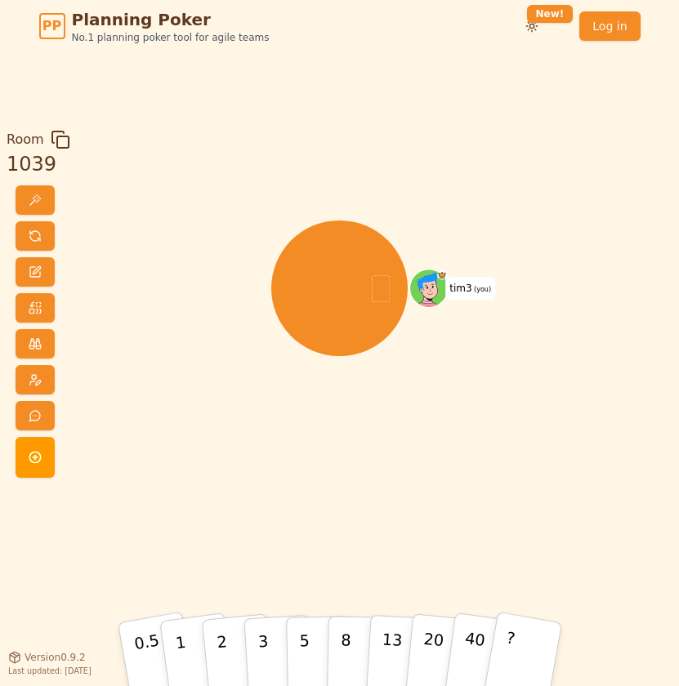
click at [485, 392] on div "tim3 (you)" at bounding box center [339, 288] width 360 height 258
click at [21, 382] on button at bounding box center [35, 379] width 39 height 29
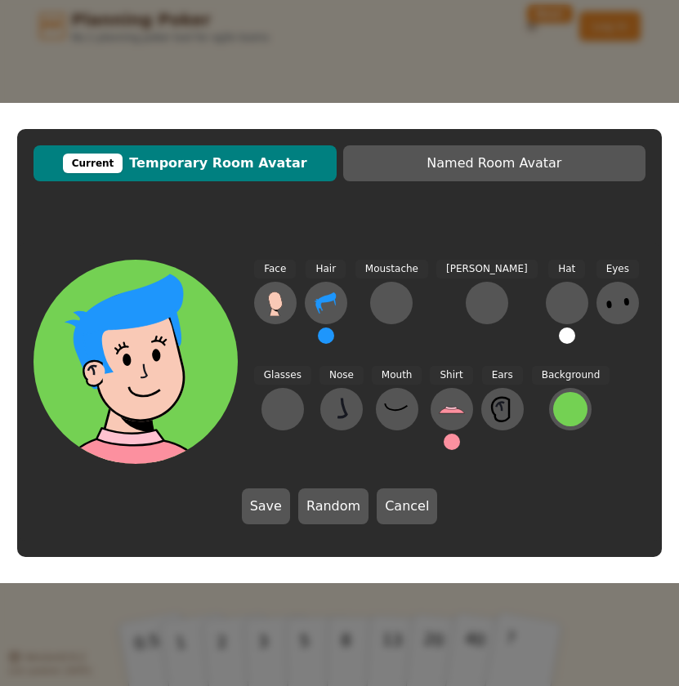
scroll to position [1, 0]
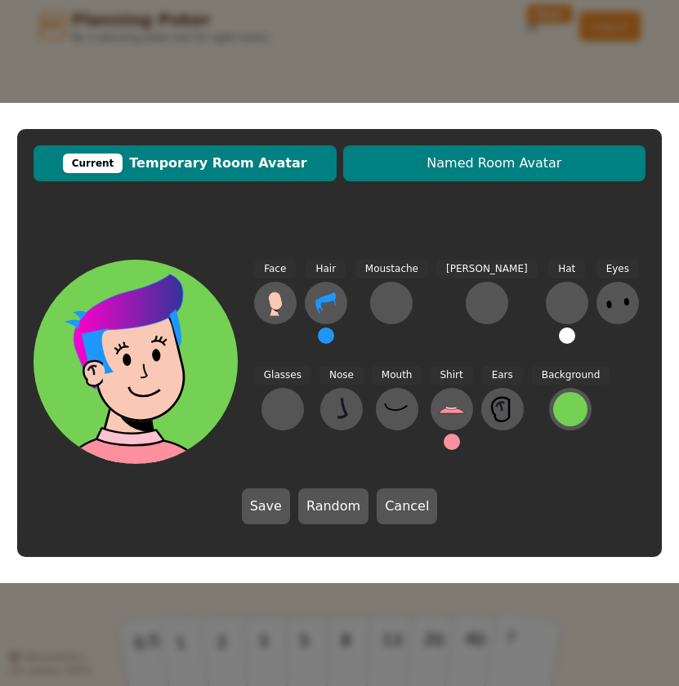
click at [485, 170] on span "Named Room Avatar" at bounding box center [494, 164] width 287 height 20
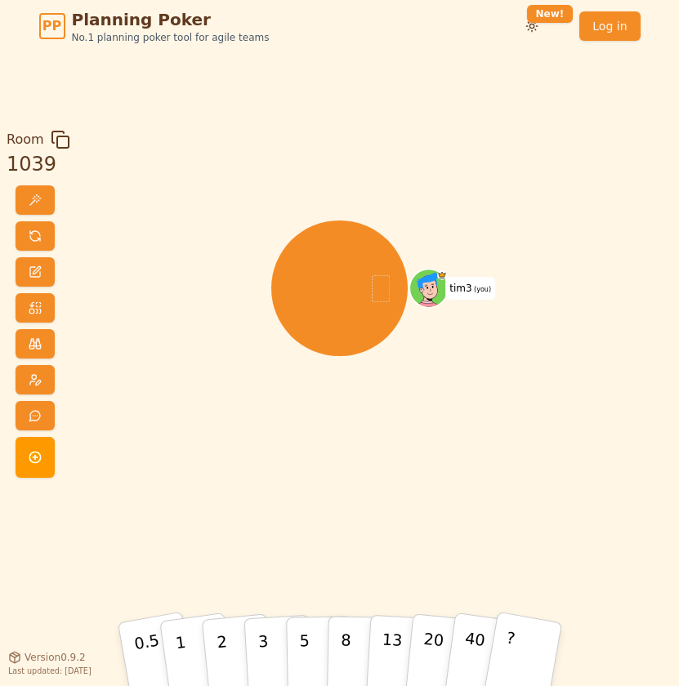
click at [535, 254] on div "Room 1039 tim3 (you) 0.5 1 2 3 5 8 13 20 40 ? Version 0.9.2 Last updated: [DATE]" at bounding box center [339, 354] width 679 height 449
click at [33, 377] on span at bounding box center [35, 379] width 13 height 13
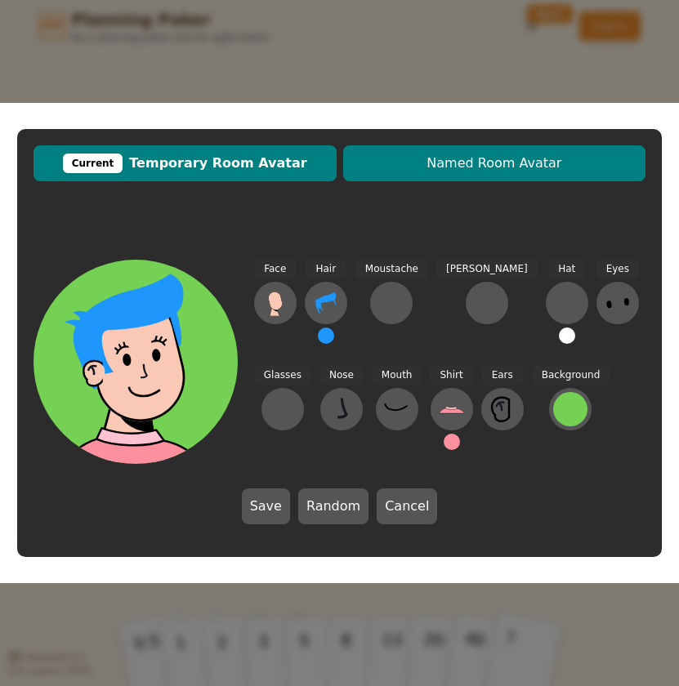
click at [516, 163] on span "Named Room Avatar" at bounding box center [494, 164] width 287 height 20
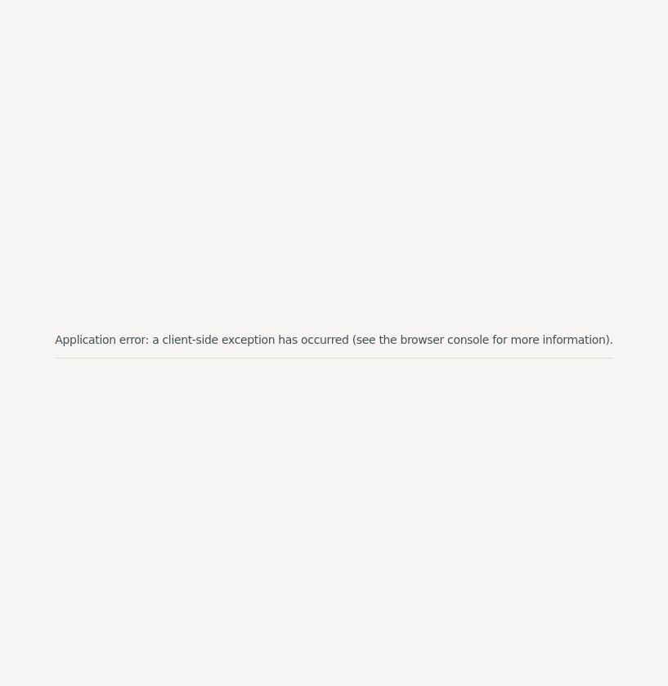
click at [585, 395] on div "Application error: a client-side exception has occurred (see the browser consol…" at bounding box center [334, 343] width 668 height 686
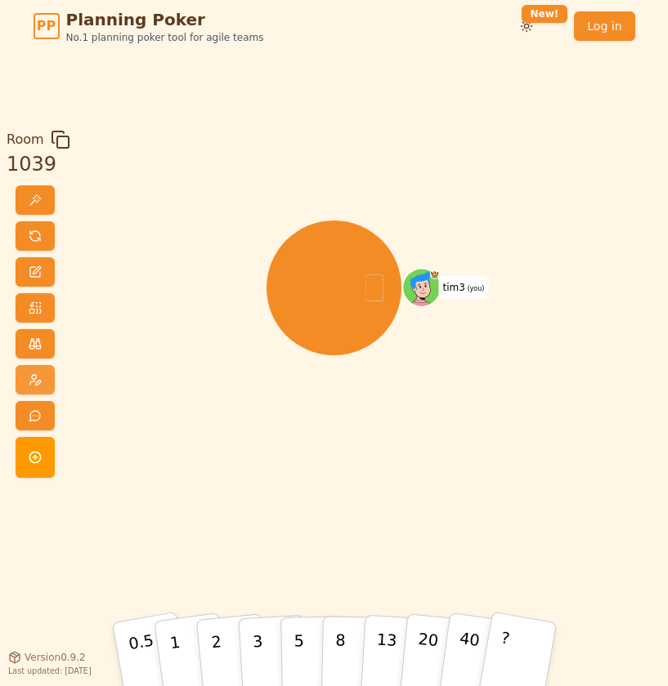
click at [35, 385] on span at bounding box center [35, 379] width 13 height 13
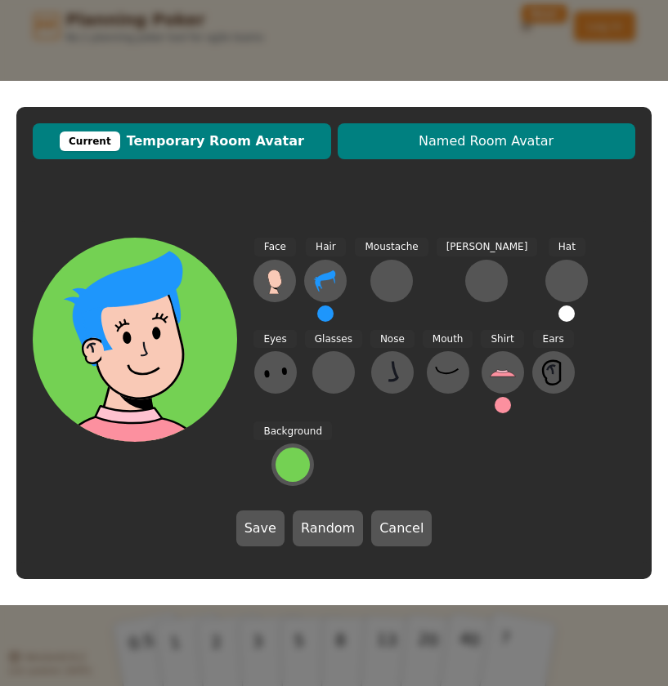
click at [456, 151] on span "Named Room Avatar" at bounding box center [486, 142] width 281 height 20
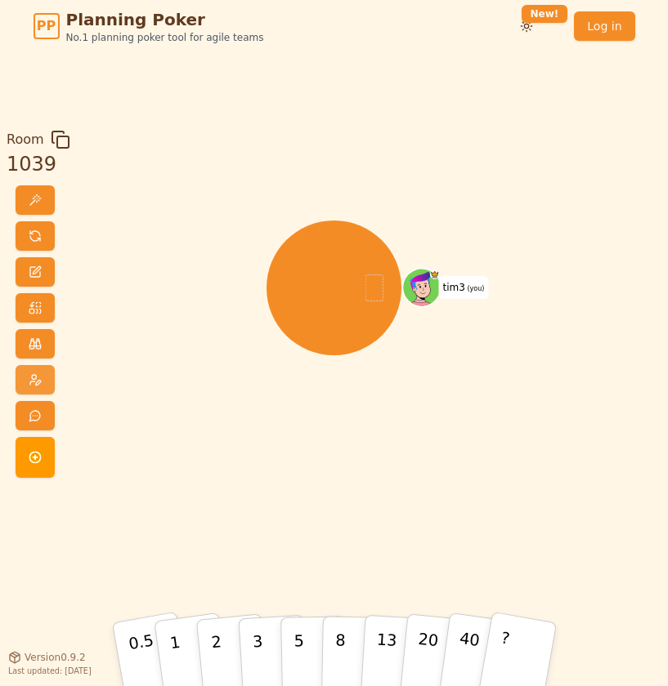
click at [29, 382] on span at bounding box center [35, 379] width 13 height 13
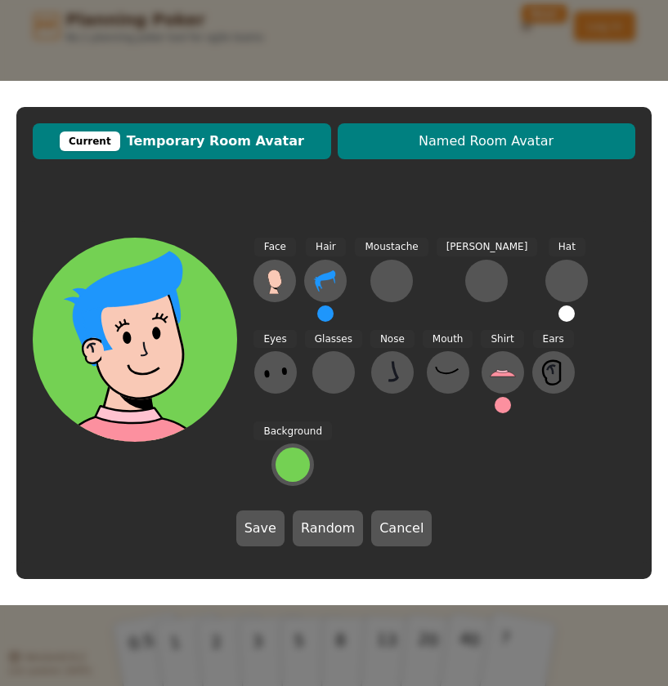
click at [461, 151] on span "Named Room Avatar" at bounding box center [486, 142] width 281 height 20
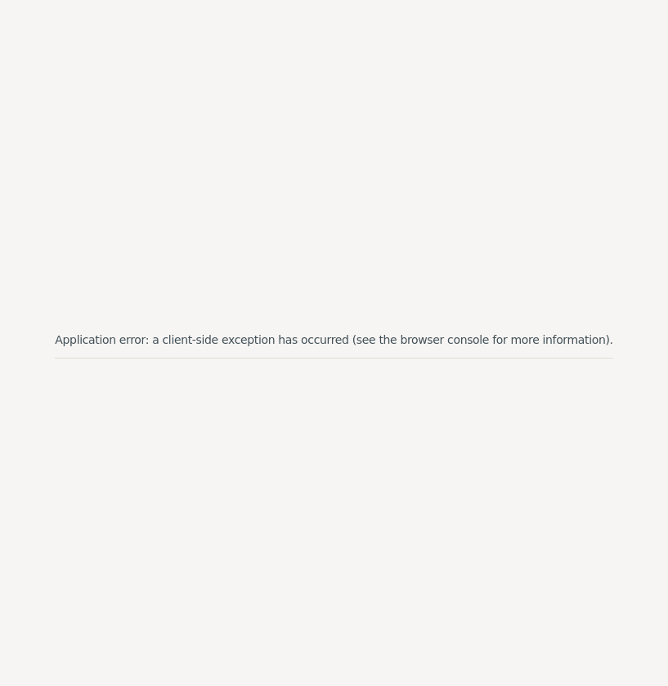
click at [538, 199] on div "Application error: a client-side exception has occurred (see the browser consol…" at bounding box center [334, 343] width 668 height 686
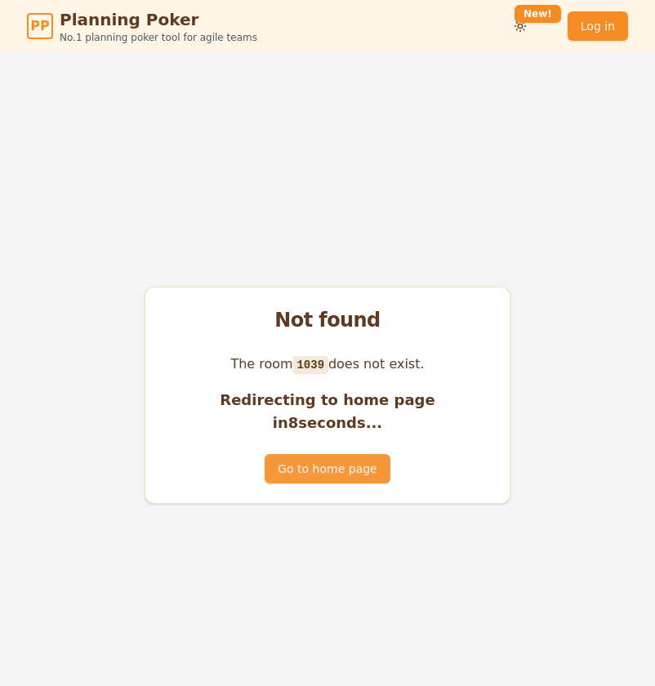
click at [332, 464] on button "Go to home page" at bounding box center [327, 468] width 125 height 29
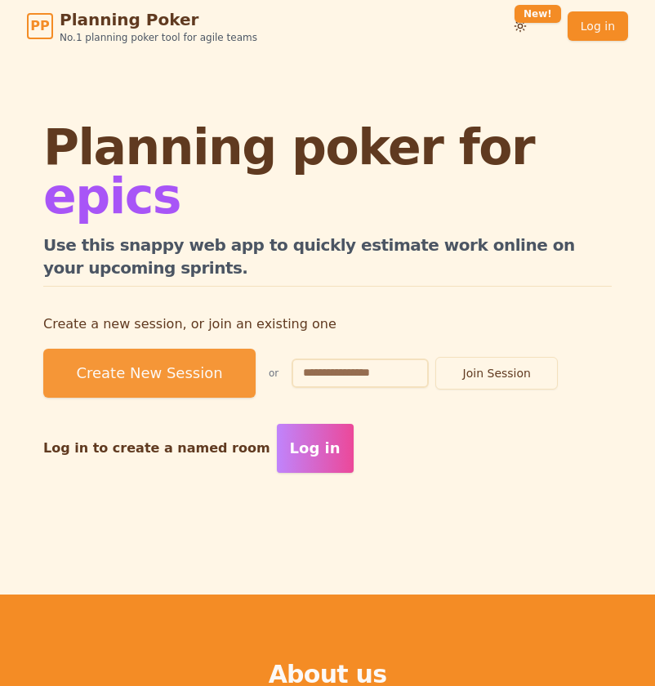
click at [163, 355] on button "Create New Session" at bounding box center [149, 373] width 212 height 49
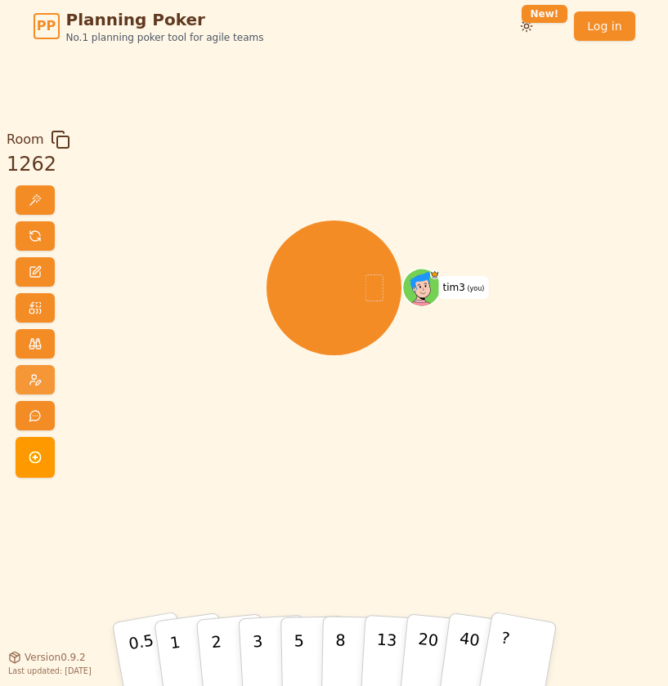
click at [37, 377] on span at bounding box center [35, 379] width 13 height 13
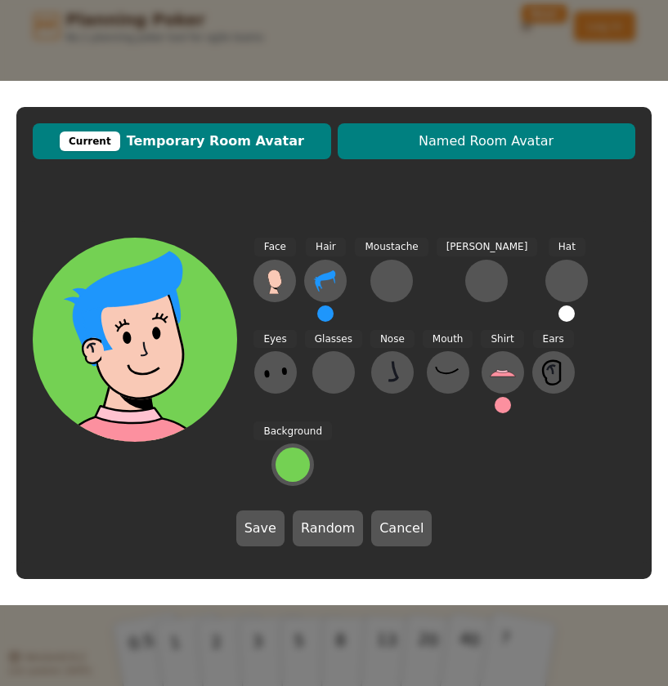
click at [446, 151] on span "Named Room Avatar" at bounding box center [486, 142] width 281 height 20
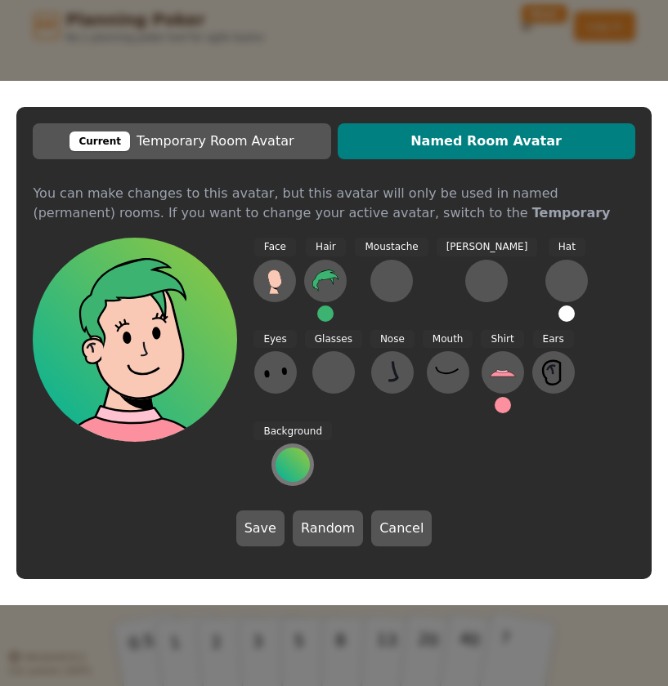
click at [310, 448] on div at bounding box center [292, 465] width 34 height 34
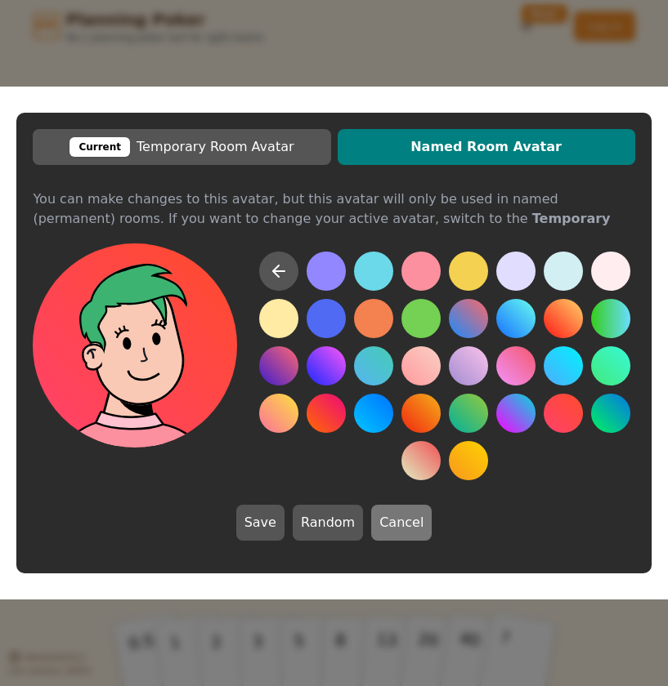
click at [404, 529] on button "Cancel" at bounding box center [401, 523] width 60 height 36
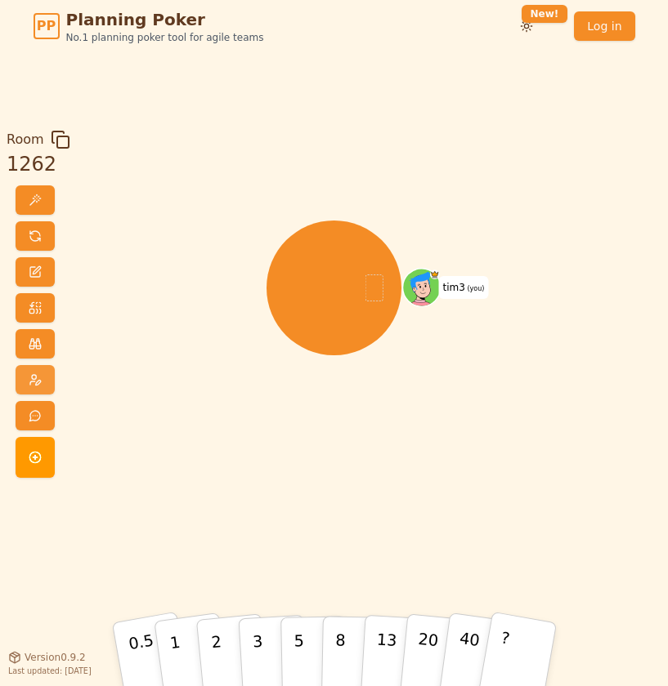
click at [38, 379] on span at bounding box center [35, 379] width 13 height 13
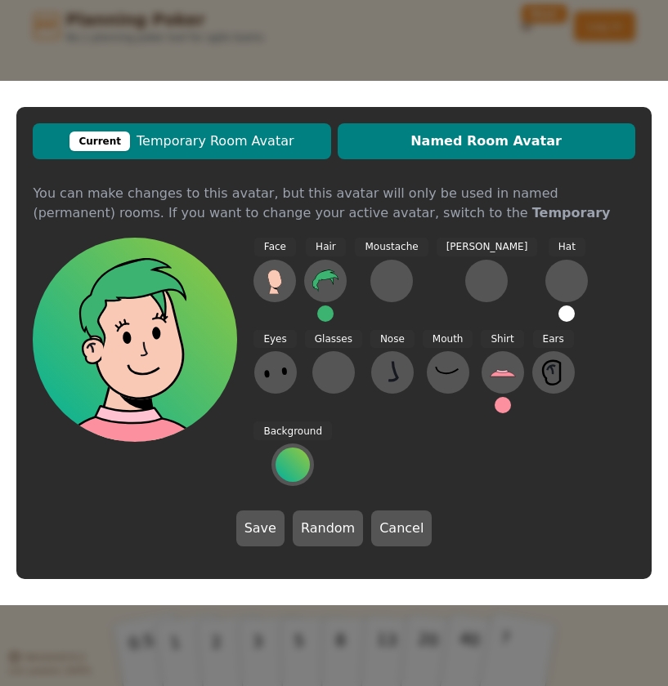
click at [266, 151] on span "Current Temporary Room Avatar" at bounding box center [181, 142] width 281 height 20
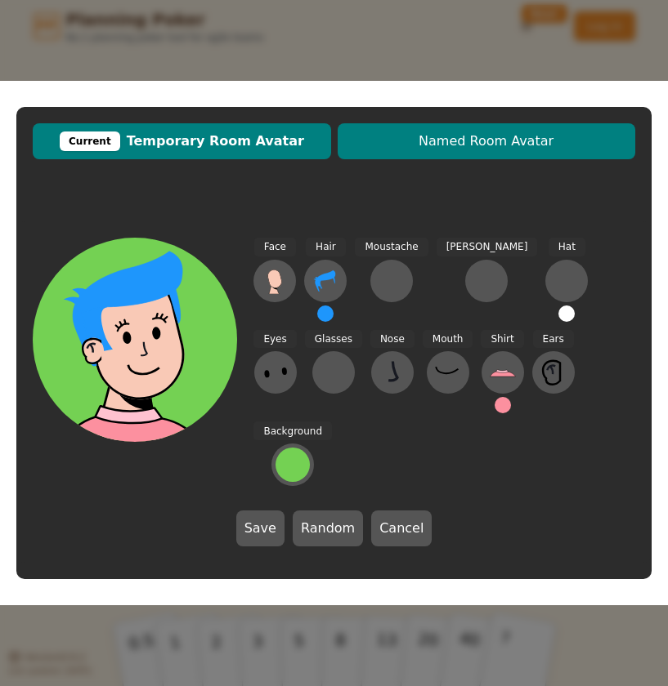
click at [430, 151] on span "Named Room Avatar" at bounding box center [486, 142] width 281 height 20
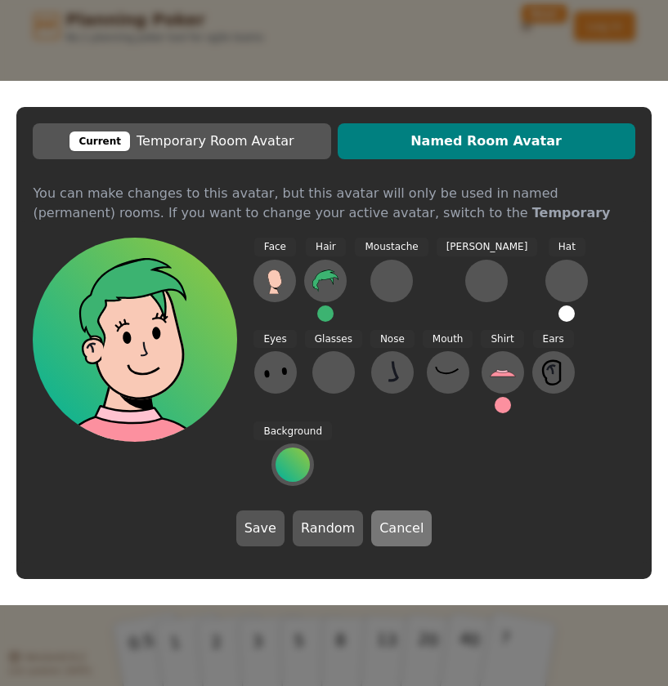
click at [401, 511] on button "Cancel" at bounding box center [401, 529] width 60 height 36
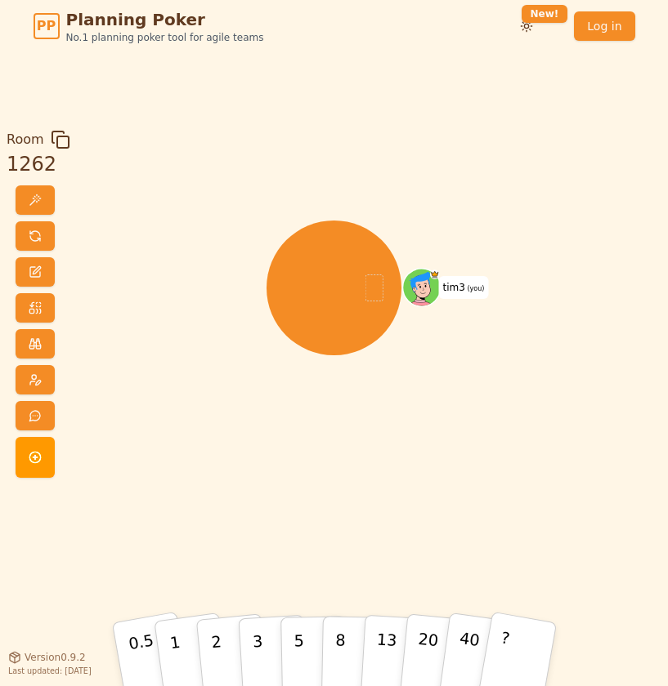
click at [415, 288] on icon at bounding box center [415, 290] width 6 height 5
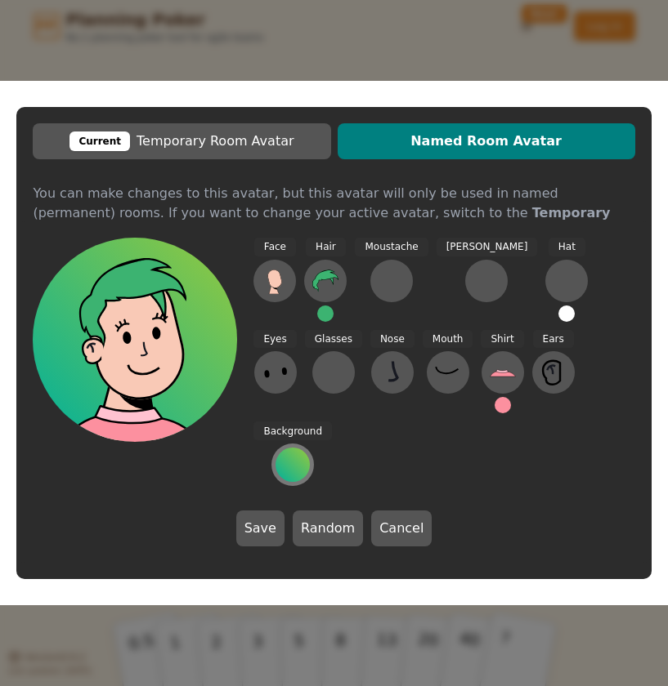
click at [310, 448] on div at bounding box center [292, 465] width 34 height 34
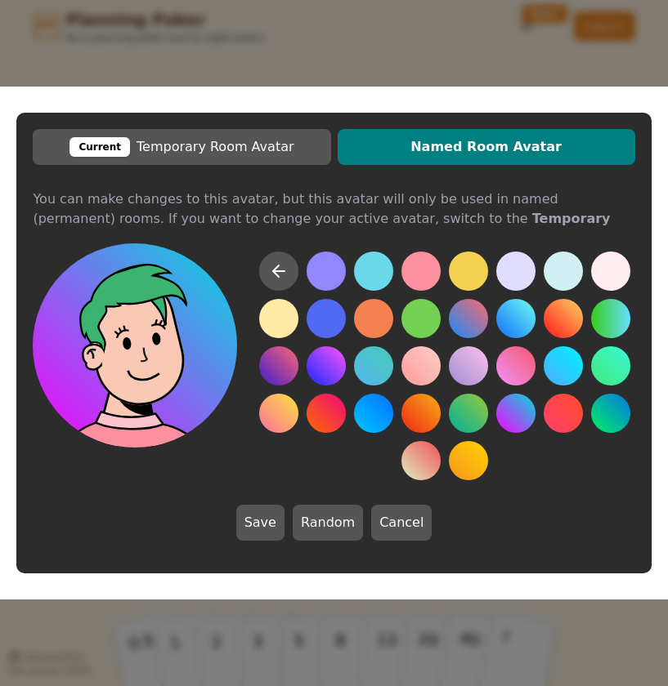
click at [498, 416] on button at bounding box center [515, 413] width 39 height 39
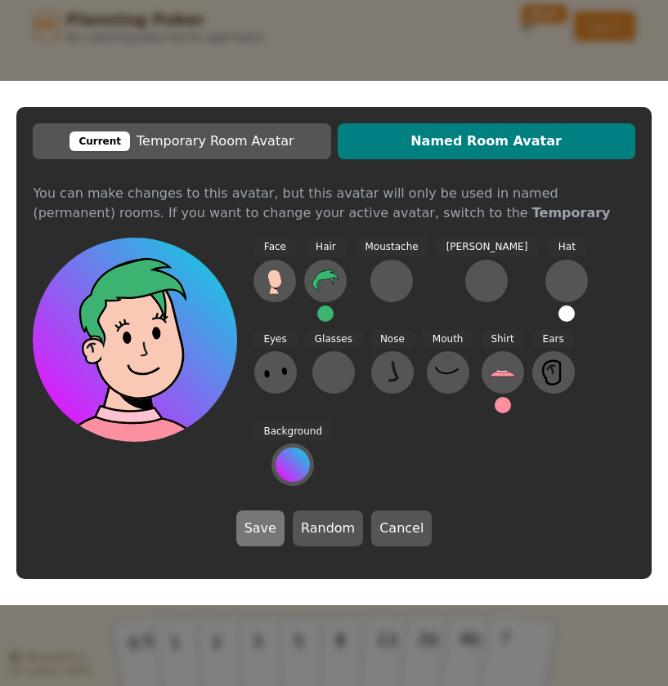
click at [257, 511] on button "Save" at bounding box center [260, 529] width 48 height 36
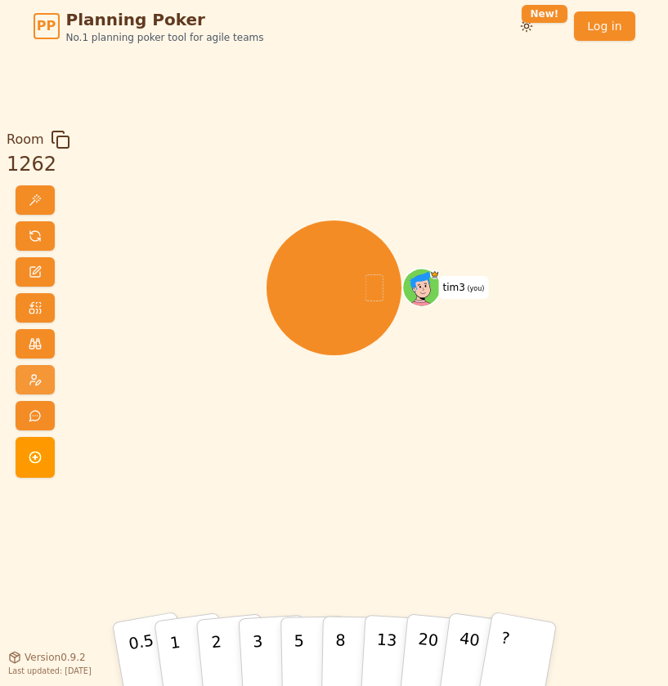
click at [36, 380] on span at bounding box center [35, 379] width 13 height 13
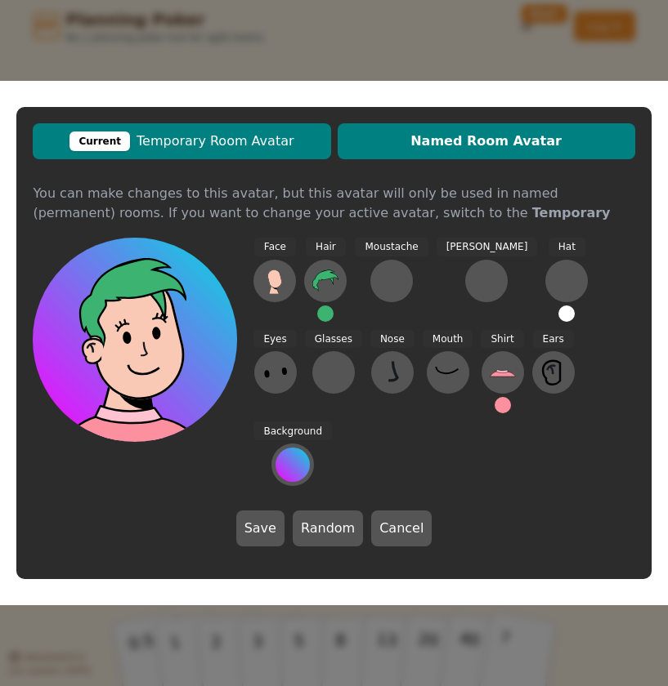
click at [262, 151] on span "Current Temporary Room Avatar" at bounding box center [181, 142] width 281 height 20
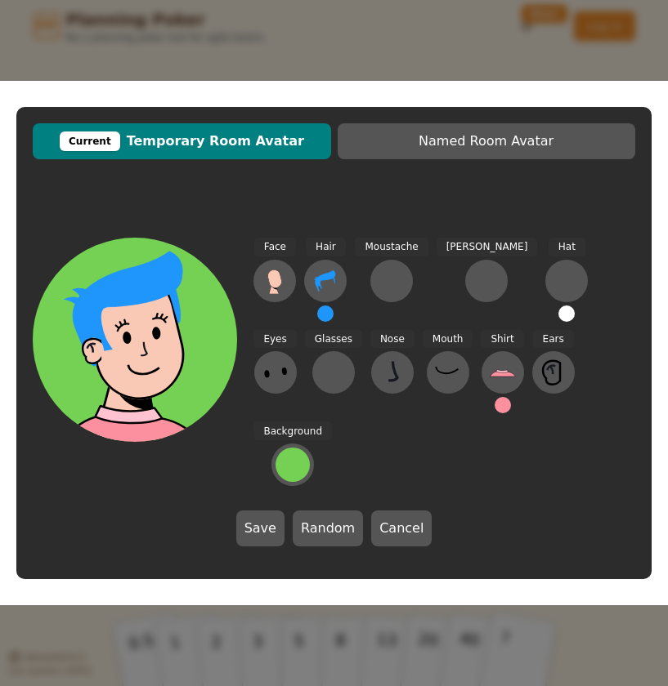
click at [328, 322] on button at bounding box center [325, 314] width 16 height 16
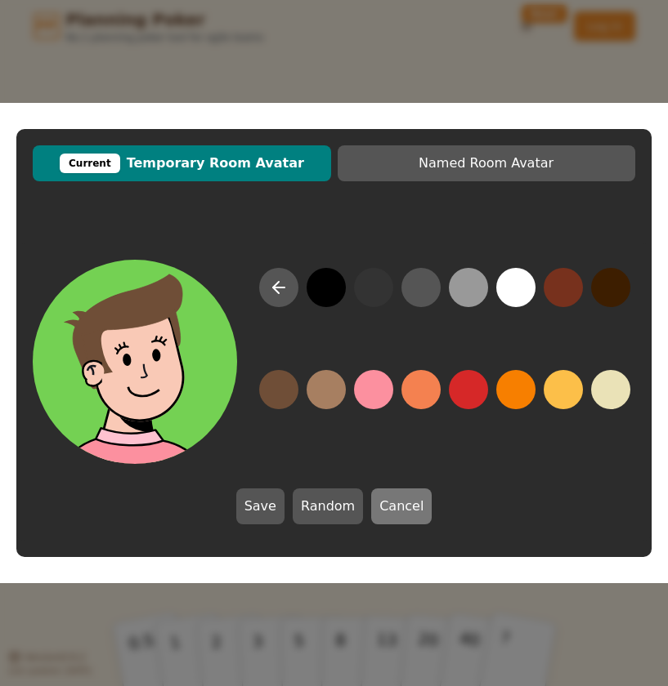
click at [395, 508] on button "Cancel" at bounding box center [401, 507] width 60 height 36
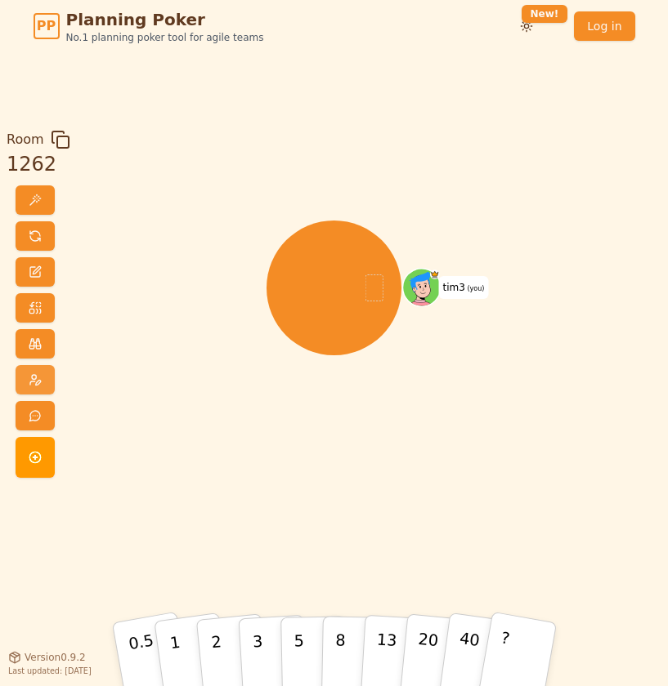
click at [38, 373] on span at bounding box center [35, 379] width 13 height 13
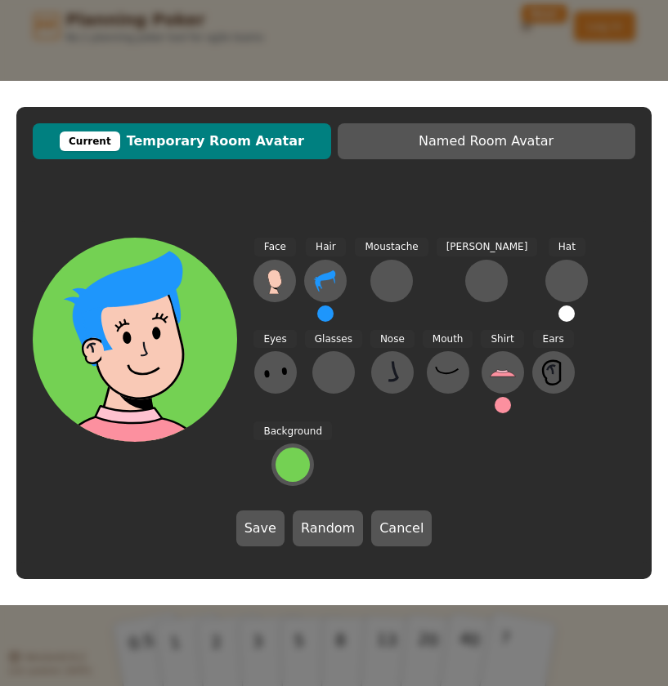
click at [320, 322] on button at bounding box center [325, 314] width 16 height 16
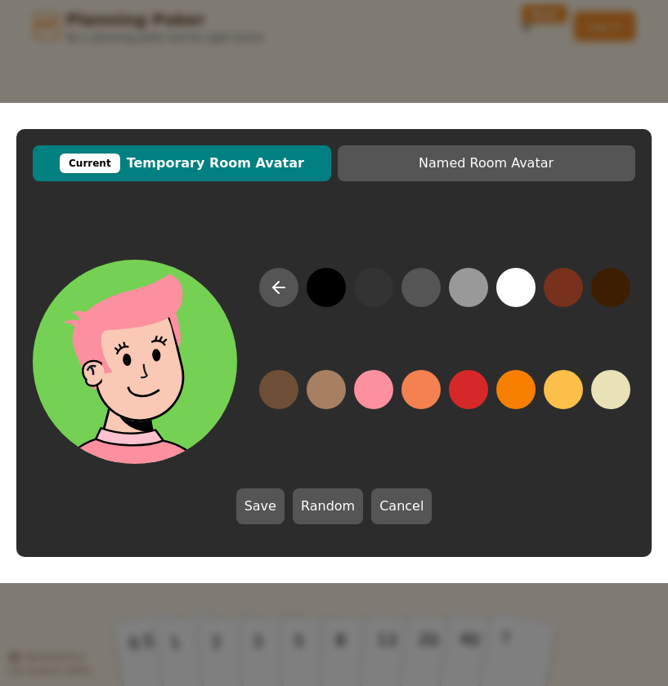
click at [377, 386] on button at bounding box center [373, 389] width 39 height 39
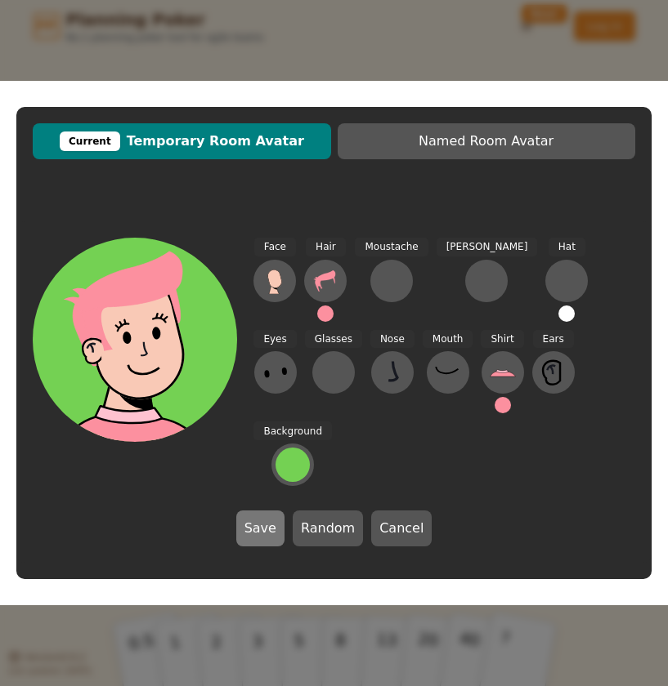
click at [270, 517] on button "Save" at bounding box center [260, 529] width 48 height 36
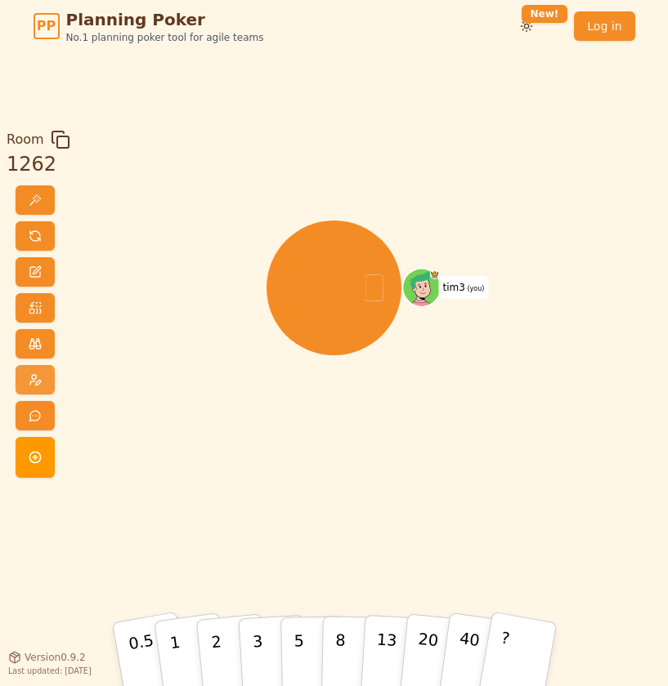
click at [39, 380] on span at bounding box center [35, 379] width 13 height 13
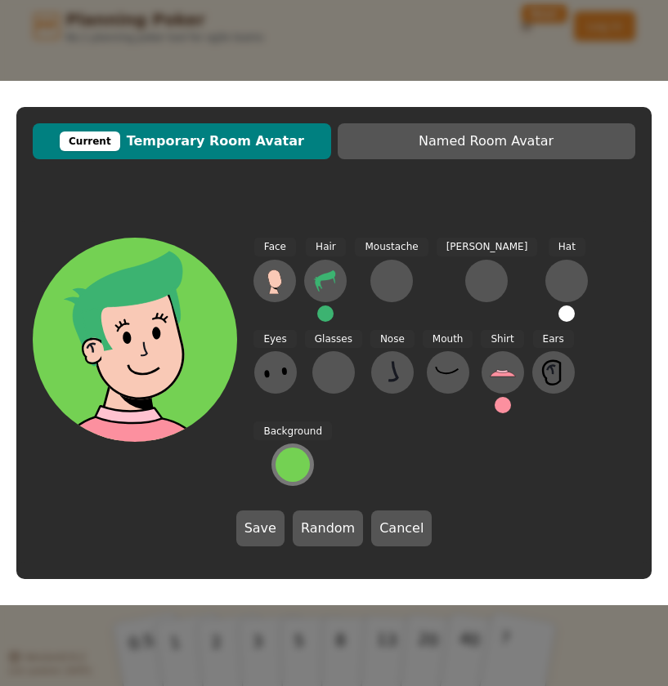
click at [310, 448] on div at bounding box center [292, 465] width 34 height 34
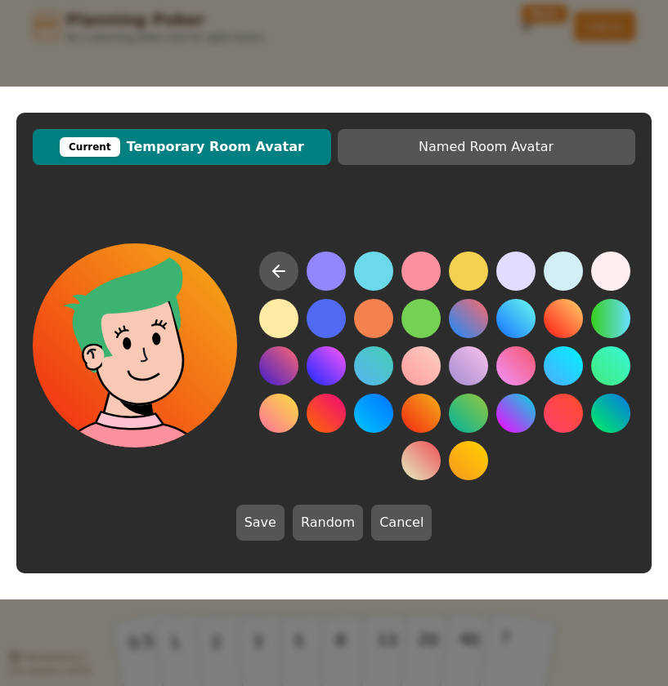
click at [426, 413] on button at bounding box center [420, 413] width 39 height 39
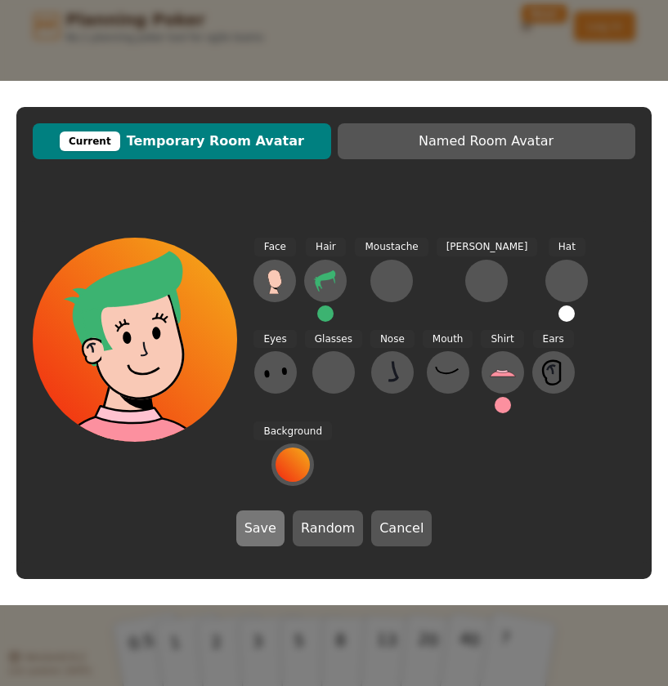
click at [261, 511] on button "Save" at bounding box center [260, 529] width 48 height 36
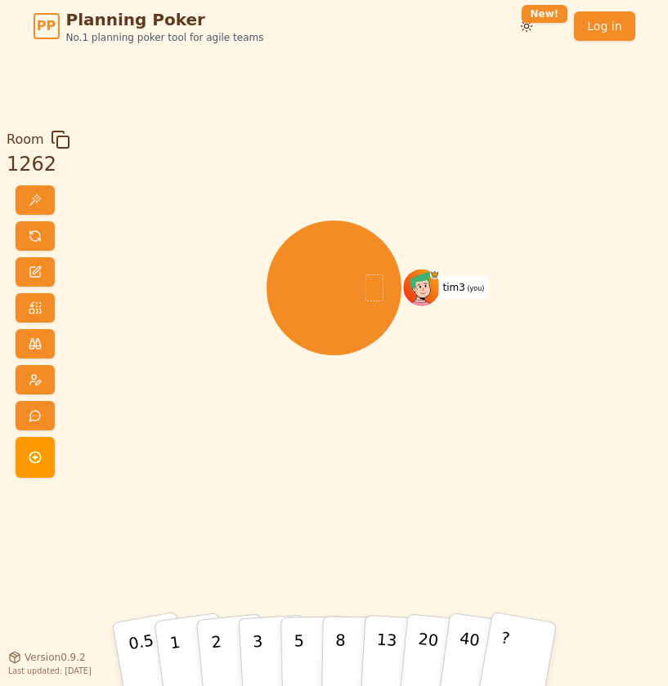
click at [237, 431] on div "tim3 (you)" at bounding box center [334, 354] width 354 height 449
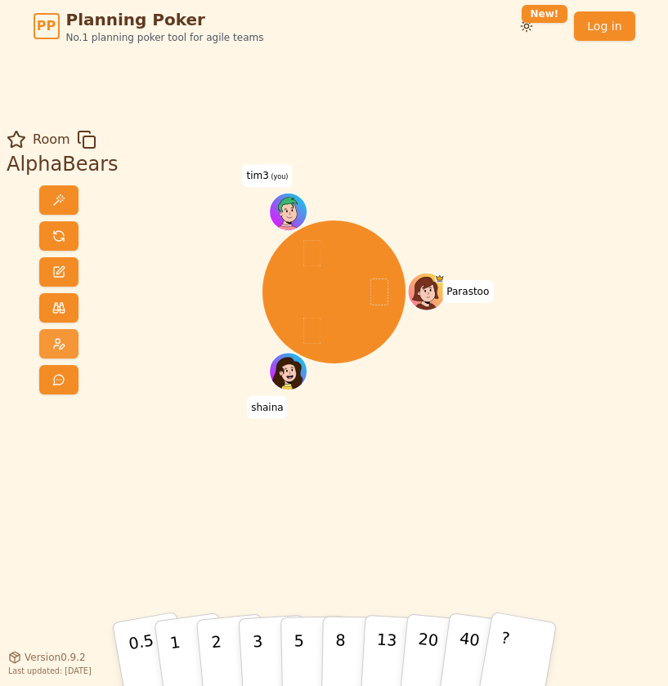
click at [52, 338] on span at bounding box center [58, 343] width 13 height 13
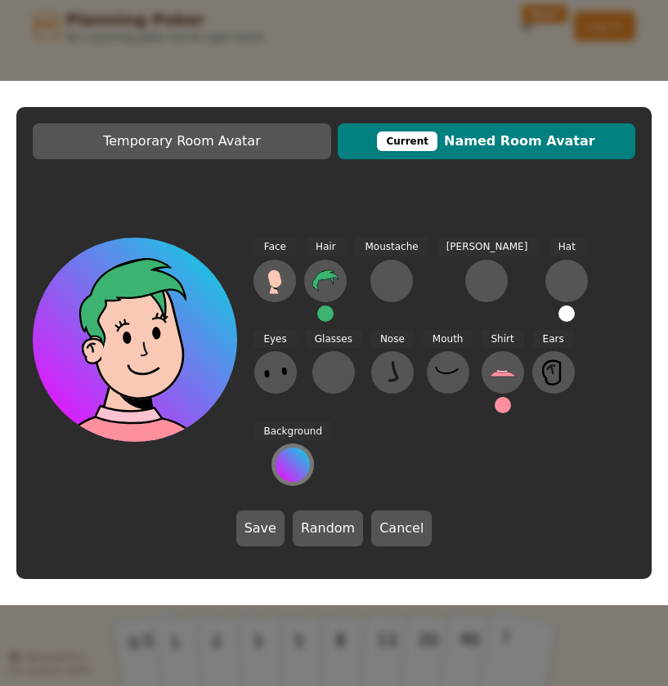
click at [310, 448] on div at bounding box center [292, 465] width 34 height 34
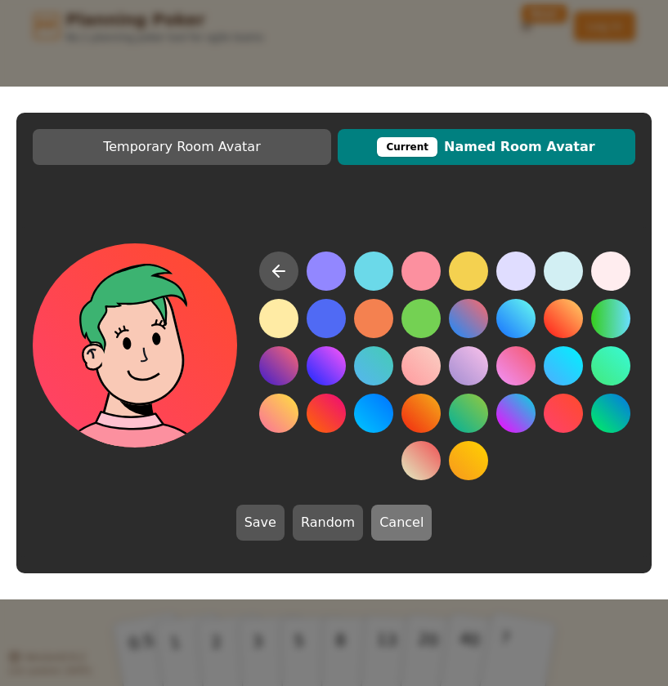
click at [397, 526] on button "Cancel" at bounding box center [401, 523] width 60 height 36
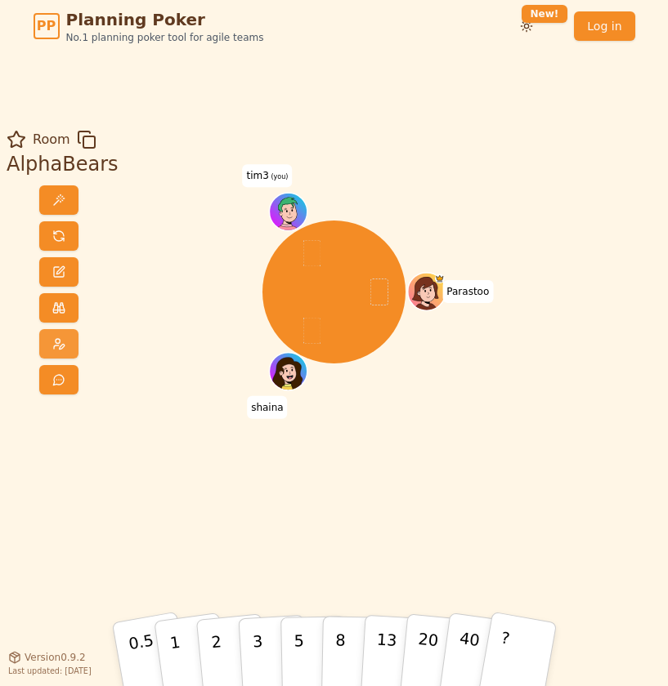
click at [56, 346] on span at bounding box center [58, 343] width 13 height 13
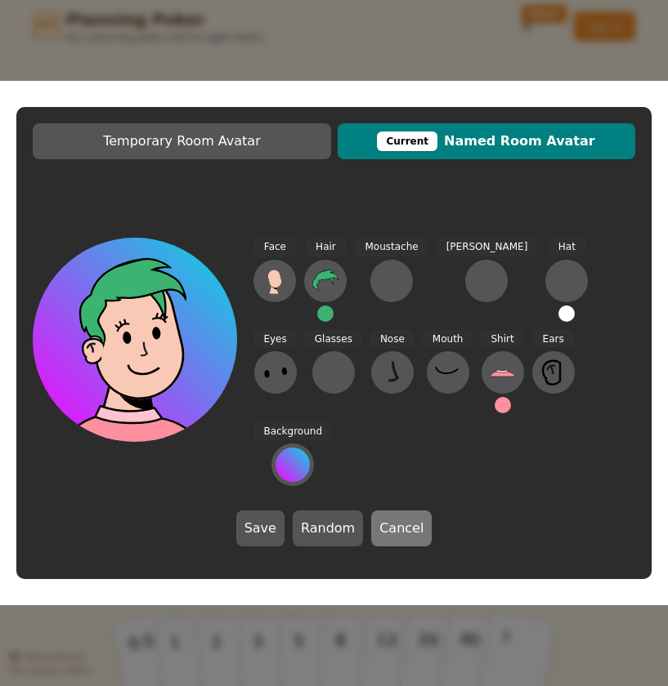
click at [409, 511] on button "Cancel" at bounding box center [401, 529] width 60 height 36
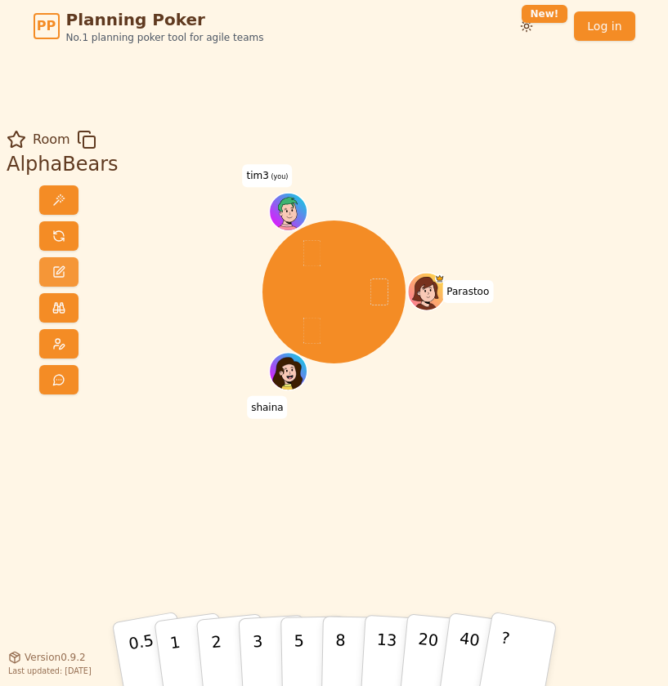
click at [56, 274] on span at bounding box center [58, 272] width 13 height 13
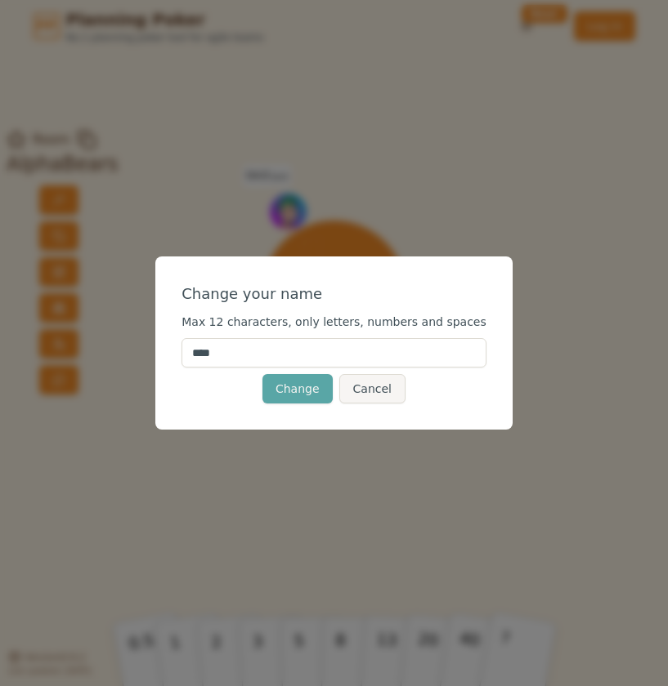
click at [266, 351] on input "****" at bounding box center [333, 352] width 305 height 29
type input "***"
click at [302, 392] on button "Change" at bounding box center [297, 388] width 70 height 29
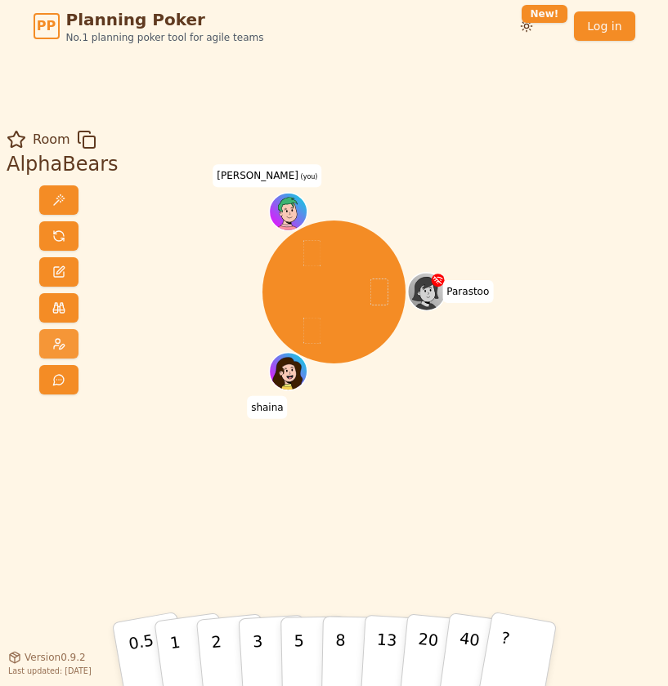
click at [58, 333] on button at bounding box center [58, 343] width 39 height 29
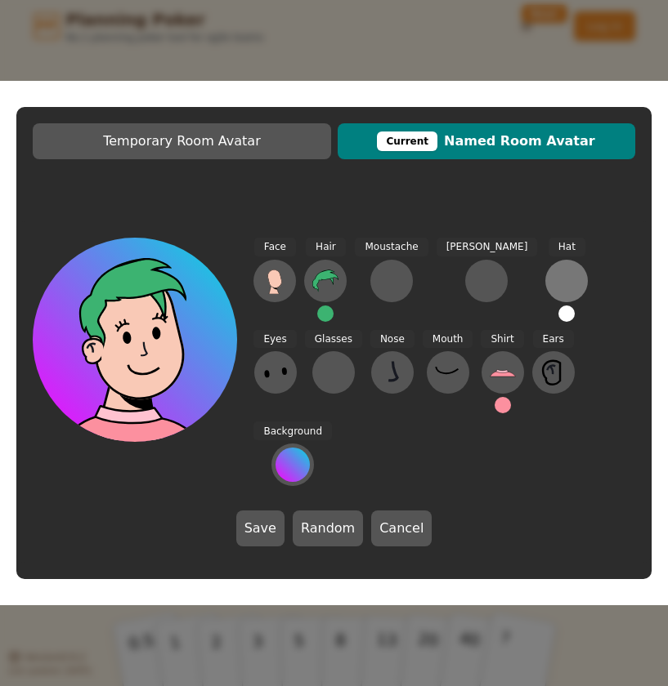
click at [545, 302] on button at bounding box center [566, 281] width 42 height 42
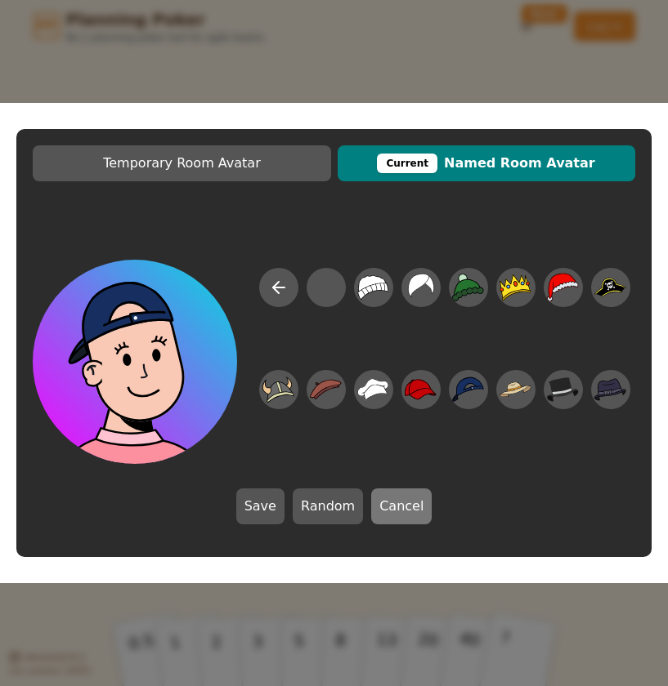
click at [409, 509] on button "Cancel" at bounding box center [401, 507] width 60 height 36
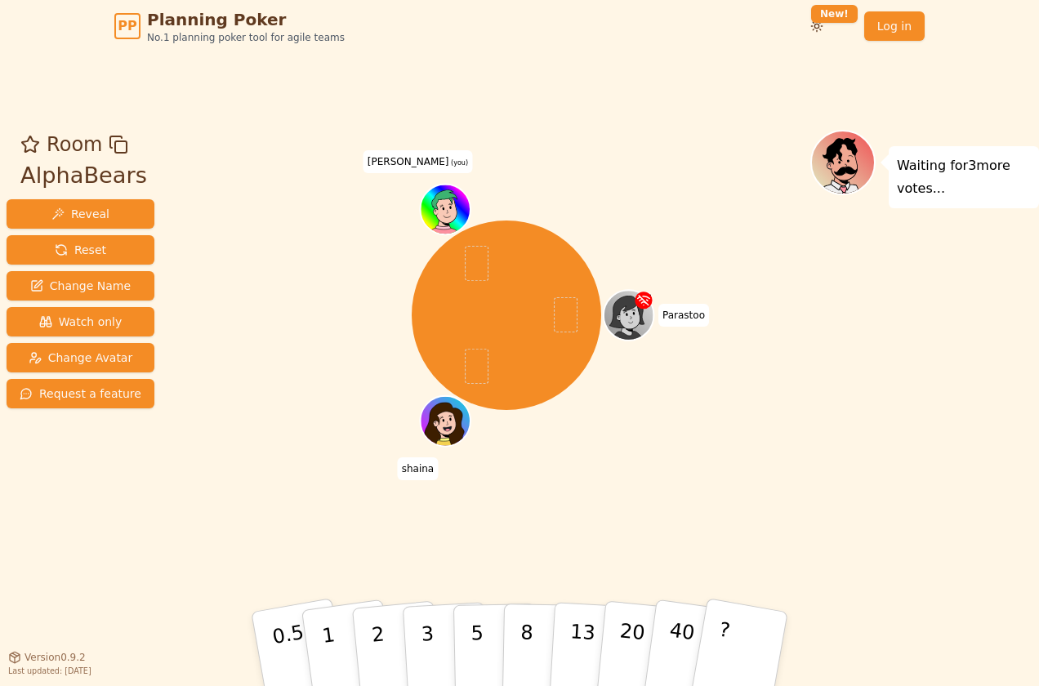
click at [667, 489] on div "Waiting for 3 more votes..." at bounding box center [925, 354] width 229 height 449
click at [667, 400] on div "Waiting for 3 more votes..." at bounding box center [925, 354] width 229 height 449
